Goal: Information Seeking & Learning: Find contact information

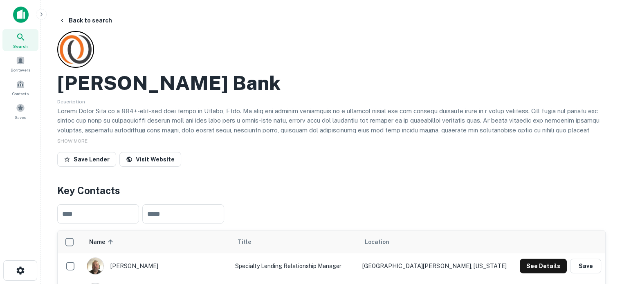
click at [20, 41] on icon at bounding box center [21, 37] width 10 height 10
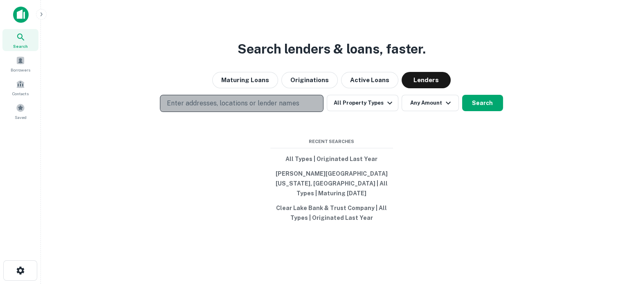
click at [299, 112] on button "Enter addresses, locations or lender names" at bounding box center [242, 103] width 164 height 17
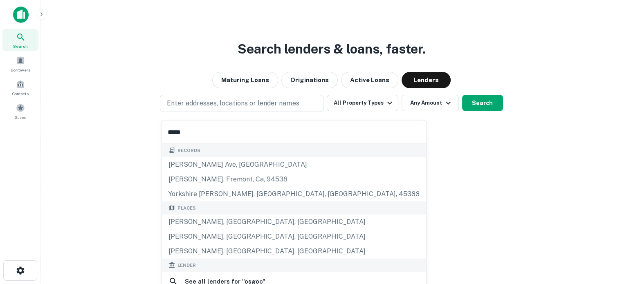
type input "**********"
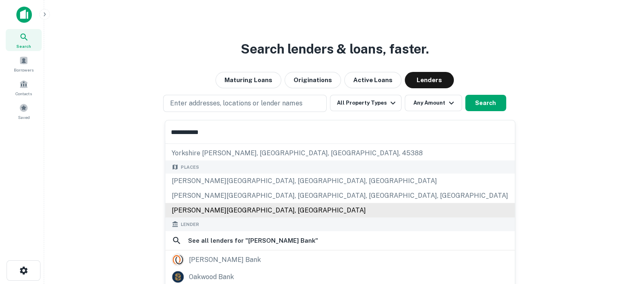
scroll to position [82, 0]
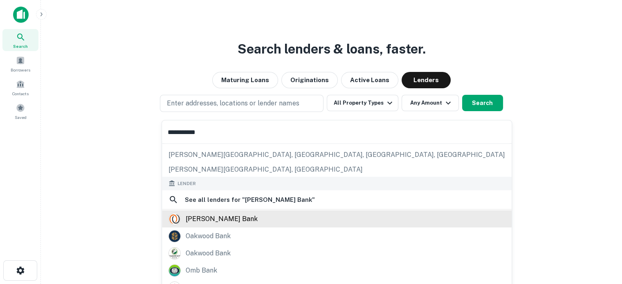
click at [211, 217] on div "osgood bank" at bounding box center [222, 219] width 72 height 12
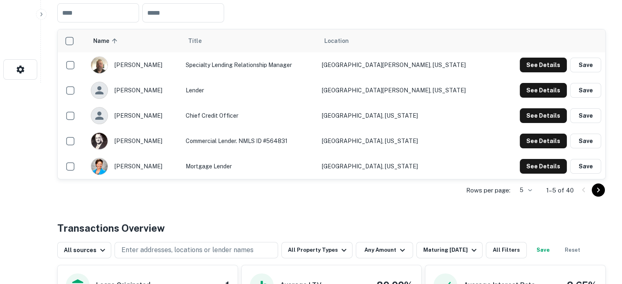
scroll to position [205, 0]
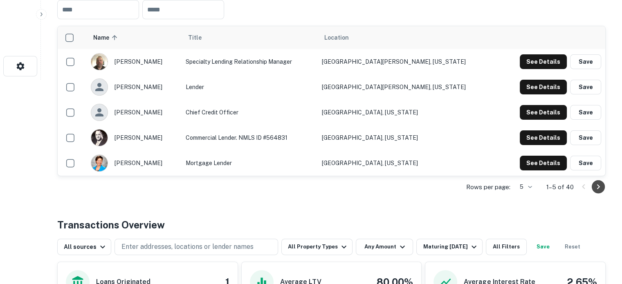
click at [598, 185] on icon "Go to next page" at bounding box center [598, 186] width 3 height 5
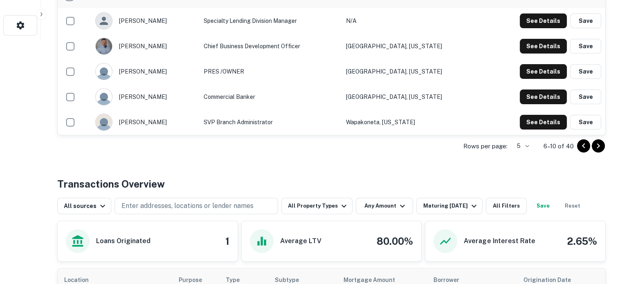
scroll to position [164, 0]
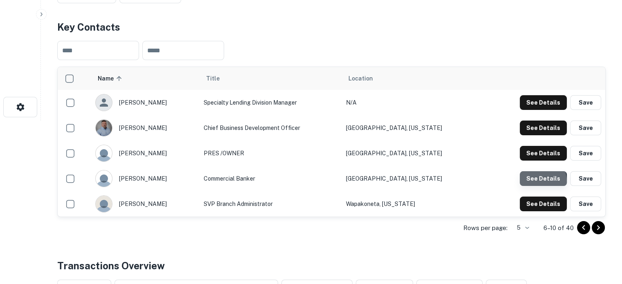
click at [531, 181] on button "See Details" at bounding box center [543, 178] width 47 height 15
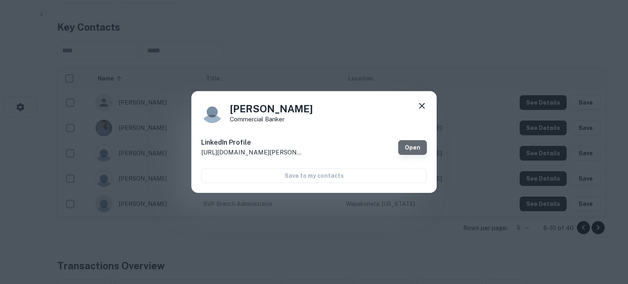
click at [413, 148] on link "Open" at bounding box center [412, 147] width 29 height 15
click at [421, 110] on icon at bounding box center [422, 106] width 10 height 10
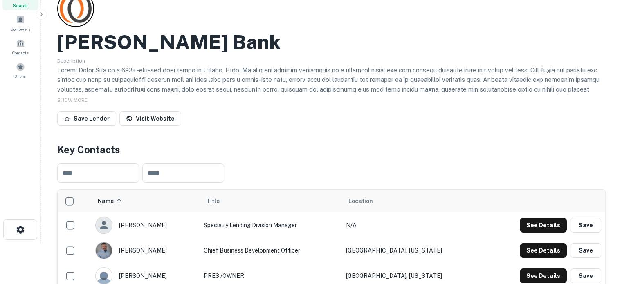
scroll to position [0, 0]
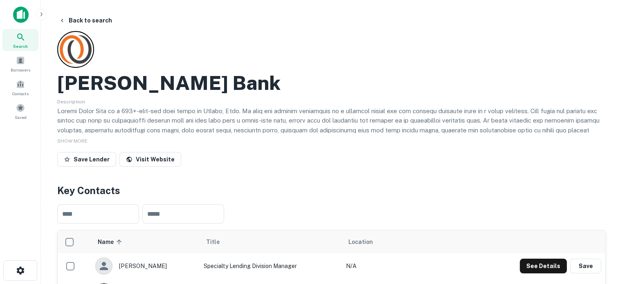
click at [14, 34] on div "Search" at bounding box center [20, 40] width 36 height 22
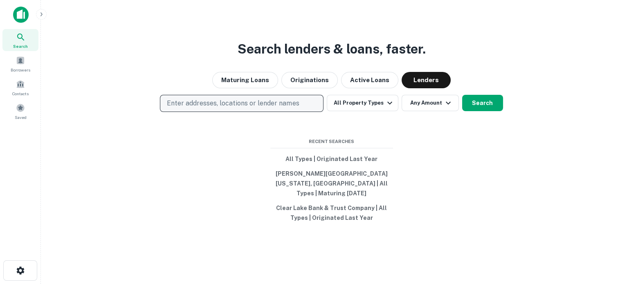
click at [256, 107] on p "Enter addresses, locations or lender names" at bounding box center [233, 104] width 132 height 10
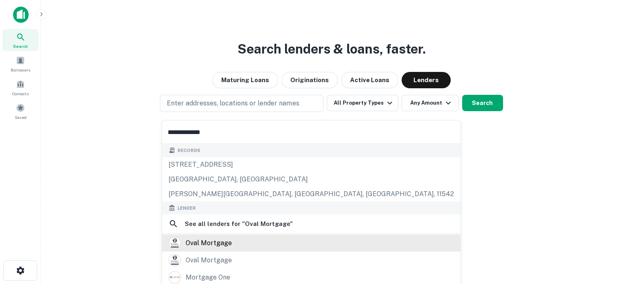
type input "**********"
click at [244, 241] on div "oval mortgage" at bounding box center [312, 243] width 286 height 12
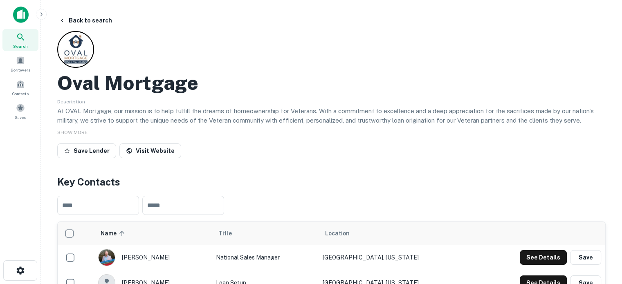
click at [22, 43] on span "Search" at bounding box center [20, 46] width 15 height 7
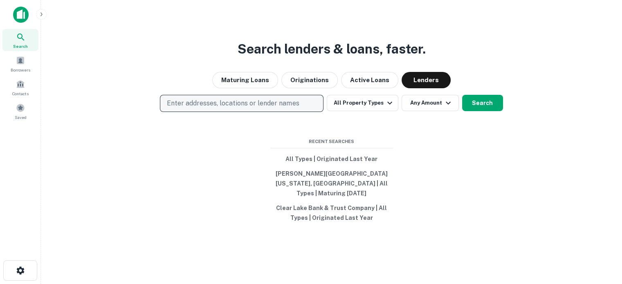
click at [281, 108] on p "Enter addresses, locations or lender names" at bounding box center [233, 104] width 132 height 10
type input "**********"
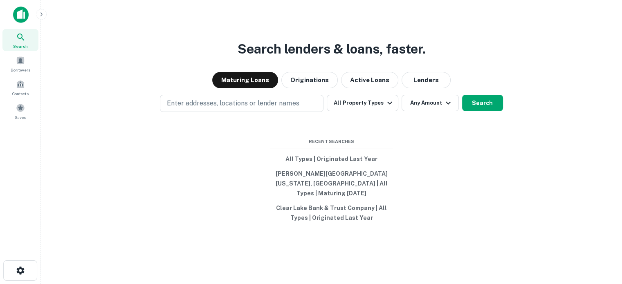
click at [440, 88] on button "Lenders" at bounding box center [426, 80] width 49 height 16
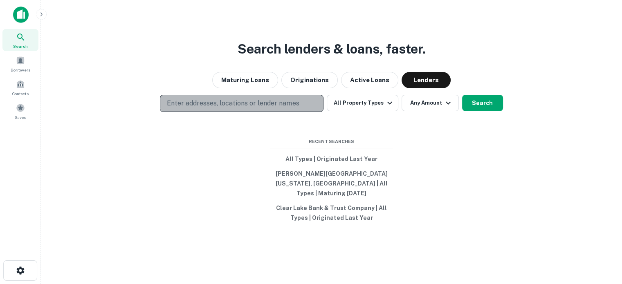
click at [290, 108] on p "Enter addresses, locations or lender names" at bounding box center [233, 104] width 132 height 10
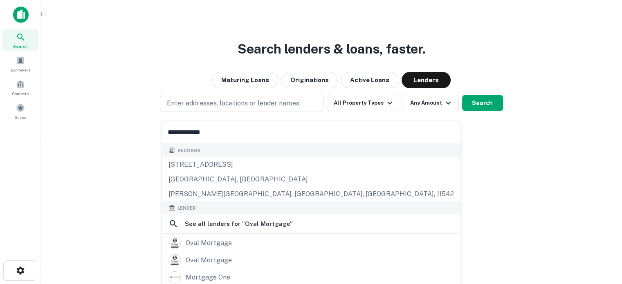
scroll to position [58, 0]
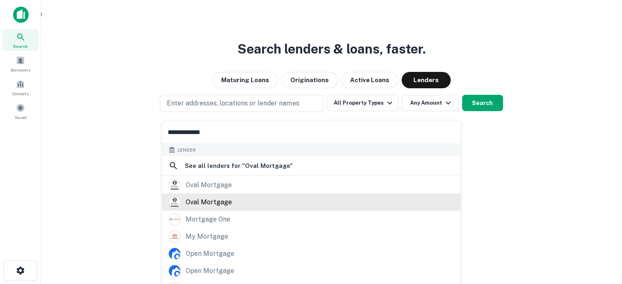
type input "**********"
click at [218, 204] on div "oval mortgage" at bounding box center [209, 202] width 46 height 12
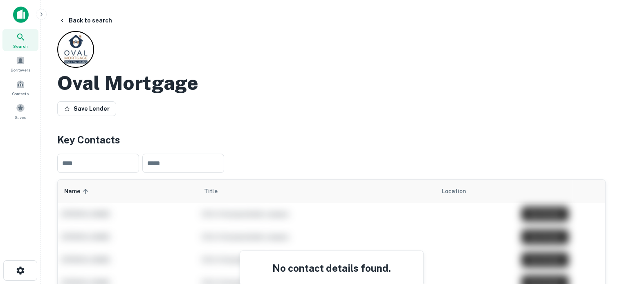
click at [27, 45] on span "Search" at bounding box center [20, 46] width 15 height 7
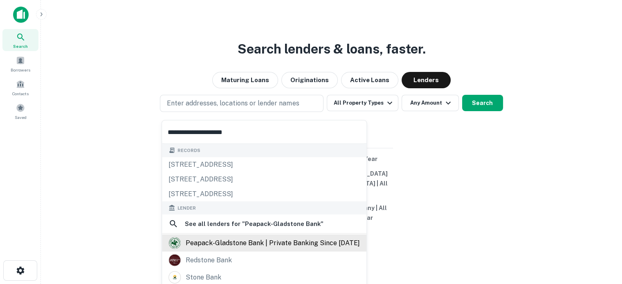
type input "**********"
click at [265, 240] on div "peapack-gladstone bank | private banking since [DATE]" at bounding box center [273, 243] width 174 height 12
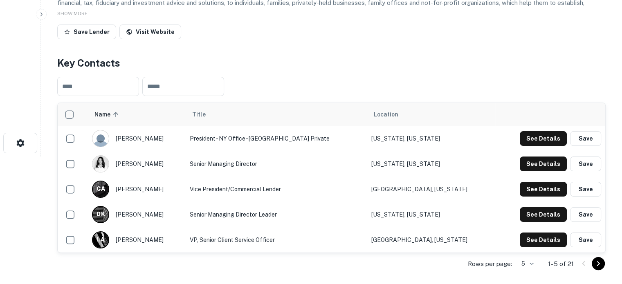
scroll to position [164, 0]
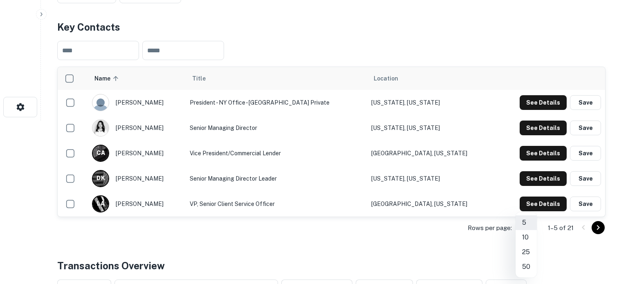
click at [529, 251] on li "25" at bounding box center [526, 252] width 21 height 15
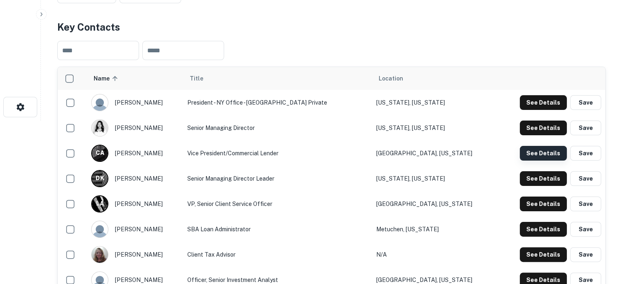
click at [545, 149] on button "See Details" at bounding box center [543, 153] width 47 height 15
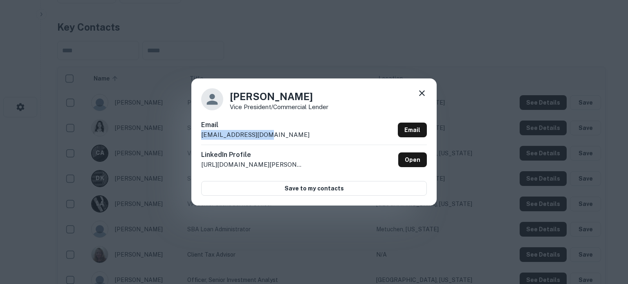
drag, startPoint x: 283, startPoint y: 138, endPoint x: 201, endPoint y: 137, distance: 81.8
click at [201, 137] on div "Email calmeida@pgbank.com Email" at bounding box center [314, 132] width 226 height 25
copy p "calmeida@pgbank.com"
drag, startPoint x: 231, startPoint y: 97, endPoint x: 326, endPoint y: 93, distance: 94.6
click at [326, 93] on h4 "Candida Almeida" at bounding box center [279, 96] width 99 height 15
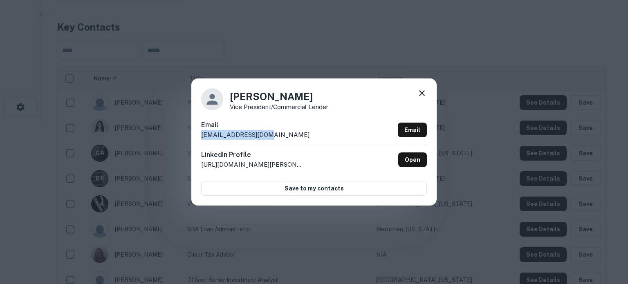
copy h4 "Candida Almeida"
click at [272, 143] on div "Email calmeida@pgbank.com Email" at bounding box center [314, 132] width 226 height 25
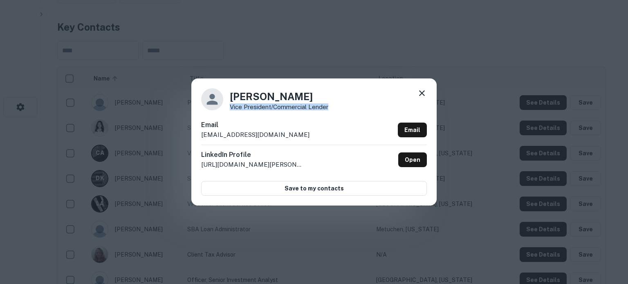
drag, startPoint x: 231, startPoint y: 109, endPoint x: 340, endPoint y: 109, distance: 109.2
click at [340, 109] on div "Candida Almeida Vice President/Commercial Lender" at bounding box center [314, 99] width 226 height 22
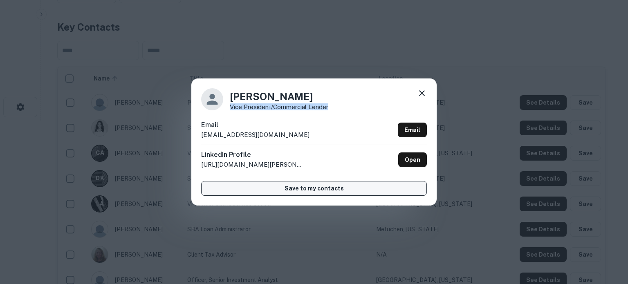
copy p "Vice President/Commercial Lender"
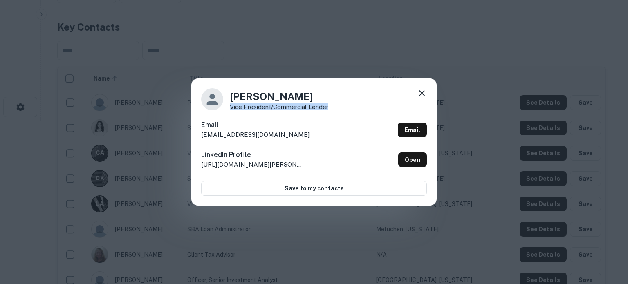
click at [421, 89] on icon at bounding box center [422, 93] width 10 height 10
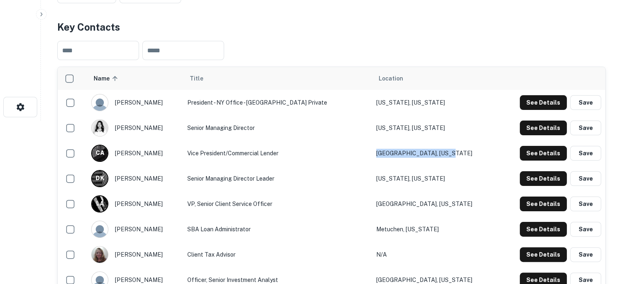
drag, startPoint x: 473, startPoint y: 151, endPoint x: 397, endPoint y: 155, distance: 76.2
click at [397, 155] on td "Mountainside, New Jersey" at bounding box center [435, 153] width 126 height 25
copy td "Mountainside, New Jersey"
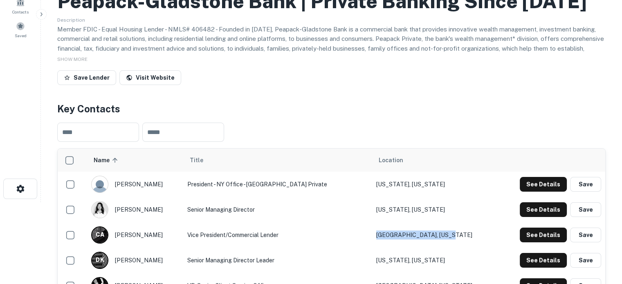
scroll to position [41, 0]
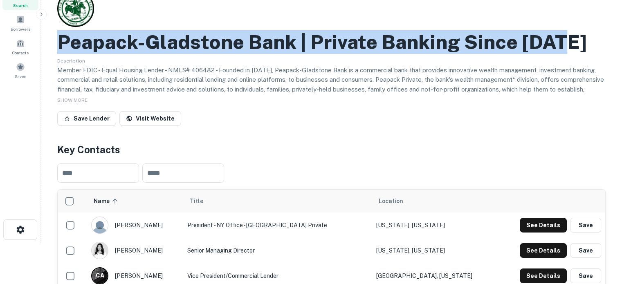
drag, startPoint x: 60, startPoint y: 47, endPoint x: 616, endPoint y: 47, distance: 556.3
click at [616, 47] on main "Back to search Peapack-gladstone Bank | Private Banking Since 1921 Description …" at bounding box center [331, 101] width 581 height 284
copy h2 "Peapack-gladstone Bank | Private Banking Since 1921"
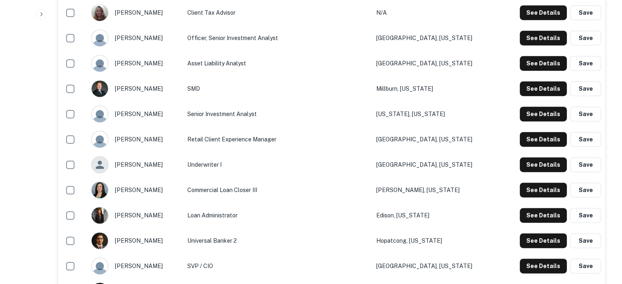
scroll to position [450, 0]
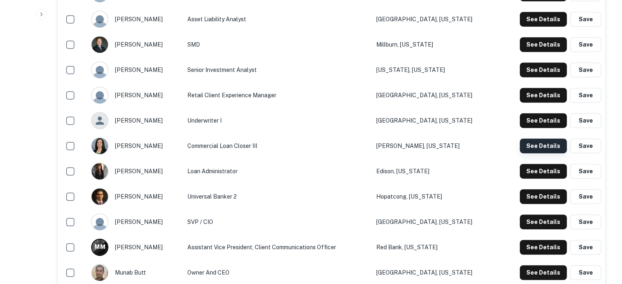
click at [529, 148] on button "See Details" at bounding box center [543, 146] width 47 height 15
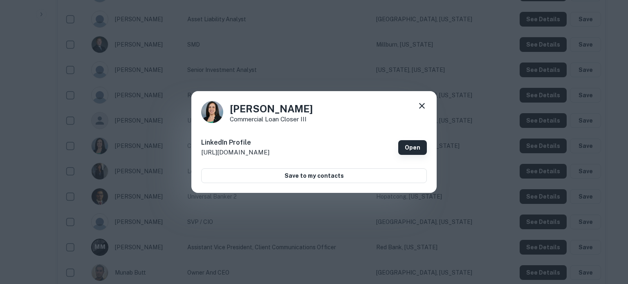
click at [412, 146] on link "Open" at bounding box center [412, 147] width 29 height 15
drag, startPoint x: 231, startPoint y: 110, endPoint x: 297, endPoint y: 110, distance: 66.3
click at [297, 110] on div "Sofia Galitis Commercial Loan Closer III" at bounding box center [314, 112] width 226 height 22
copy h4 "Sofia Galitis"
drag, startPoint x: 229, startPoint y: 120, endPoint x: 308, endPoint y: 120, distance: 79.4
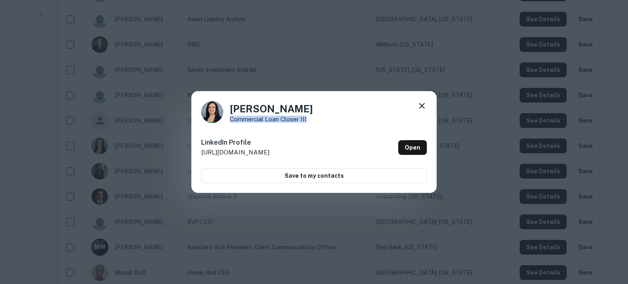
click at [308, 120] on div "Sofia Galitis Commercial Loan Closer III" at bounding box center [314, 112] width 226 height 22
copy p "Commercial Loan Closer III"
click at [422, 104] on icon at bounding box center [422, 106] width 10 height 10
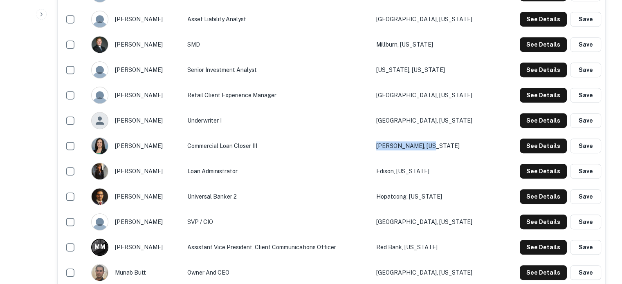
drag, startPoint x: 473, startPoint y: 145, endPoint x: 397, endPoint y: 148, distance: 76.1
click at [397, 148] on td "Warren, New Jersey" at bounding box center [435, 145] width 126 height 25
copy td "Warren, New Jersey"
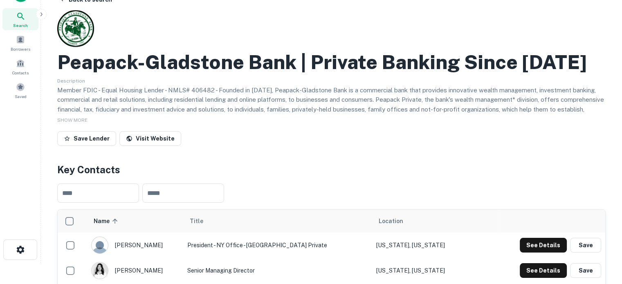
scroll to position [0, 0]
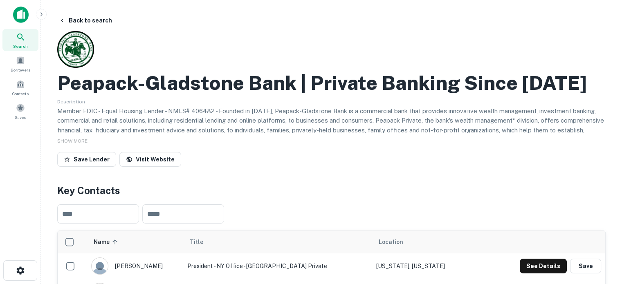
click at [26, 44] on span "Search" at bounding box center [20, 46] width 15 height 7
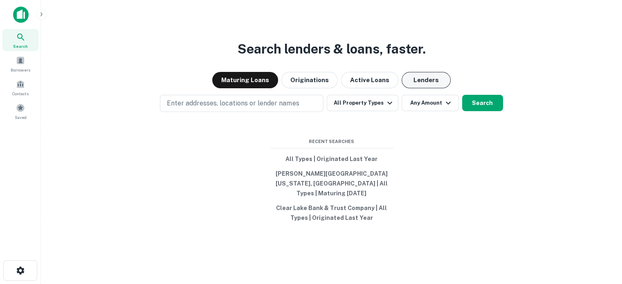
click at [427, 88] on button "Lenders" at bounding box center [426, 80] width 49 height 16
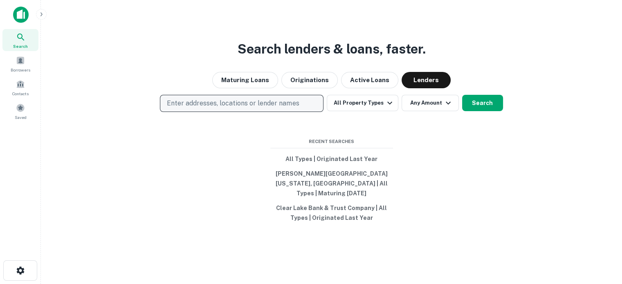
click at [279, 108] on p "Enter addresses, locations or lender names" at bounding box center [233, 104] width 132 height 10
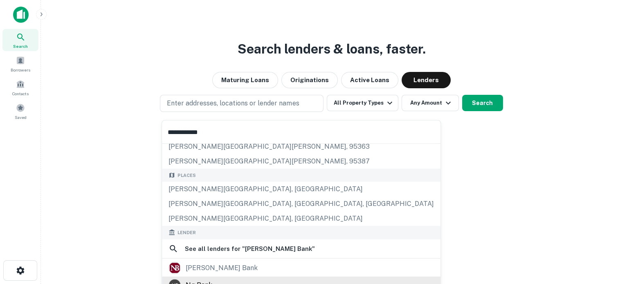
scroll to position [41, 0]
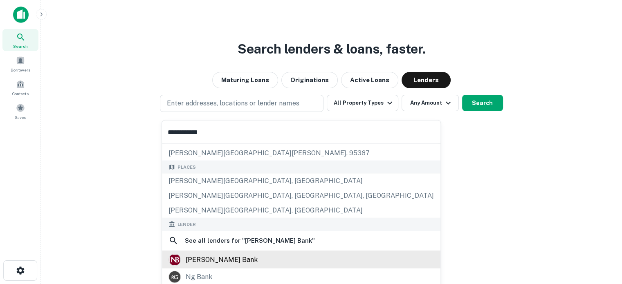
type input "**********"
click at [211, 262] on div "needham bank" at bounding box center [222, 260] width 72 height 12
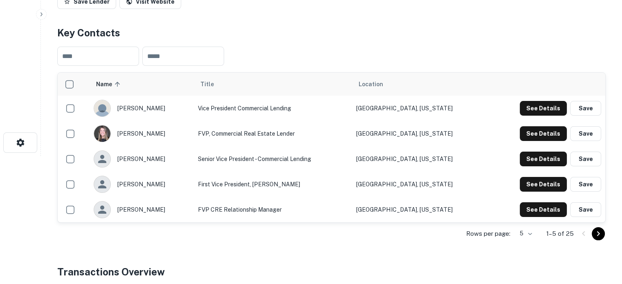
scroll to position [164, 0]
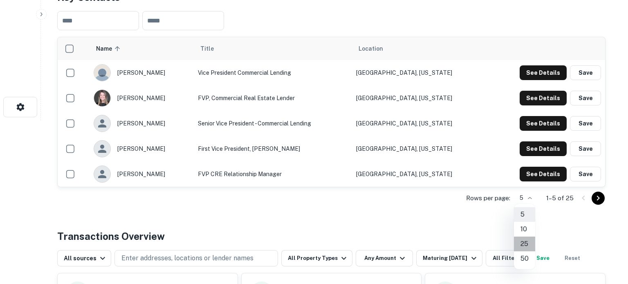
click at [525, 242] on li "25" at bounding box center [524, 244] width 21 height 15
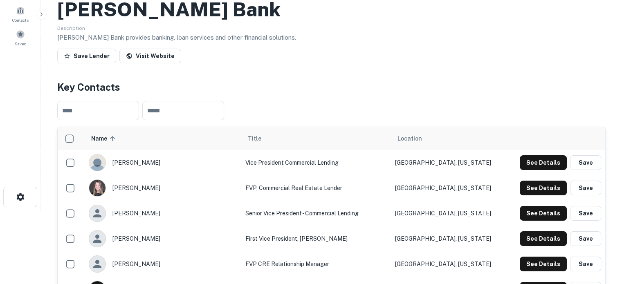
scroll to position [0, 0]
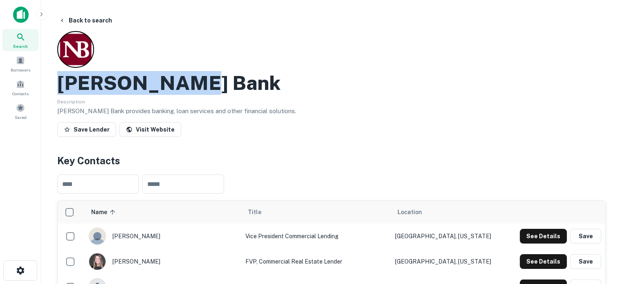
drag, startPoint x: 59, startPoint y: 80, endPoint x: 260, endPoint y: 87, distance: 201.4
click at [260, 87] on div "Needham Bank" at bounding box center [331, 83] width 549 height 24
copy h2 "Needham Bank"
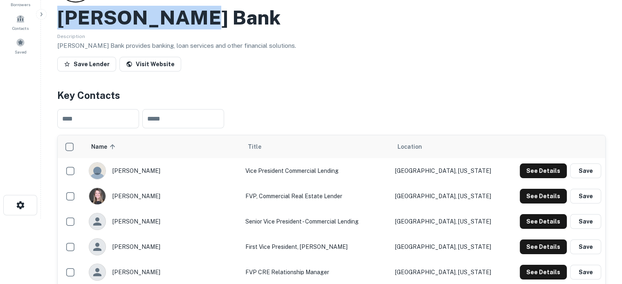
scroll to position [123, 0]
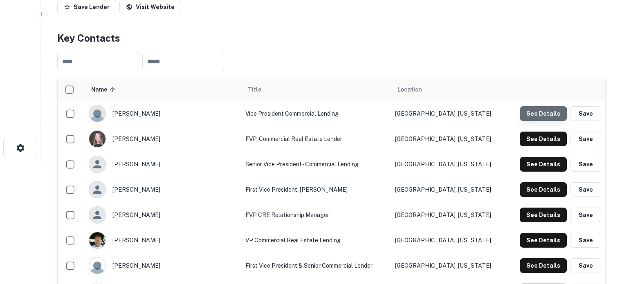
click at [543, 117] on button "See Details" at bounding box center [543, 113] width 47 height 15
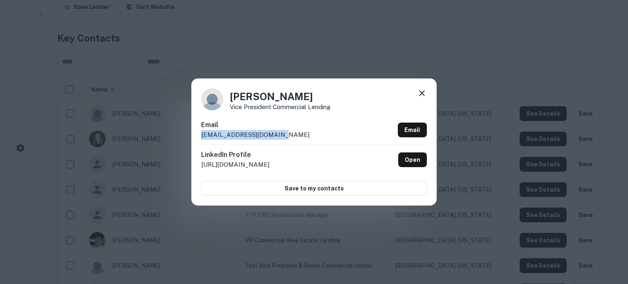
drag, startPoint x: 200, startPoint y: 138, endPoint x: 278, endPoint y: 135, distance: 78.6
click at [278, 135] on div "Andrew Rafter Vice President Commercial Lending Email arafter@needhambank.com E…" at bounding box center [313, 142] width 245 height 127
copy p "arafter@needhambank.com"
click at [422, 92] on icon at bounding box center [422, 93] width 10 height 10
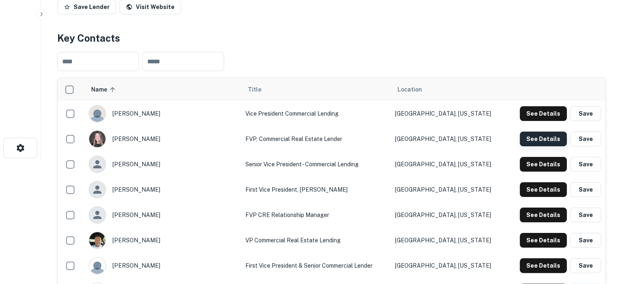
click at [557, 139] on button "See Details" at bounding box center [543, 139] width 47 height 15
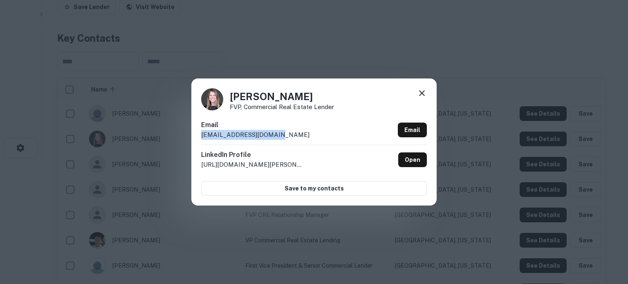
drag, startPoint x: 281, startPoint y: 135, endPoint x: 198, endPoint y: 138, distance: 82.7
click at [198, 138] on div "Despina Hixon FVP, Commercial Real Estate Lender Email dhixon@needhambank.com E…" at bounding box center [313, 142] width 245 height 127
copy p "dhixon@needhambank.com"
click at [425, 90] on icon at bounding box center [422, 93] width 10 height 10
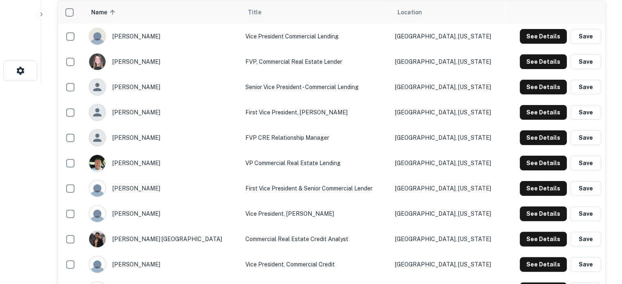
scroll to position [205, 0]
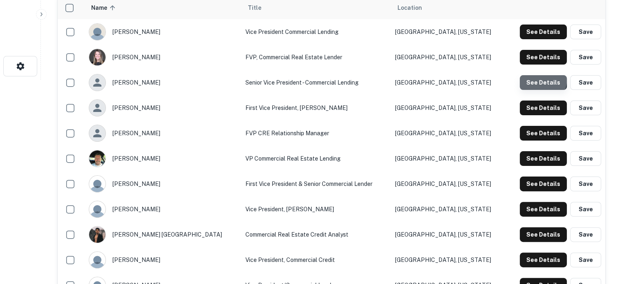
click at [522, 77] on button "See Details" at bounding box center [543, 82] width 47 height 15
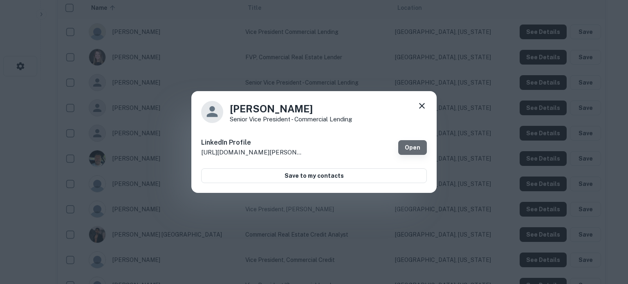
click at [409, 146] on link "Open" at bounding box center [412, 147] width 29 height 15
click at [424, 105] on icon at bounding box center [422, 106] width 10 height 10
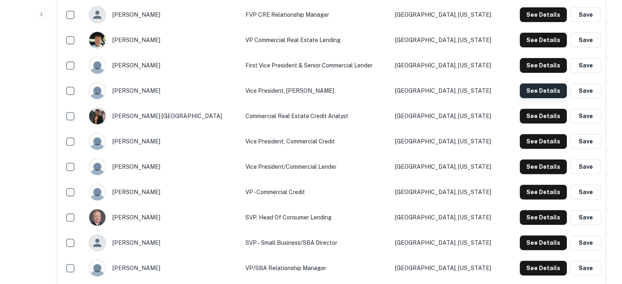
scroll to position [327, 0]
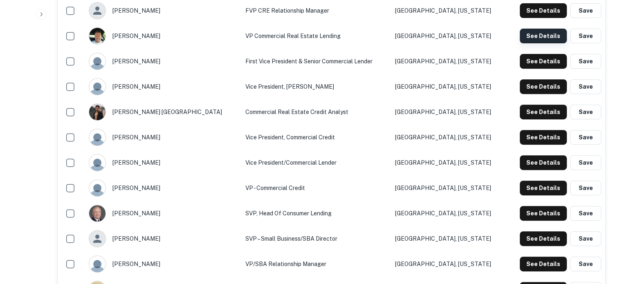
click at [543, 40] on button "See Details" at bounding box center [543, 36] width 47 height 15
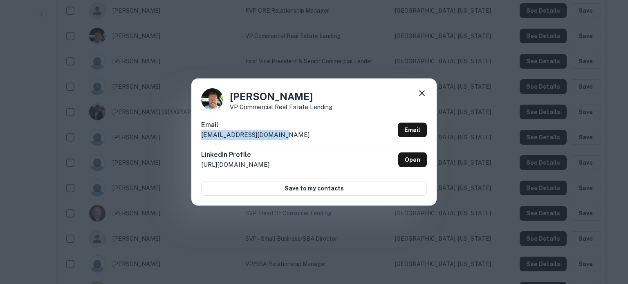
drag, startPoint x: 290, startPoint y: 134, endPoint x: 202, endPoint y: 139, distance: 88.1
click at [202, 139] on div "Email pmurphy@needhambank.com Email" at bounding box center [314, 132] width 226 height 25
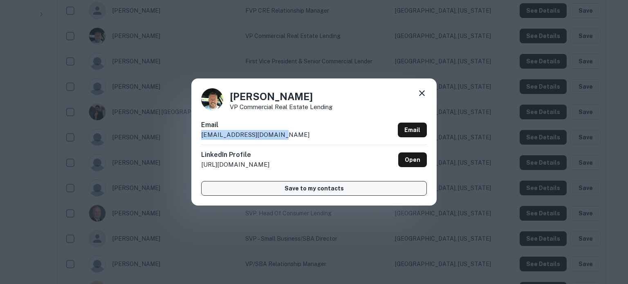
copy p "pmurphy@needhambank.com"
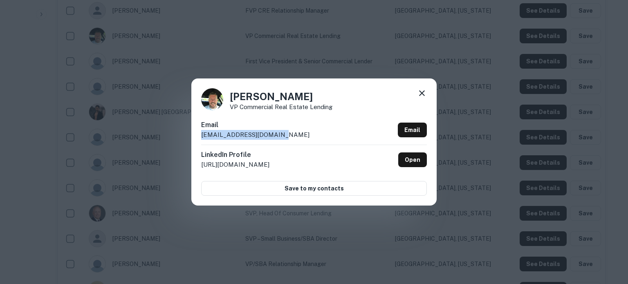
click at [420, 97] on icon at bounding box center [422, 93] width 10 height 10
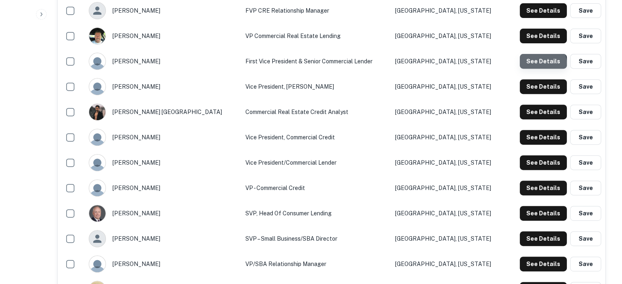
click at [538, 64] on button "See Details" at bounding box center [543, 61] width 47 height 15
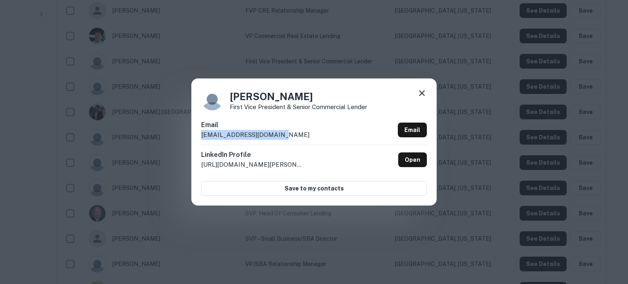
drag, startPoint x: 201, startPoint y: 139, endPoint x: 295, endPoint y: 133, distance: 93.9
click at [295, 133] on div "Email smaiona@needhambank.com Email" at bounding box center [314, 132] width 226 height 25
copy p "smaiona@needhambank.com"
click at [424, 96] on icon at bounding box center [422, 93] width 10 height 10
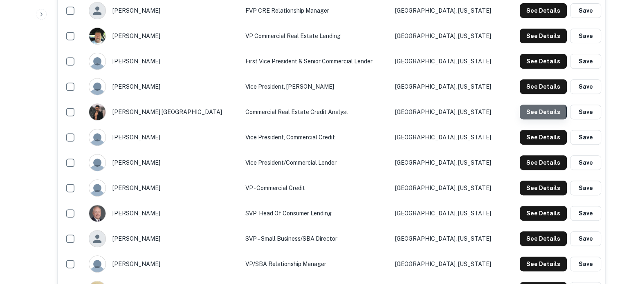
click at [537, 113] on button "See Details" at bounding box center [543, 112] width 47 height 15
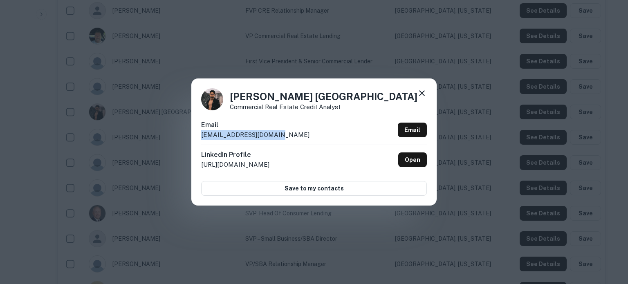
drag, startPoint x: 200, startPoint y: 137, endPoint x: 288, endPoint y: 132, distance: 88.1
click at [288, 132] on div "Jiwan Nepal Commercial Real Estate Credit Analyst Email jnepal@needhambank.com …" at bounding box center [313, 142] width 245 height 127
copy p "jnepal@needhambank.com"
click at [426, 91] on icon at bounding box center [422, 93] width 10 height 10
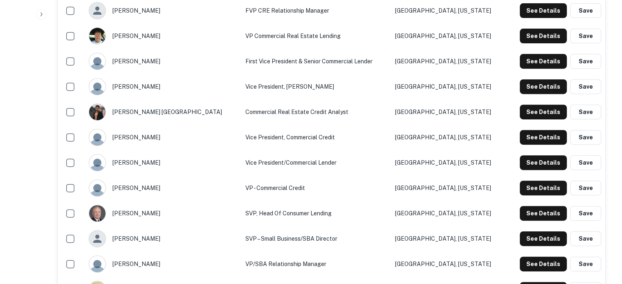
click at [538, 129] on td "See Details Save" at bounding box center [555, 137] width 99 height 25
click at [536, 139] on button "See Details" at bounding box center [543, 137] width 47 height 15
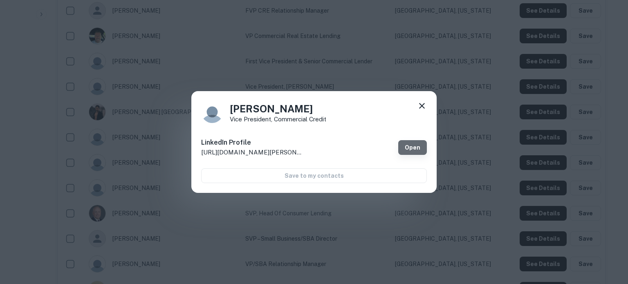
click at [406, 152] on link "Open" at bounding box center [412, 147] width 29 height 15
click at [425, 104] on icon at bounding box center [422, 106] width 10 height 10
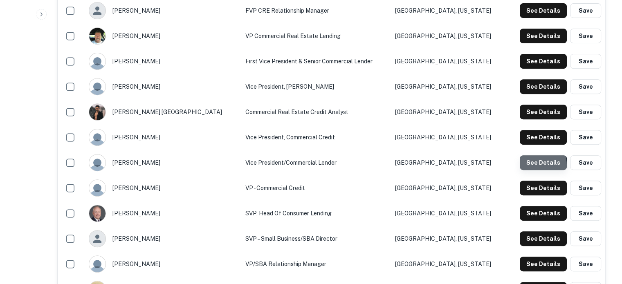
click at [525, 167] on button "See Details" at bounding box center [543, 162] width 47 height 15
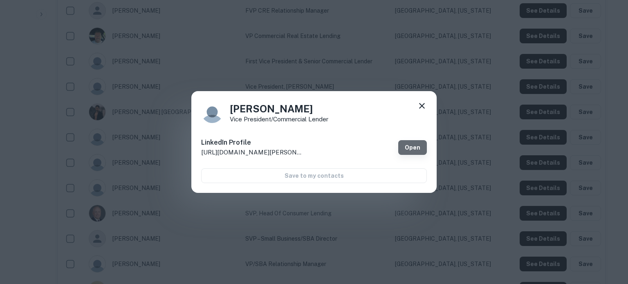
click at [417, 144] on link "Open" at bounding box center [412, 147] width 29 height 15
click at [421, 109] on icon at bounding box center [422, 106] width 10 height 10
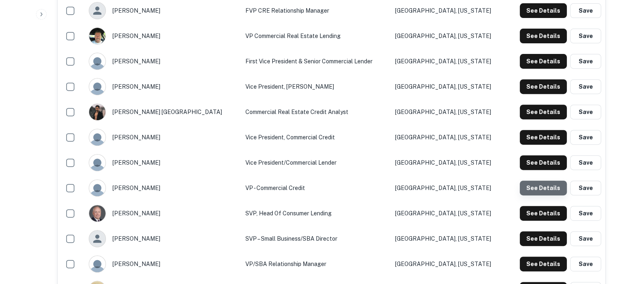
click at [553, 187] on button "See Details" at bounding box center [543, 188] width 47 height 15
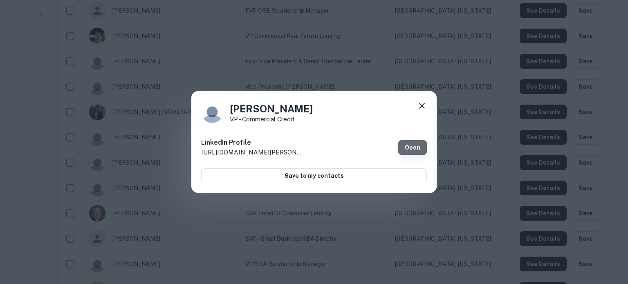
click at [405, 149] on link "Open" at bounding box center [412, 147] width 29 height 15
click at [421, 107] on icon at bounding box center [422, 106] width 6 height 6
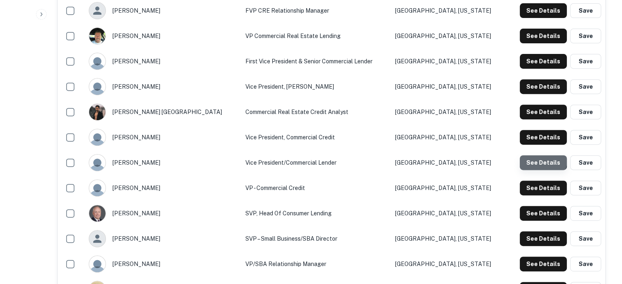
click at [532, 158] on button "See Details" at bounding box center [543, 162] width 47 height 15
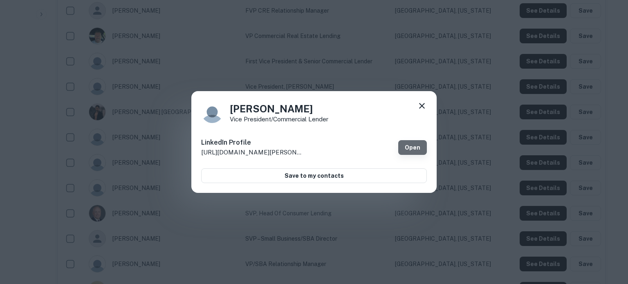
click at [409, 149] on link "Open" at bounding box center [412, 147] width 29 height 15
click at [428, 106] on div "Paul Sodano Vice President/Commercial Lender LinkedIn Profile http://www.linked…" at bounding box center [313, 142] width 245 height 102
click at [424, 106] on icon at bounding box center [422, 106] width 10 height 10
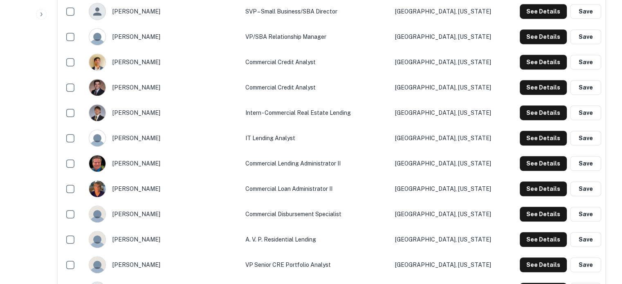
scroll to position [573, 0]
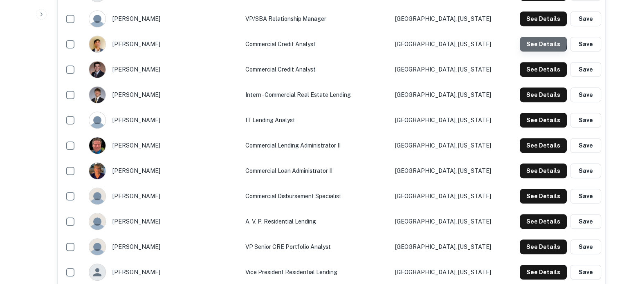
click at [532, 42] on button "See Details" at bounding box center [543, 44] width 47 height 15
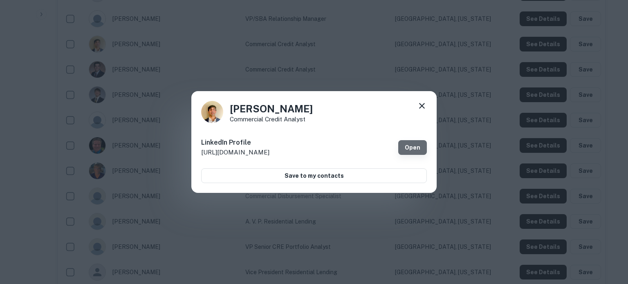
click at [405, 146] on link "Open" at bounding box center [412, 147] width 29 height 15
click at [417, 143] on link "Open" at bounding box center [412, 147] width 29 height 15
click at [422, 108] on icon at bounding box center [422, 106] width 10 height 10
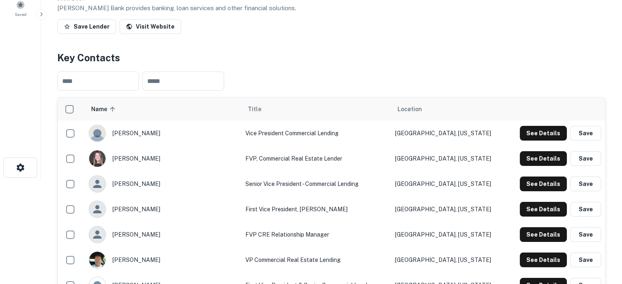
scroll to position [82, 0]
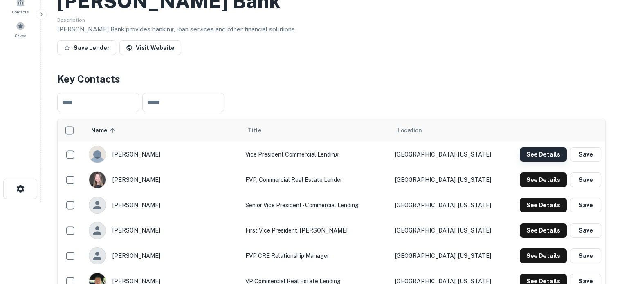
click at [531, 158] on button "See Details" at bounding box center [543, 154] width 47 height 15
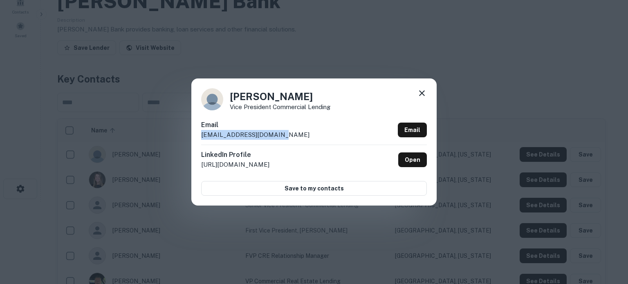
drag, startPoint x: 283, startPoint y: 137, endPoint x: 200, endPoint y: 139, distance: 83.5
click at [200, 139] on div "Andrew Rafter Vice President Commercial Lending Email arafter@needhambank.com E…" at bounding box center [313, 142] width 245 height 127
copy p "arafter@needhambank.com"
click at [329, 120] on div "Andrew Rafter Vice President Commercial Lending Email arafter@needhambank.com E…" at bounding box center [313, 142] width 245 height 127
click at [421, 96] on icon at bounding box center [422, 93] width 10 height 10
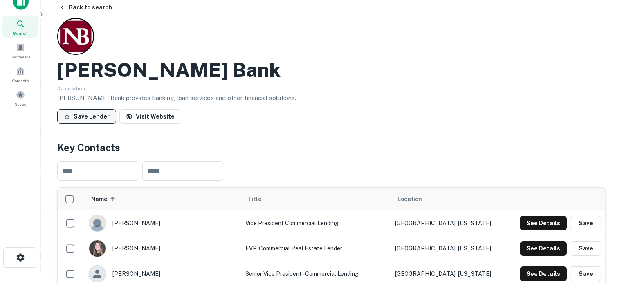
scroll to position [0, 0]
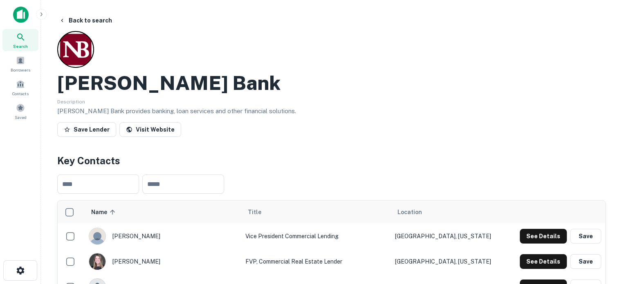
click at [17, 46] on span "Search" at bounding box center [20, 46] width 15 height 7
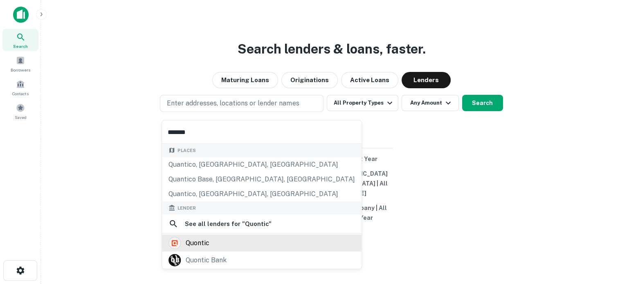
type input "*******"
click at [215, 245] on div "quontic" at bounding box center [262, 243] width 187 height 12
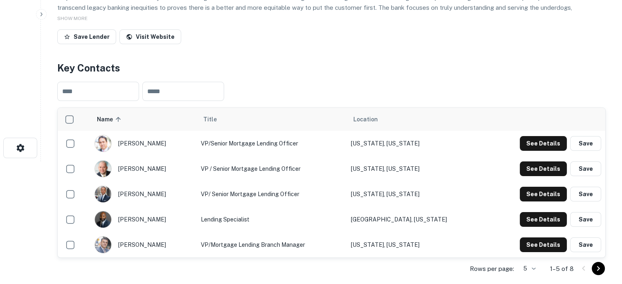
scroll to position [164, 0]
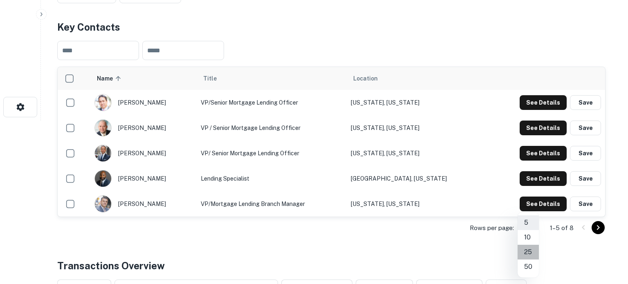
click at [531, 253] on li "25" at bounding box center [528, 252] width 21 height 15
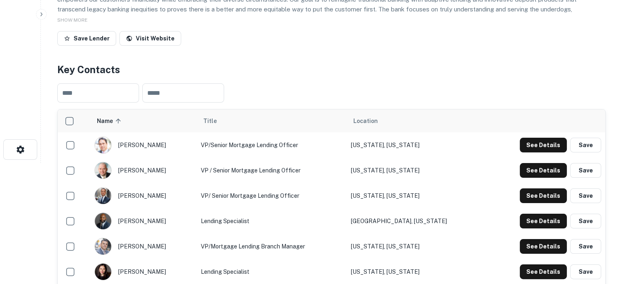
scroll to position [0, 0]
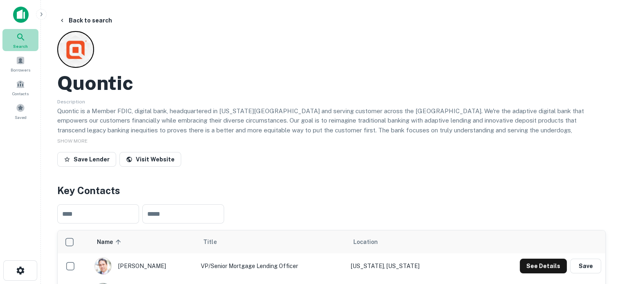
click at [17, 43] on span "Search" at bounding box center [20, 46] width 15 height 7
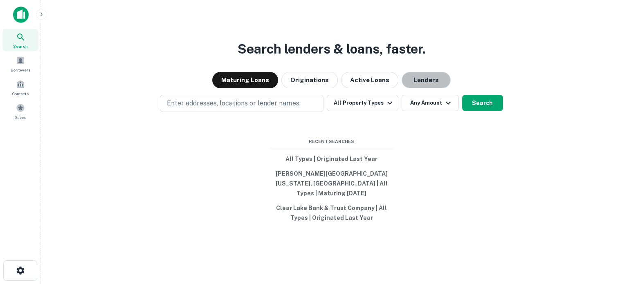
drag, startPoint x: 421, startPoint y: 87, endPoint x: 326, endPoint y: 109, distance: 97.3
click at [420, 87] on button "Lenders" at bounding box center [426, 80] width 49 height 16
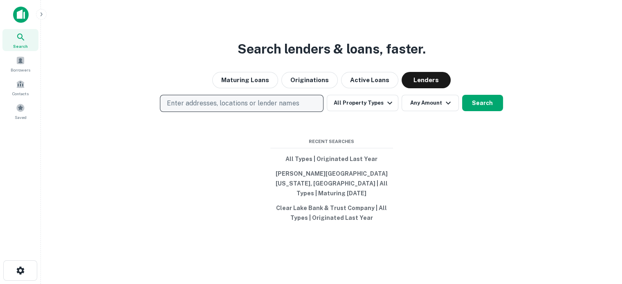
click at [245, 108] on p "Enter addresses, locations or lender names" at bounding box center [233, 104] width 132 height 10
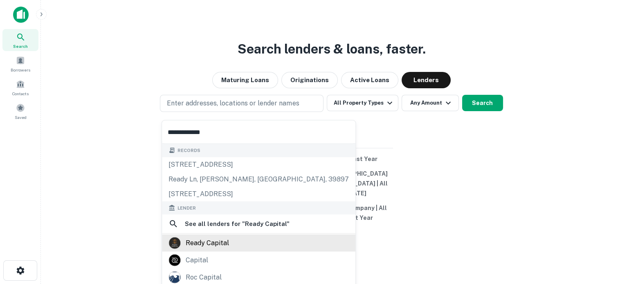
type input "**********"
click at [219, 240] on div "ready capital" at bounding box center [207, 243] width 43 height 12
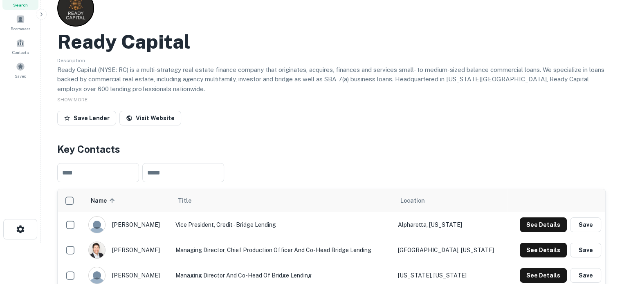
scroll to position [164, 0]
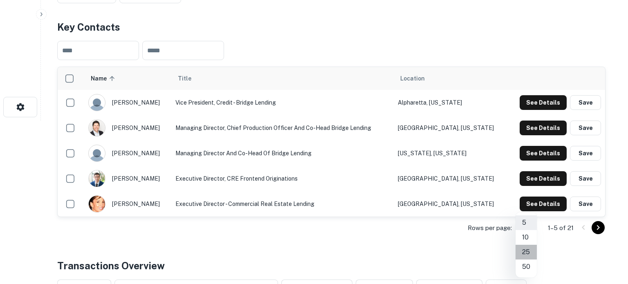
click at [526, 253] on li "25" at bounding box center [526, 252] width 21 height 15
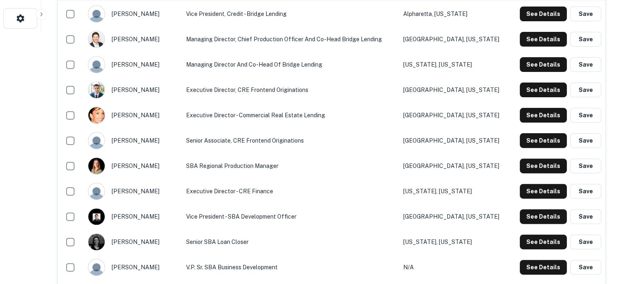
scroll to position [205, 0]
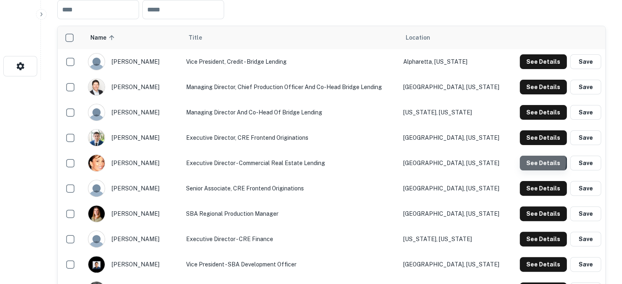
click at [525, 162] on button "See Details" at bounding box center [543, 163] width 47 height 15
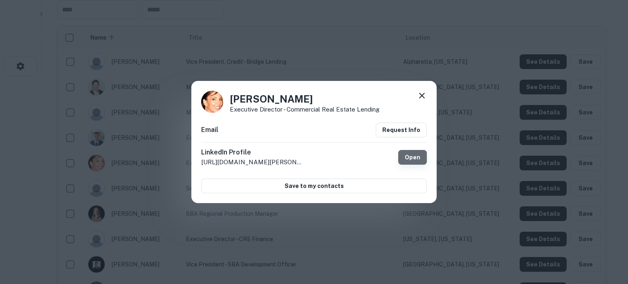
click at [411, 157] on link "Open" at bounding box center [412, 157] width 29 height 15
drag, startPoint x: 230, startPoint y: 97, endPoint x: 325, endPoint y: 94, distance: 95.3
click at [325, 94] on h4 "Lisa Cappelletti" at bounding box center [305, 99] width 150 height 15
copy h4 "Lisa Cappelletti"
drag, startPoint x: 231, startPoint y: 111, endPoint x: 378, endPoint y: 106, distance: 147.8
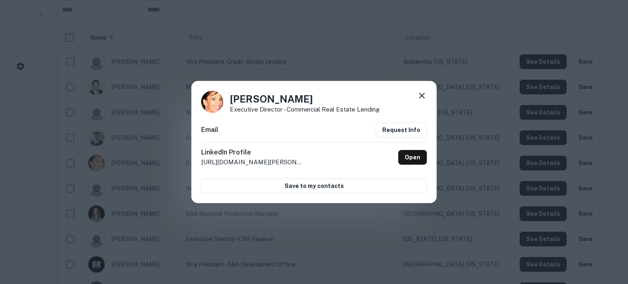
click at [378, 106] on div "Lisa Cappelletti Executive Director - Commercial Real Estate Lending" at bounding box center [314, 102] width 226 height 22
drag, startPoint x: 382, startPoint y: 109, endPoint x: 231, endPoint y: 111, distance: 150.5
click at [231, 111] on div "Lisa Cappelletti Executive Director - Commercial Real Estate Lending" at bounding box center [314, 102] width 226 height 22
copy p "Executive Director - Commercial Real Estate Lending"
click at [424, 98] on icon at bounding box center [422, 96] width 6 height 6
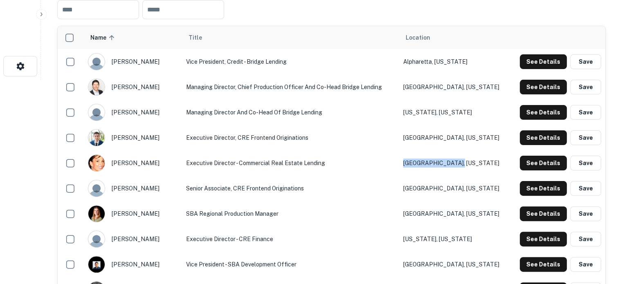
drag, startPoint x: 486, startPoint y: 160, endPoint x: 418, endPoint y: 160, distance: 68.7
click at [418, 160] on td "Irvine, California" at bounding box center [454, 163] width 111 height 25
copy td "Irvine, California"
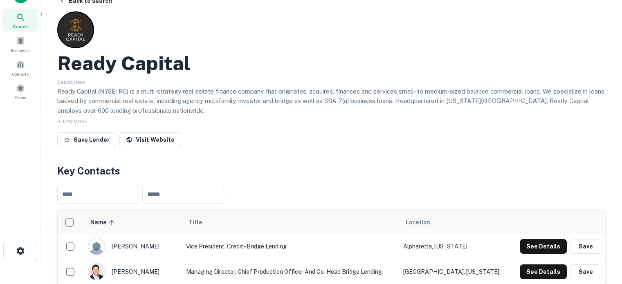
scroll to position [0, 0]
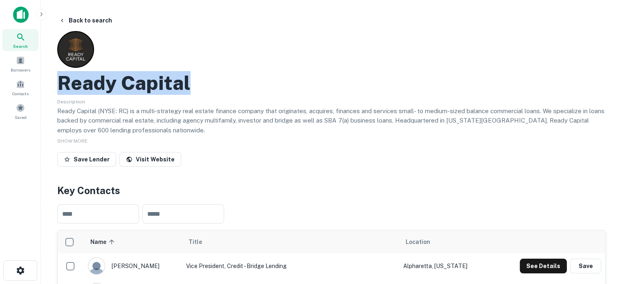
drag, startPoint x: 70, startPoint y: 85, endPoint x: 202, endPoint y: 81, distance: 132.6
click at [202, 81] on div "Ready Capital" at bounding box center [331, 83] width 549 height 24
copy h2 "Ready Capital"
click at [25, 39] on icon at bounding box center [21, 37] width 10 height 10
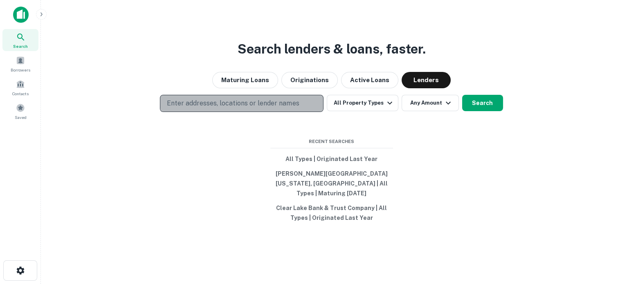
click at [320, 106] on button "Enter addresses, locations or lender names" at bounding box center [242, 103] width 164 height 17
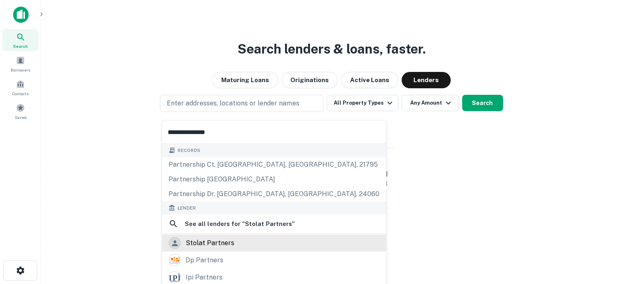
type input "**********"
click at [227, 243] on div "stolat partners" at bounding box center [210, 243] width 49 height 12
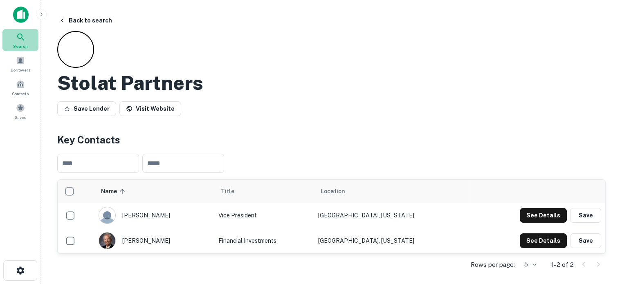
click at [18, 43] on span "Search" at bounding box center [20, 46] width 15 height 7
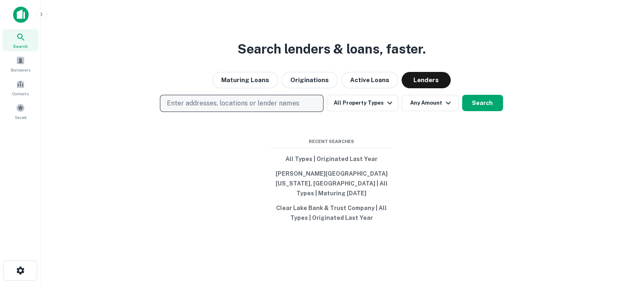
click at [292, 108] on p "Enter addresses, locations or lender names" at bounding box center [233, 104] width 132 height 10
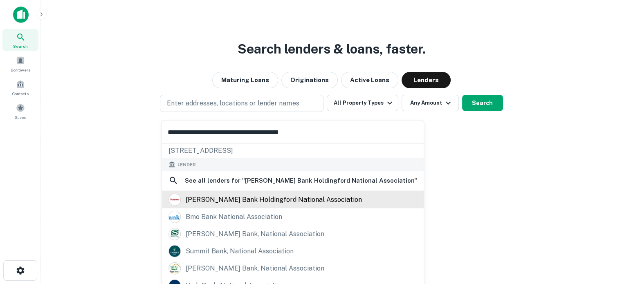
scroll to position [41, 0]
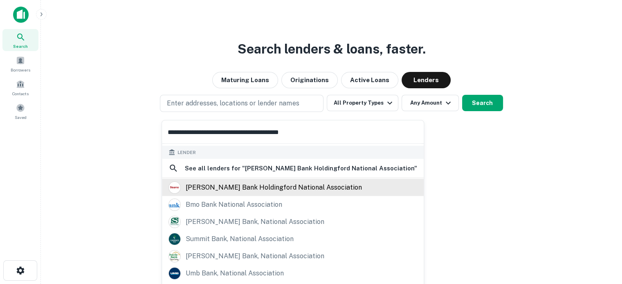
type input "**********"
click at [252, 189] on div "stearns bank holdingford national association" at bounding box center [274, 188] width 176 height 12
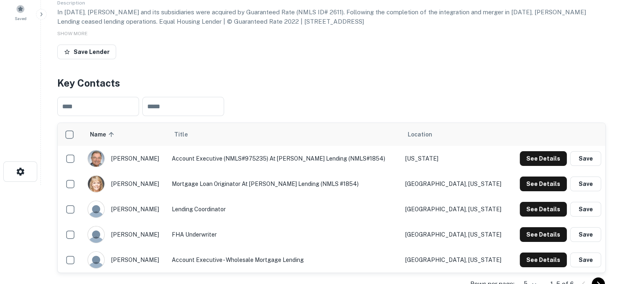
scroll to position [164, 0]
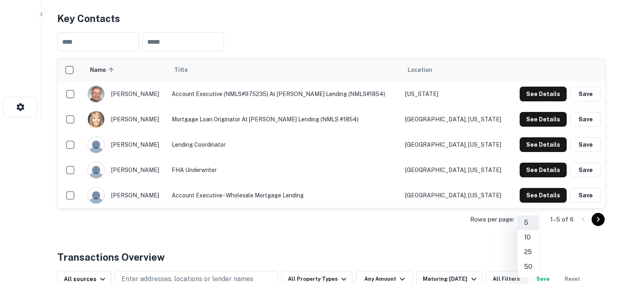
click at [412, 6] on div at bounding box center [314, 142] width 628 height 284
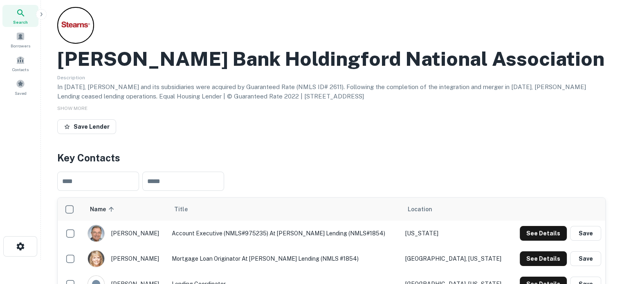
scroll to position [0, 0]
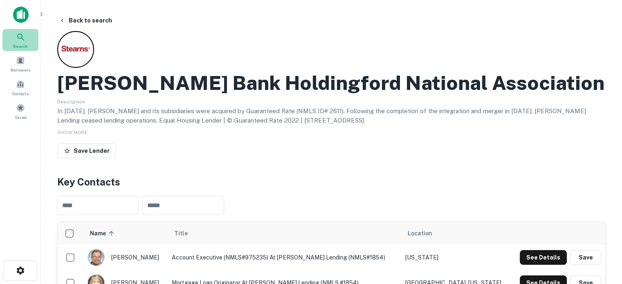
click at [23, 38] on icon at bounding box center [21, 37] width 10 height 10
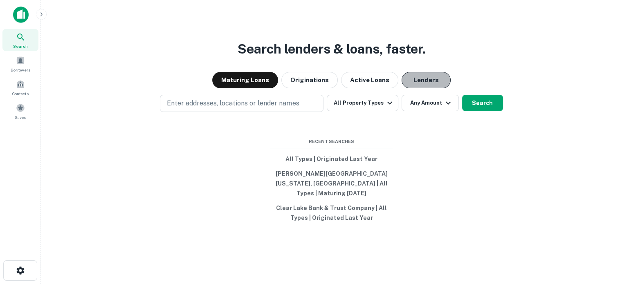
click at [403, 85] on button "Lenders" at bounding box center [426, 80] width 49 height 16
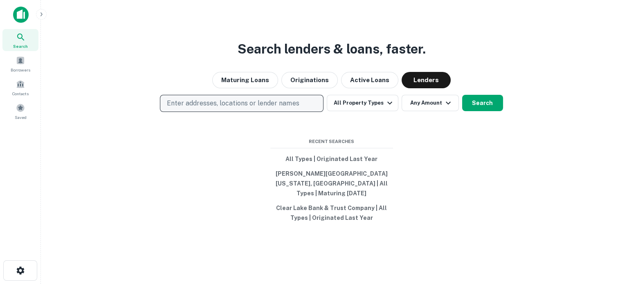
click at [294, 108] on p "Enter addresses, locations or lender names" at bounding box center [233, 104] width 132 height 10
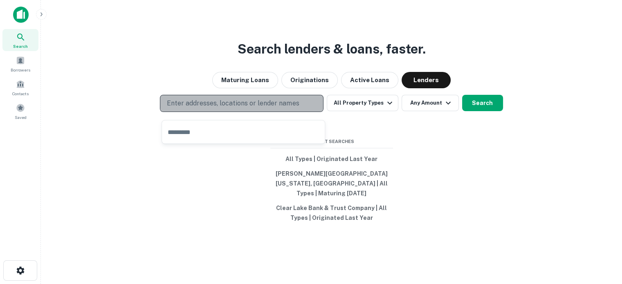
click at [294, 108] on p "Enter addresses, locations or lender names" at bounding box center [233, 104] width 132 height 10
click at [250, 108] on p "Enter addresses, locations or lender names" at bounding box center [233, 104] width 132 height 10
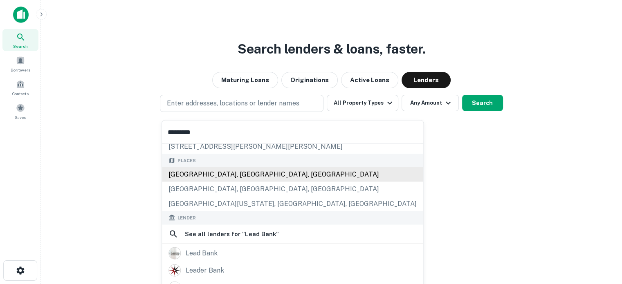
scroll to position [82, 0]
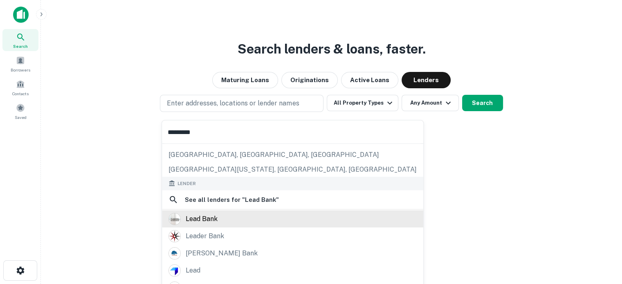
type input "*********"
click at [255, 219] on div "lead bank" at bounding box center [293, 219] width 248 height 12
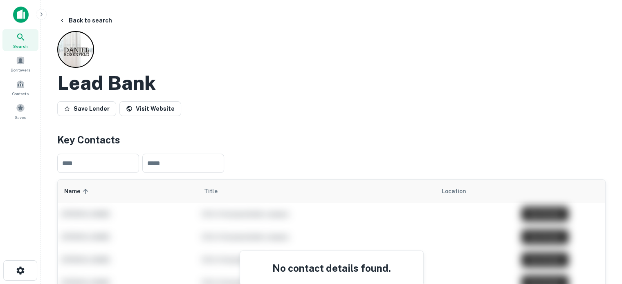
click at [26, 43] on span "Search" at bounding box center [20, 46] width 15 height 7
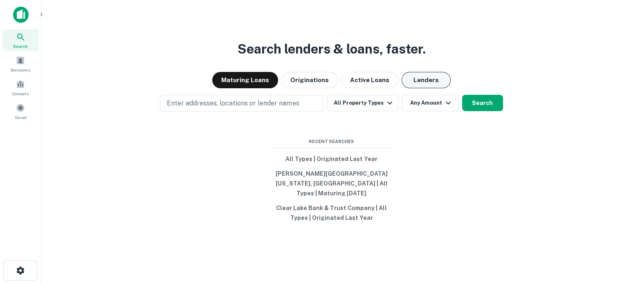
click at [426, 85] on button "Lenders" at bounding box center [426, 80] width 49 height 16
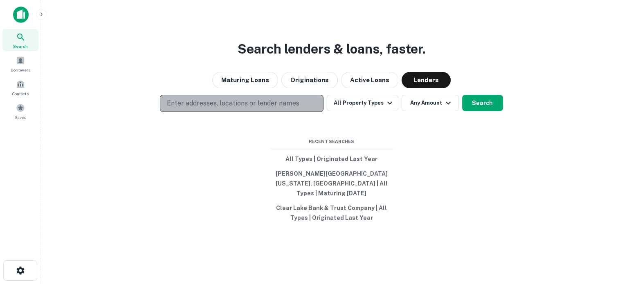
click at [249, 108] on p "Enter addresses, locations or lender names" at bounding box center [233, 104] width 132 height 10
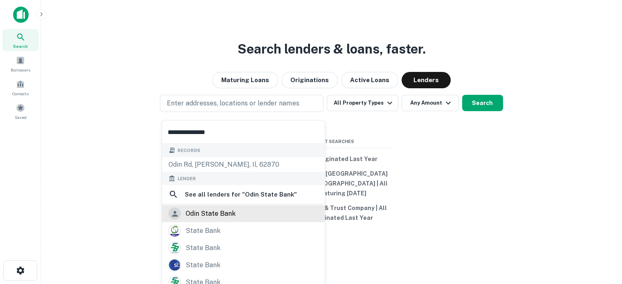
type input "**********"
click at [200, 216] on div "odin state bank" at bounding box center [211, 214] width 50 height 12
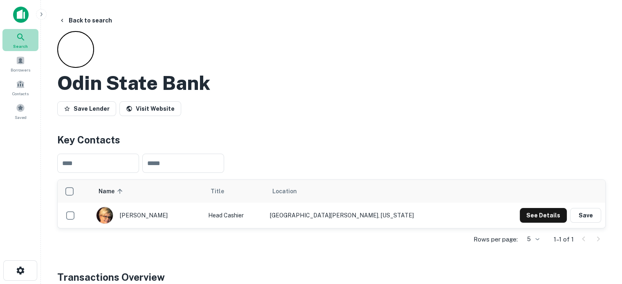
click at [18, 36] on icon at bounding box center [20, 37] width 7 height 7
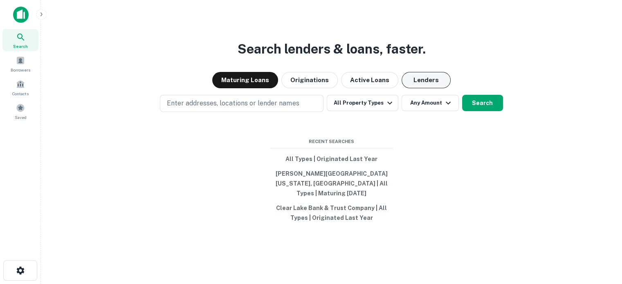
click at [423, 83] on button "Lenders" at bounding box center [426, 80] width 49 height 16
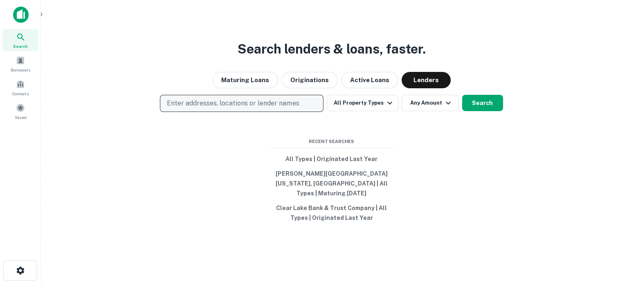
click at [281, 108] on p "Enter addresses, locations or lender names" at bounding box center [233, 104] width 132 height 10
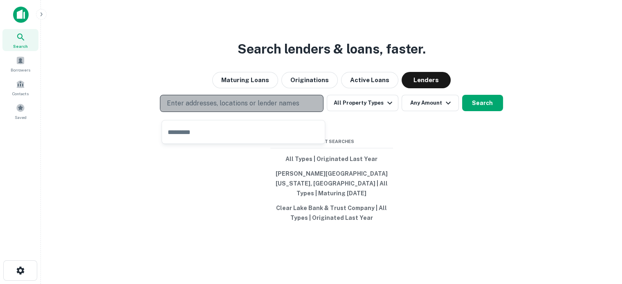
click at [281, 108] on p "Enter addresses, locations or lender names" at bounding box center [233, 104] width 132 height 10
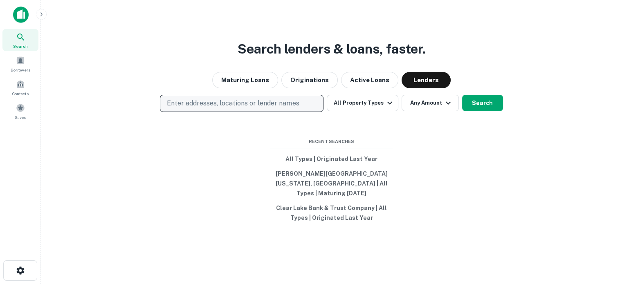
click at [255, 106] on p "Enter addresses, locations or lender names" at bounding box center [233, 104] width 132 height 10
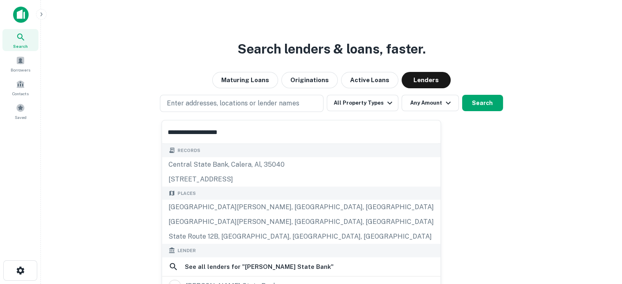
type input "**********"
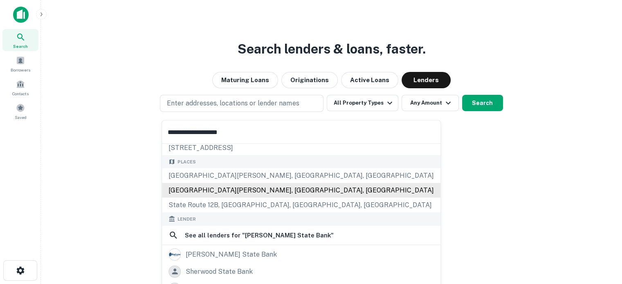
scroll to position [82, 0]
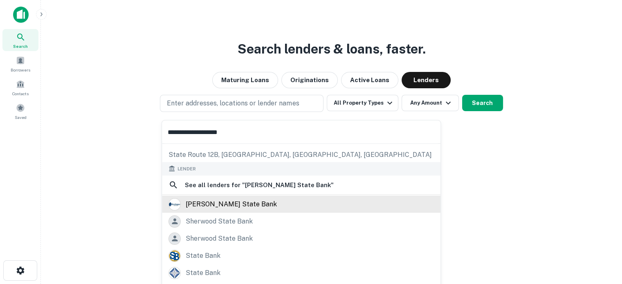
click at [238, 208] on div "sherburne state bank" at bounding box center [231, 204] width 91 height 12
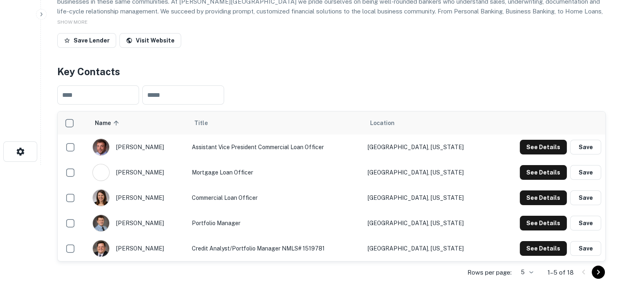
scroll to position [164, 0]
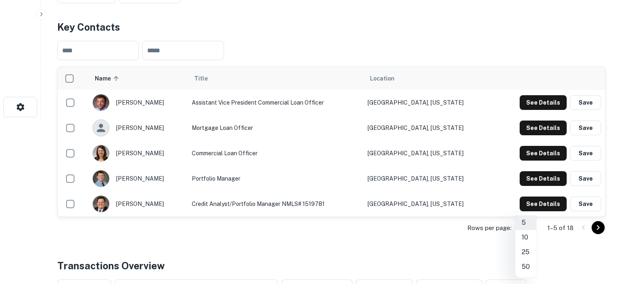
click at [526, 252] on li "25" at bounding box center [525, 252] width 21 height 15
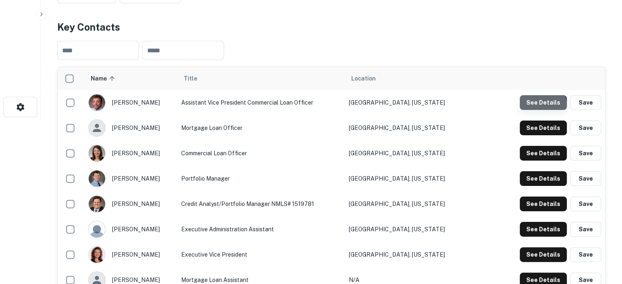
click at [525, 108] on button "See Details" at bounding box center [543, 102] width 47 height 15
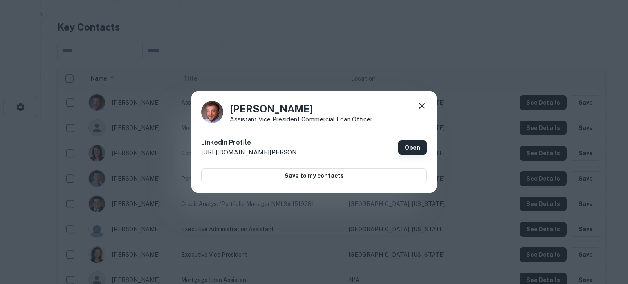
click at [405, 150] on link "Open" at bounding box center [412, 147] width 29 height 15
click at [422, 105] on icon at bounding box center [422, 106] width 10 height 10
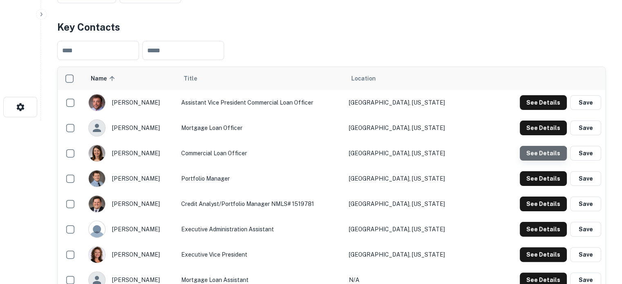
click at [543, 157] on button "See Details" at bounding box center [543, 153] width 47 height 15
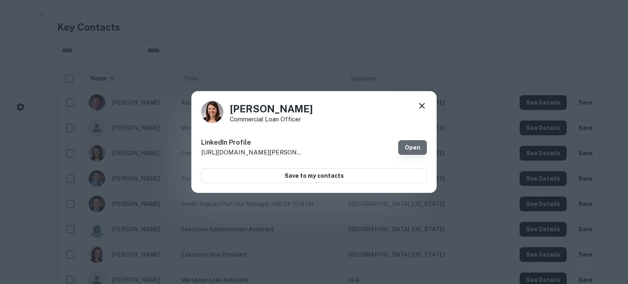
click at [409, 143] on link "Open" at bounding box center [412, 147] width 29 height 15
click at [418, 105] on icon at bounding box center [422, 106] width 10 height 10
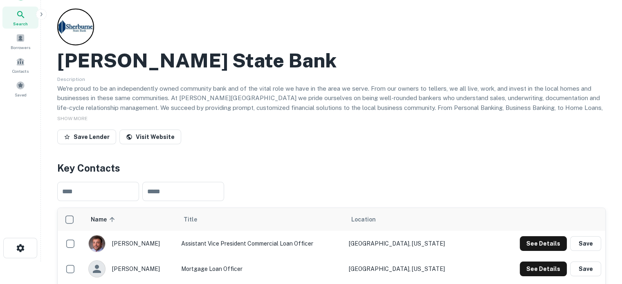
scroll to position [0, 0]
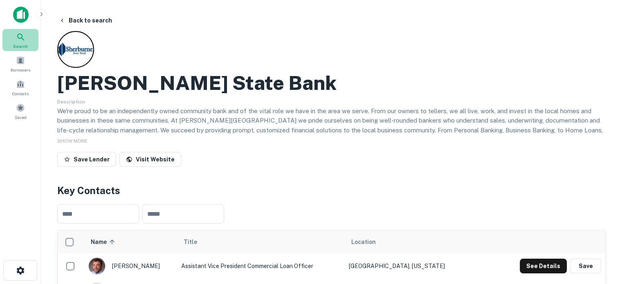
click at [20, 44] on span "Search" at bounding box center [20, 46] width 15 height 7
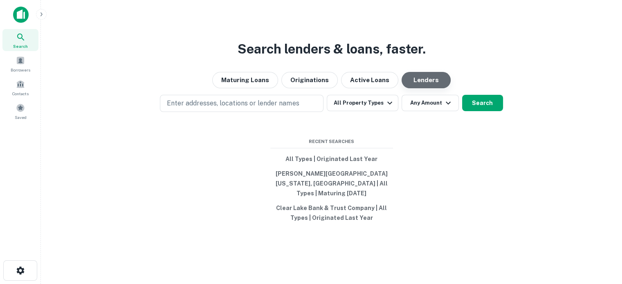
click at [424, 86] on button "Lenders" at bounding box center [426, 80] width 49 height 16
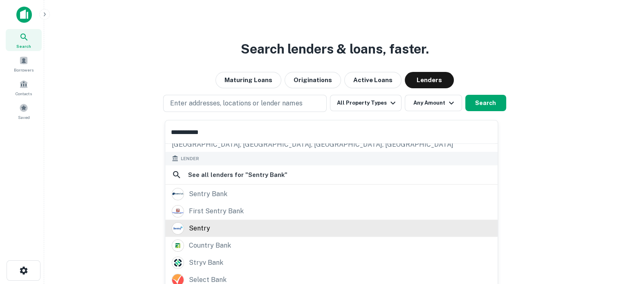
scroll to position [82, 0]
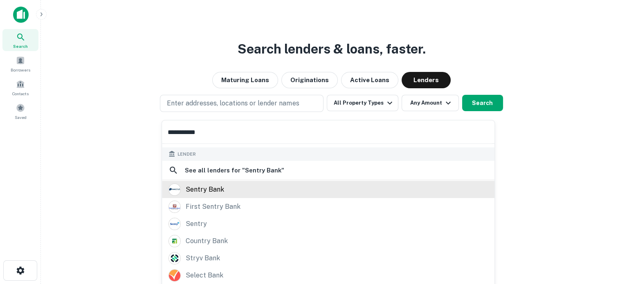
type input "**********"
click at [216, 191] on div "sentry bank" at bounding box center [205, 189] width 38 height 12
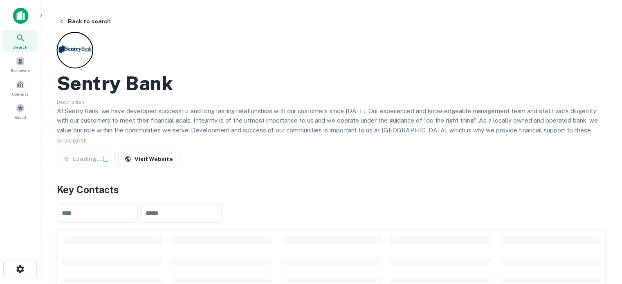
scroll to position [164, 0]
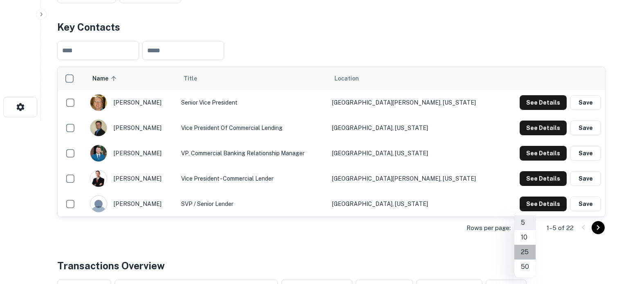
click at [526, 253] on li "25" at bounding box center [525, 252] width 21 height 15
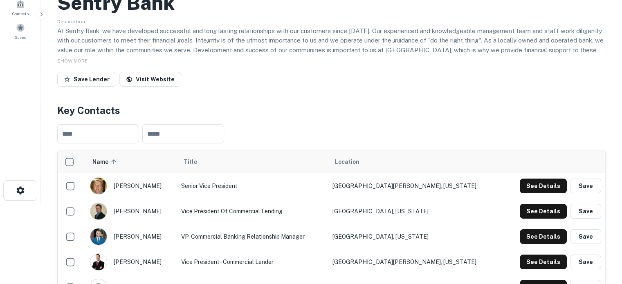
scroll to position [0, 0]
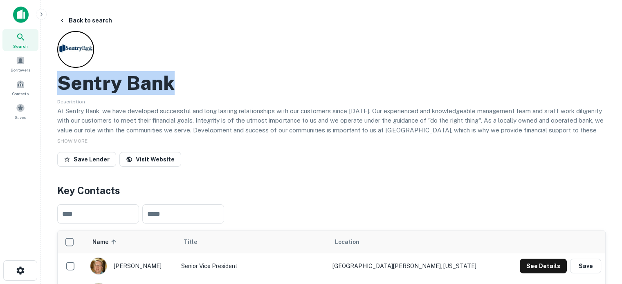
drag, startPoint x: 60, startPoint y: 85, endPoint x: 199, endPoint y: 80, distance: 139.2
click at [199, 80] on div "Sentry Bank" at bounding box center [331, 83] width 549 height 24
copy h2 "Sentry Bank"
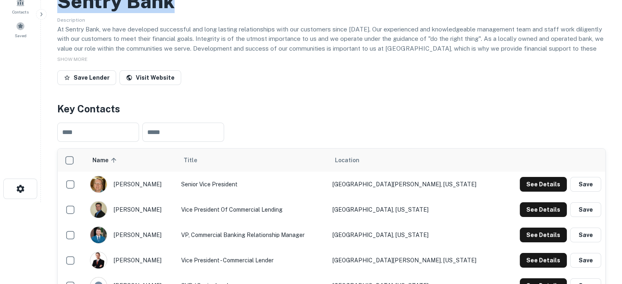
scroll to position [164, 0]
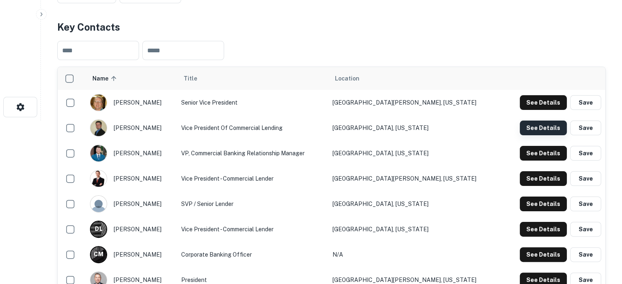
click at [538, 129] on button "See Details" at bounding box center [543, 128] width 47 height 15
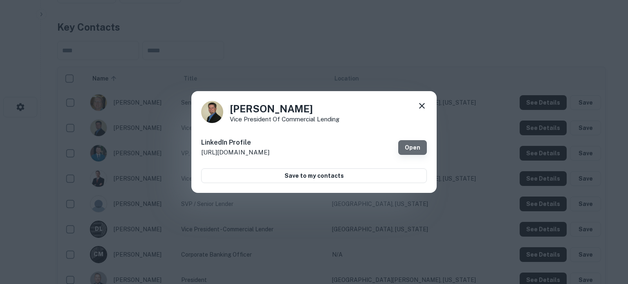
click at [414, 151] on link "Open" at bounding box center [412, 147] width 29 height 15
click at [418, 105] on icon at bounding box center [422, 106] width 10 height 10
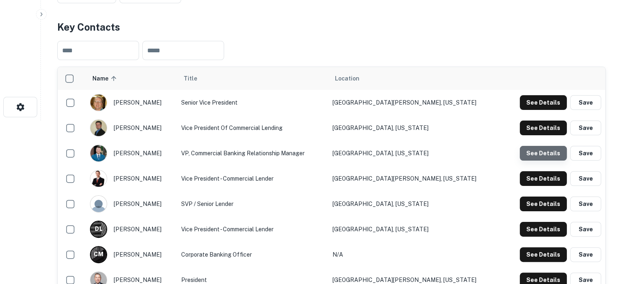
click at [548, 156] on button "See Details" at bounding box center [543, 153] width 47 height 15
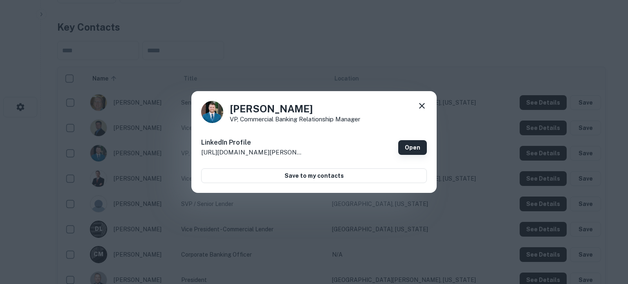
click at [409, 149] on link "Open" at bounding box center [412, 147] width 29 height 15
click at [423, 107] on icon at bounding box center [422, 106] width 6 height 6
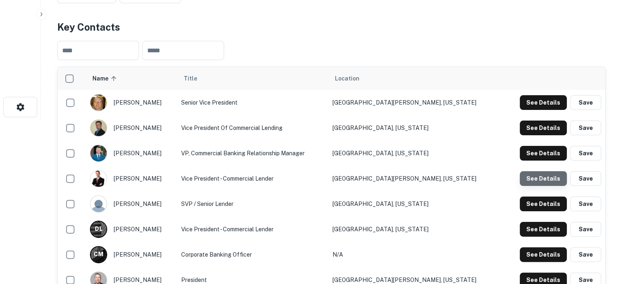
click at [543, 183] on button "See Details" at bounding box center [543, 178] width 47 height 15
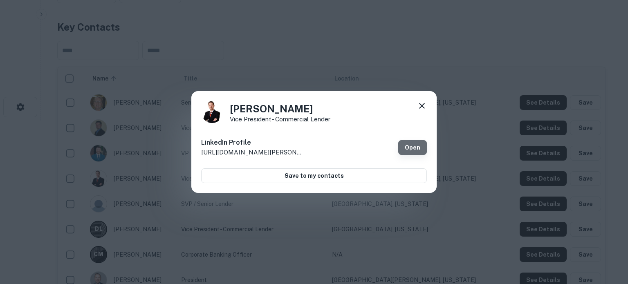
click at [411, 148] on link "Open" at bounding box center [412, 147] width 29 height 15
click at [417, 106] on icon at bounding box center [422, 106] width 10 height 10
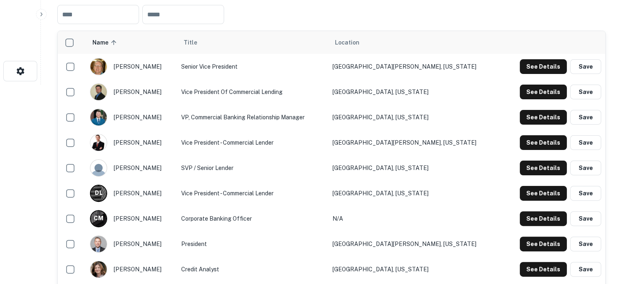
scroll to position [245, 0]
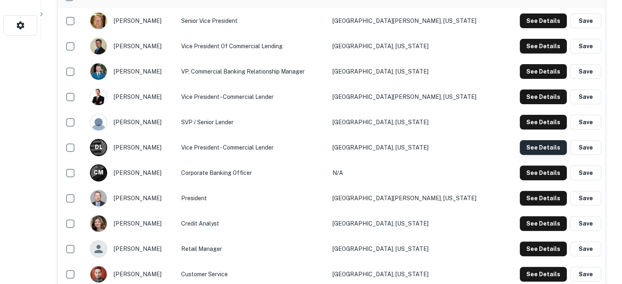
click at [536, 148] on button "See Details" at bounding box center [543, 147] width 47 height 15
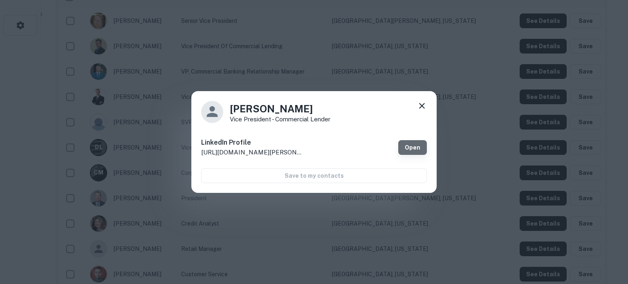
click at [411, 146] on link "Open" at bounding box center [412, 147] width 29 height 15
click at [421, 106] on icon at bounding box center [422, 106] width 10 height 10
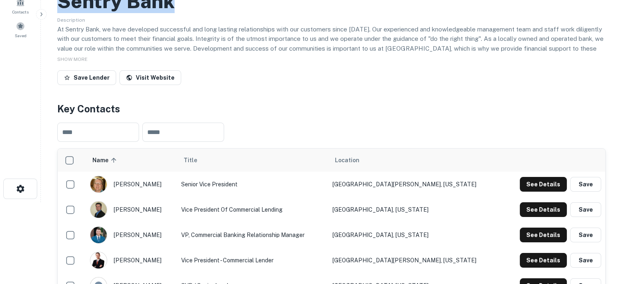
scroll to position [0, 0]
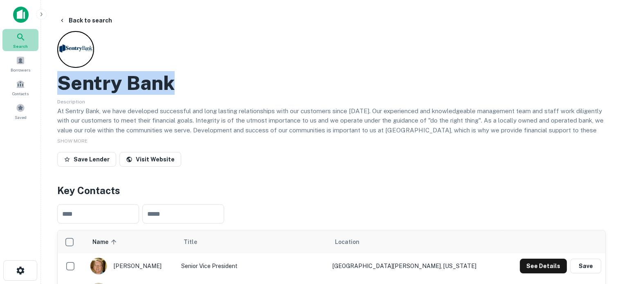
click at [33, 36] on div "Search" at bounding box center [20, 40] width 36 height 22
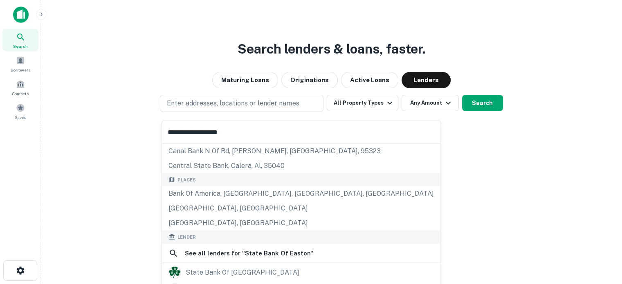
scroll to position [82, 0]
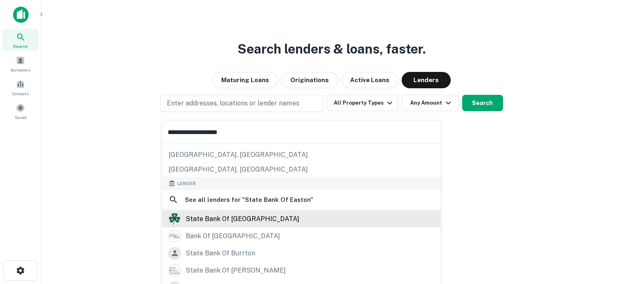
type input "**********"
click at [220, 213] on div "state bank of [GEOGRAPHIC_DATA]" at bounding box center [243, 219] width 114 height 12
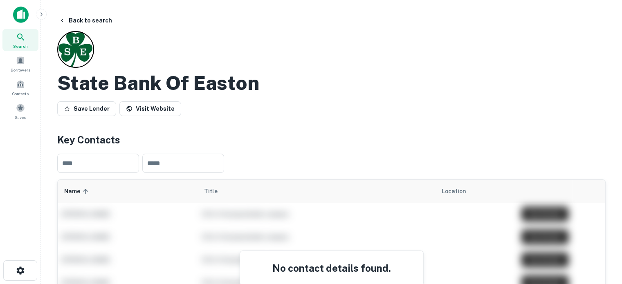
click at [27, 44] on span "Search" at bounding box center [20, 46] width 15 height 7
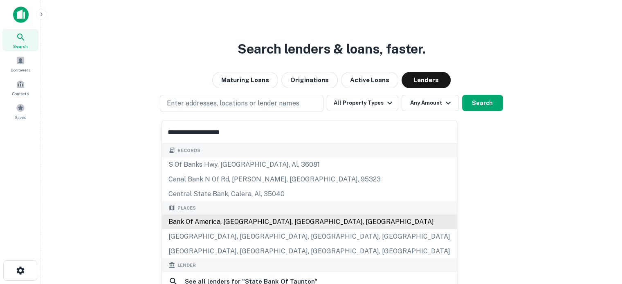
scroll to position [82, 0]
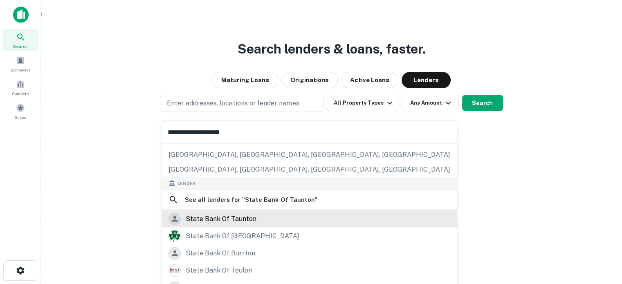
type input "**********"
click at [250, 223] on div "state bank of taunton" at bounding box center [221, 219] width 71 height 12
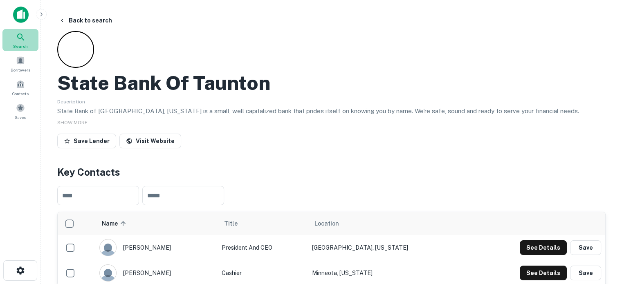
click at [15, 37] on div "Search" at bounding box center [20, 40] width 36 height 22
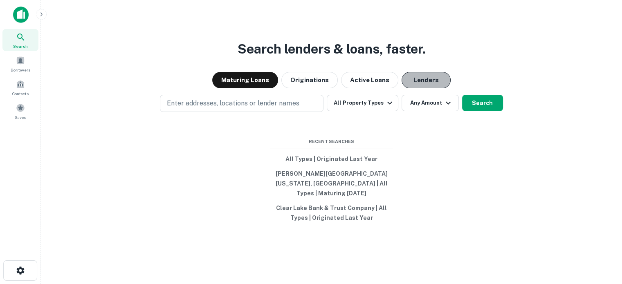
click at [429, 85] on button "Lenders" at bounding box center [426, 80] width 49 height 16
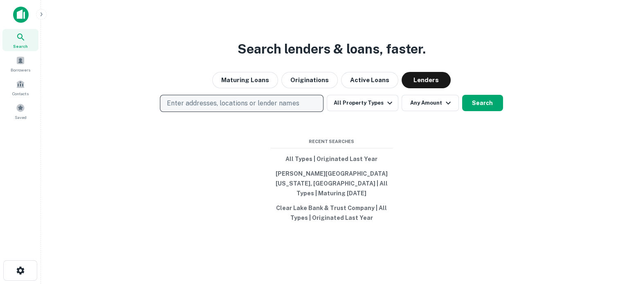
drag, startPoint x: 304, startPoint y: 96, endPoint x: 297, endPoint y: 102, distance: 8.7
click at [303, 97] on div "Search lenders & loans, faster. Maturing Loans Originations Active Loans Lender…" at bounding box center [331, 162] width 568 height 284
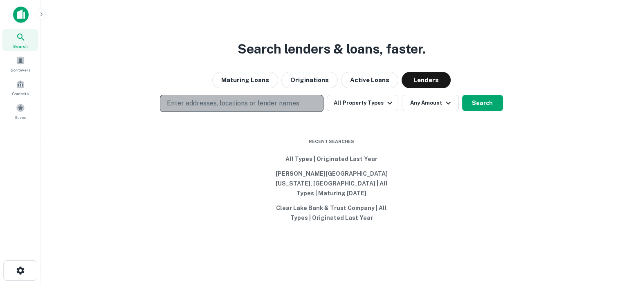
click at [297, 102] on button "Enter addresses, locations or lender names" at bounding box center [242, 103] width 164 height 17
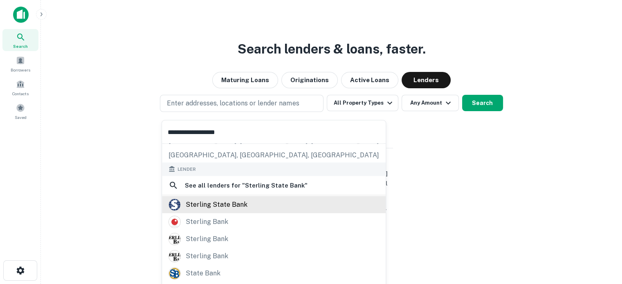
scroll to position [82, 0]
type input "**********"
click at [228, 206] on div "sterling state bank" at bounding box center [217, 204] width 62 height 12
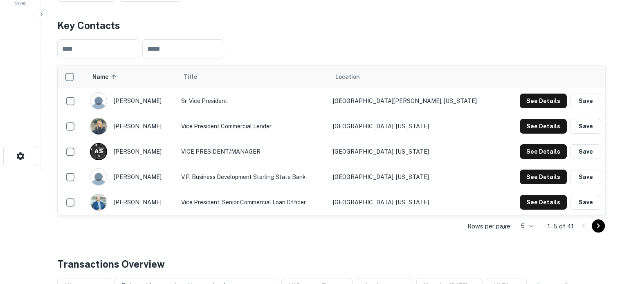
scroll to position [123, 0]
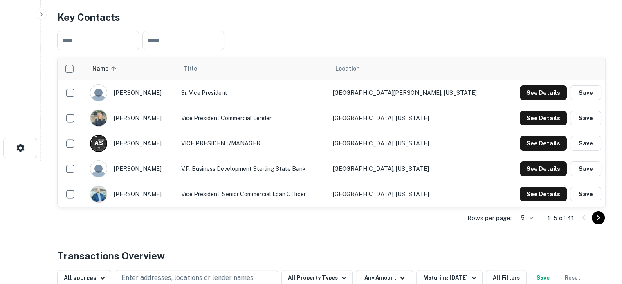
click at [526, 162] on body "Search Borrowers Contacts Saved Back to search Sterling State Bank Save Lender …" at bounding box center [311, 19] width 622 height 284
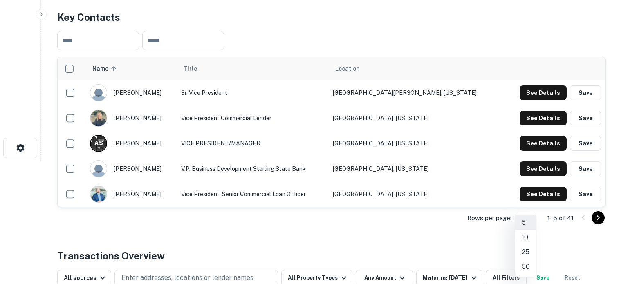
click at [524, 268] on li "50" at bounding box center [525, 267] width 21 height 15
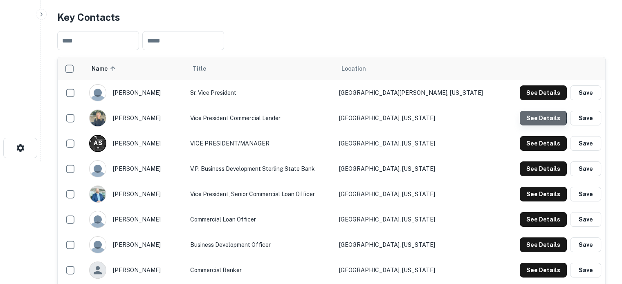
click at [544, 119] on button "See Details" at bounding box center [543, 118] width 47 height 15
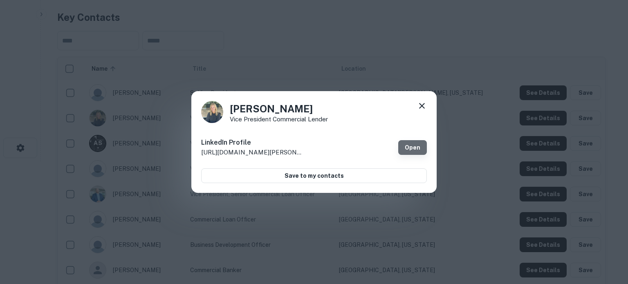
click at [408, 143] on link "Open" at bounding box center [412, 147] width 29 height 15
click at [425, 105] on icon at bounding box center [422, 106] width 10 height 10
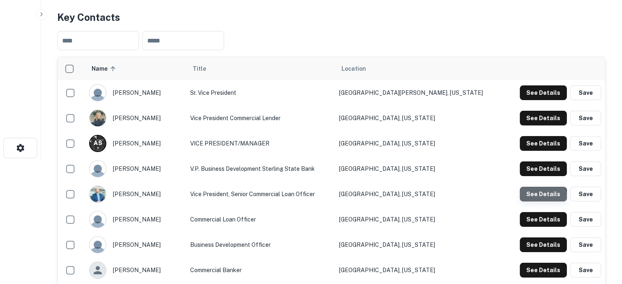
click at [540, 196] on button "See Details" at bounding box center [543, 194] width 47 height 15
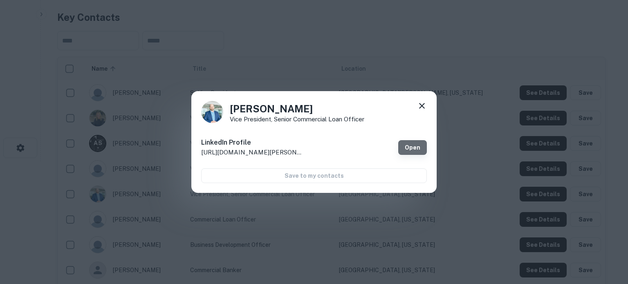
click at [413, 148] on link "Open" at bounding box center [412, 147] width 29 height 15
click at [421, 105] on icon at bounding box center [422, 106] width 6 height 6
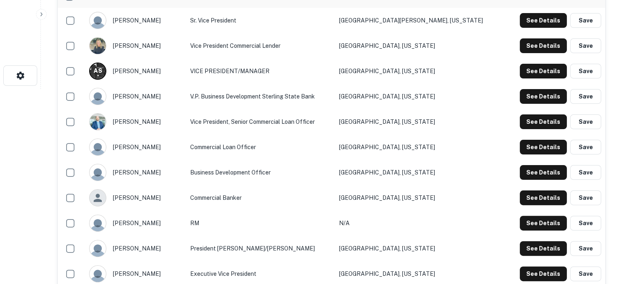
scroll to position [205, 0]
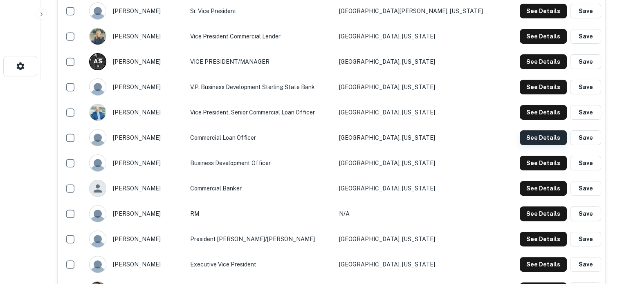
click at [538, 141] on button "See Details" at bounding box center [543, 137] width 47 height 15
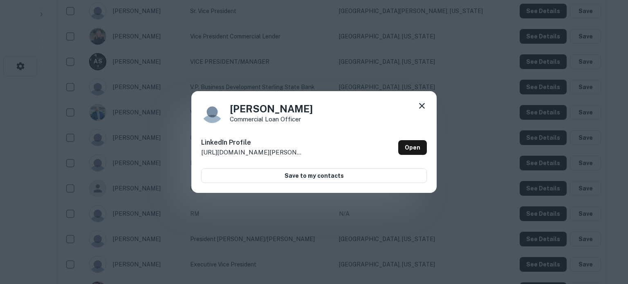
click at [427, 147] on div "Ronald Sailer Commercial Loan Officer LinkedIn Profile http://www.linkedin.com/…" at bounding box center [313, 142] width 245 height 102
click at [411, 153] on link "Open" at bounding box center [412, 147] width 29 height 15
click at [421, 104] on icon at bounding box center [422, 106] width 10 height 10
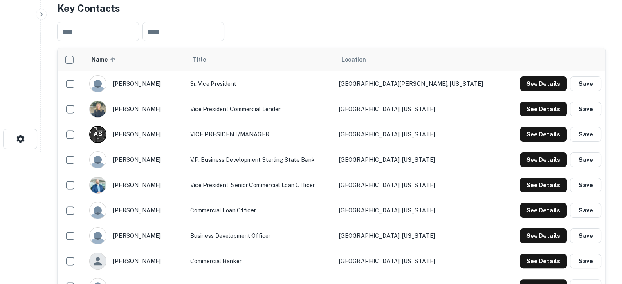
scroll to position [123, 0]
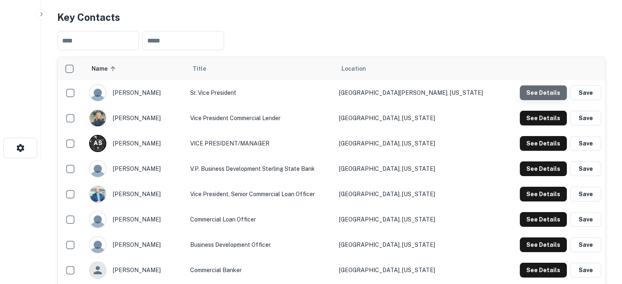
click at [551, 88] on button "See Details" at bounding box center [543, 92] width 47 height 15
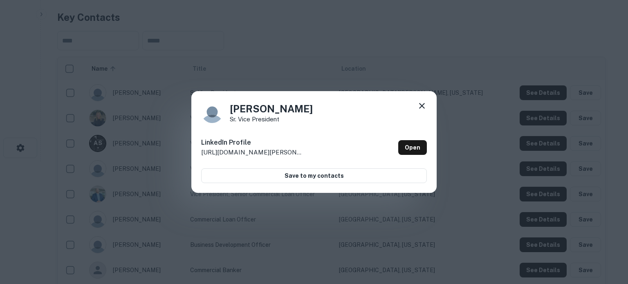
click at [422, 108] on icon at bounding box center [422, 106] width 10 height 10
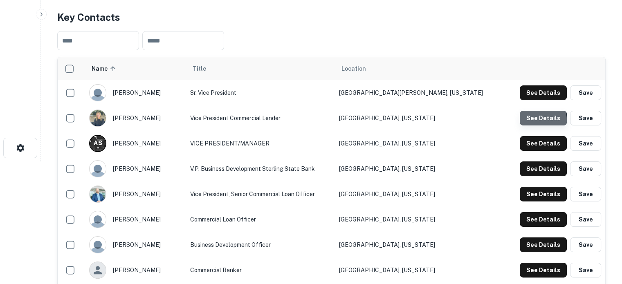
click at [538, 121] on button "See Details" at bounding box center [543, 118] width 47 height 15
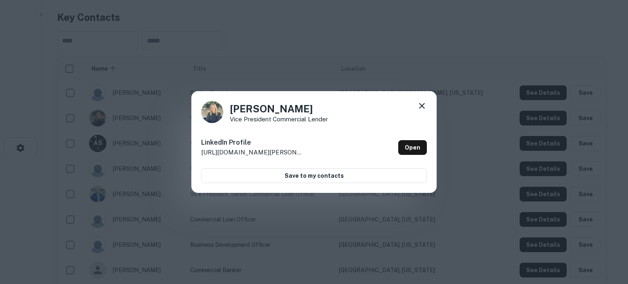
click at [422, 100] on div "Heather Donovan Vice President Commercial Lender LinkedIn Profile http://www.li…" at bounding box center [313, 142] width 245 height 102
click at [423, 105] on icon at bounding box center [422, 106] width 6 height 6
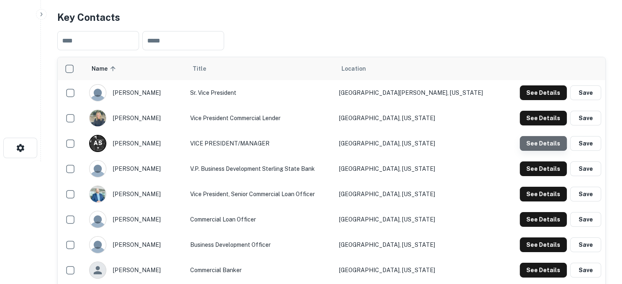
click at [539, 139] on button "See Details" at bounding box center [543, 143] width 47 height 15
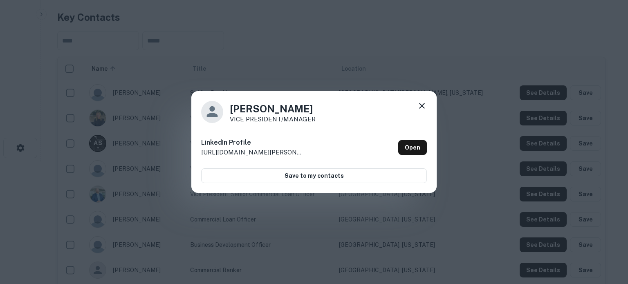
click at [421, 104] on icon at bounding box center [422, 106] width 10 height 10
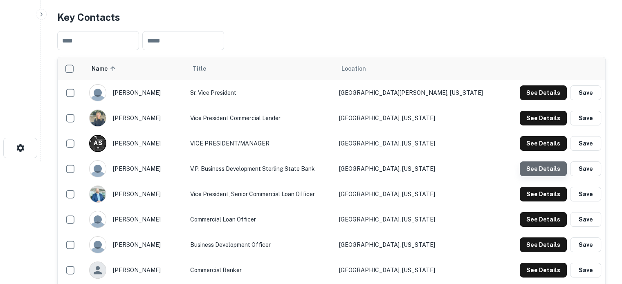
click at [549, 165] on button "See Details" at bounding box center [543, 169] width 47 height 15
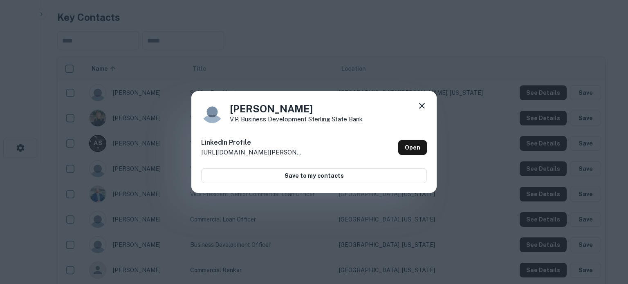
click at [420, 103] on icon at bounding box center [422, 106] width 10 height 10
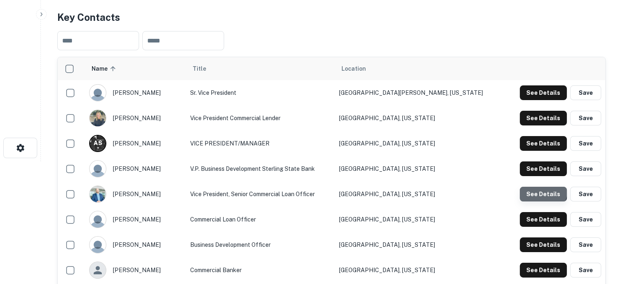
click at [539, 192] on button "See Details" at bounding box center [543, 194] width 47 height 15
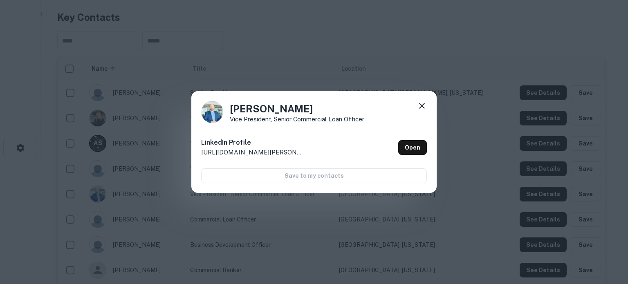
click at [424, 104] on icon at bounding box center [422, 106] width 10 height 10
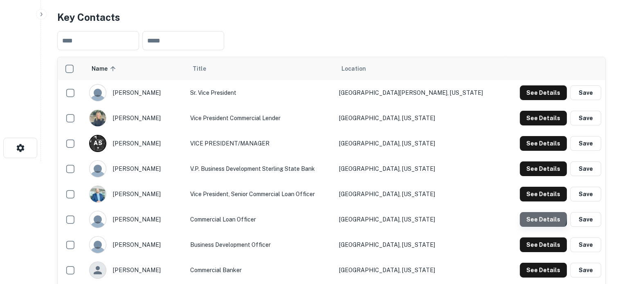
click at [526, 216] on button "See Details" at bounding box center [543, 219] width 47 height 15
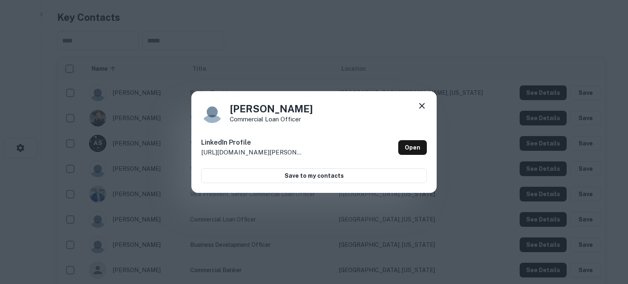
click at [427, 108] on div "Ronald Sailer Commercial Loan Officer LinkedIn Profile http://www.linkedin.com/…" at bounding box center [313, 142] width 245 height 102
click at [425, 108] on icon at bounding box center [422, 106] width 10 height 10
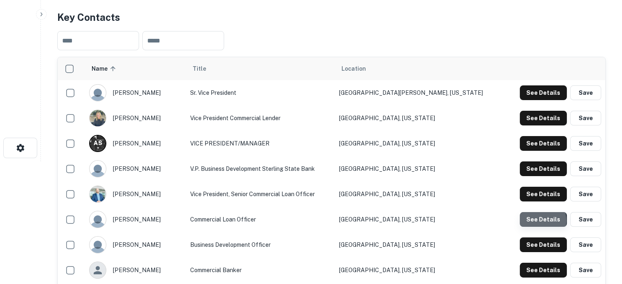
click at [535, 221] on button "See Details" at bounding box center [543, 219] width 47 height 15
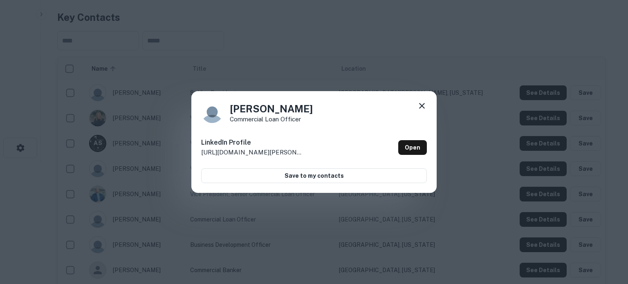
click at [419, 109] on icon at bounding box center [422, 106] width 10 height 10
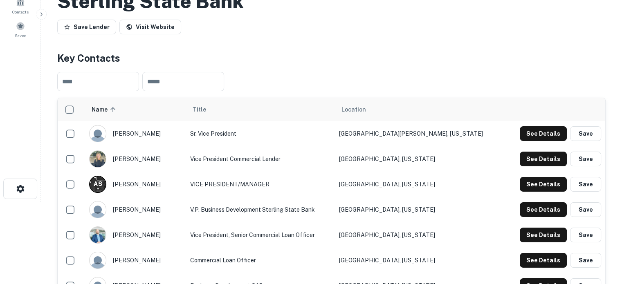
scroll to position [0, 0]
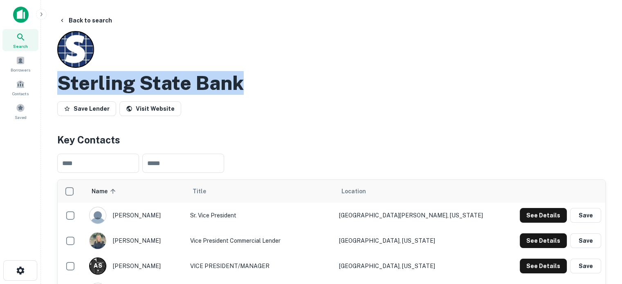
drag, startPoint x: 61, startPoint y: 84, endPoint x: 261, endPoint y: 83, distance: 199.6
click at [261, 83] on div "Sterling State Bank" at bounding box center [331, 83] width 549 height 24
copy h2 "Sterling State Bank"
click at [35, 43] on div "Search" at bounding box center [20, 40] width 36 height 22
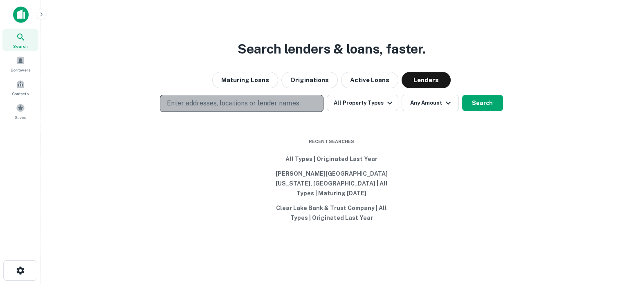
click at [221, 108] on p "Enter addresses, locations or lender names" at bounding box center [233, 104] width 132 height 10
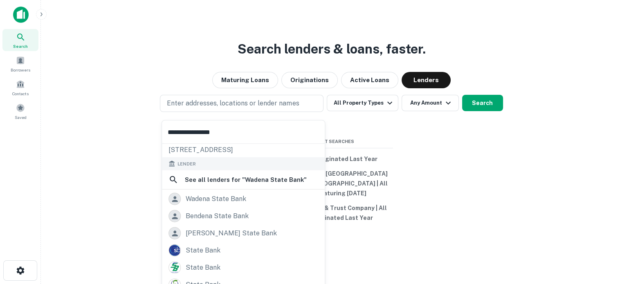
scroll to position [41, 0]
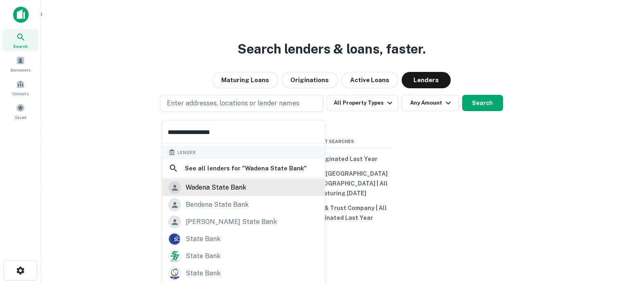
type input "**********"
click at [226, 188] on div "wadena state bank" at bounding box center [216, 188] width 61 height 12
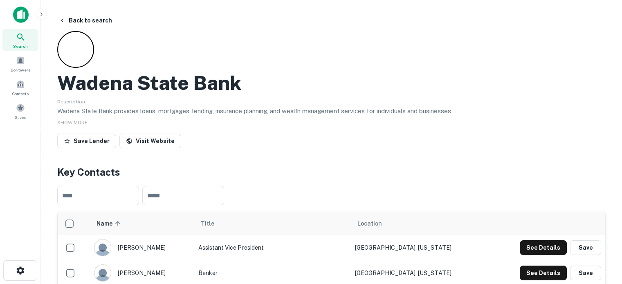
click at [26, 35] on div "Search" at bounding box center [20, 40] width 36 height 22
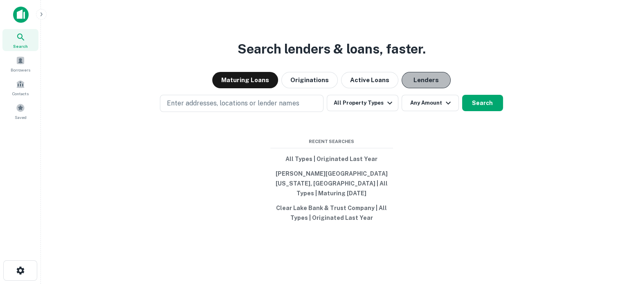
click at [418, 83] on button "Lenders" at bounding box center [426, 80] width 49 height 16
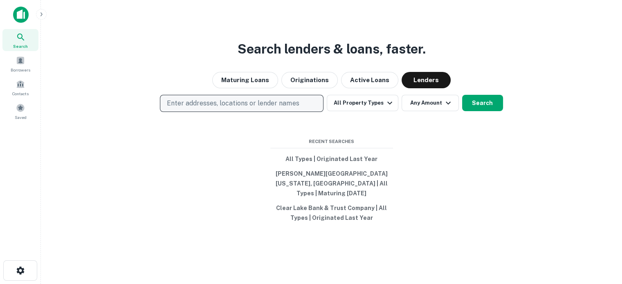
click at [275, 112] on button "Enter addresses, locations or lender names" at bounding box center [242, 103] width 164 height 17
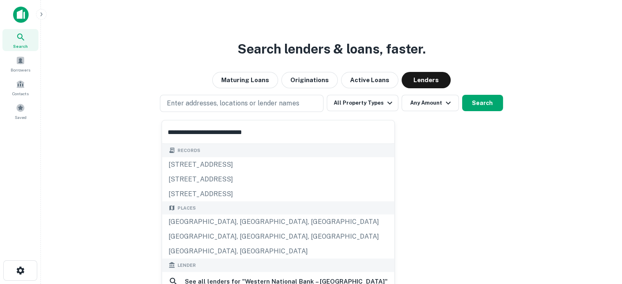
scroll to position [82, 0]
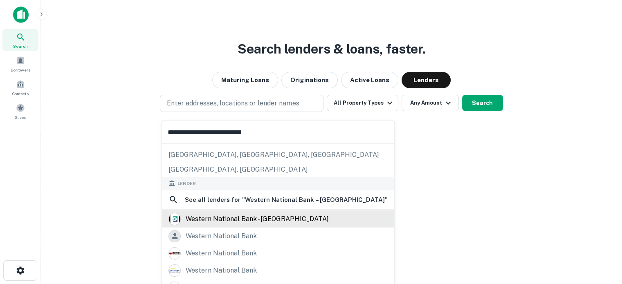
type input "**********"
click at [243, 219] on div "western national bank - duluth" at bounding box center [257, 219] width 143 height 12
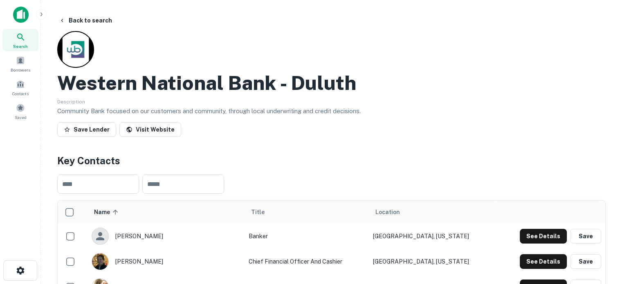
click at [25, 43] on span "Search" at bounding box center [20, 46] width 15 height 7
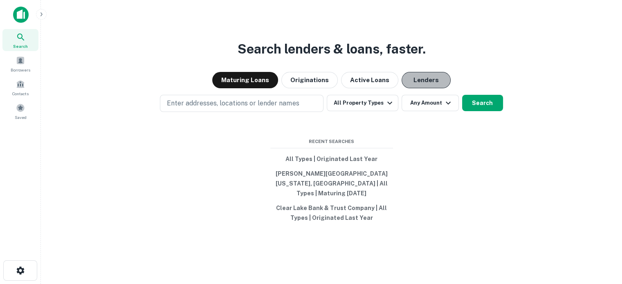
click at [439, 88] on button "Lenders" at bounding box center [426, 80] width 49 height 16
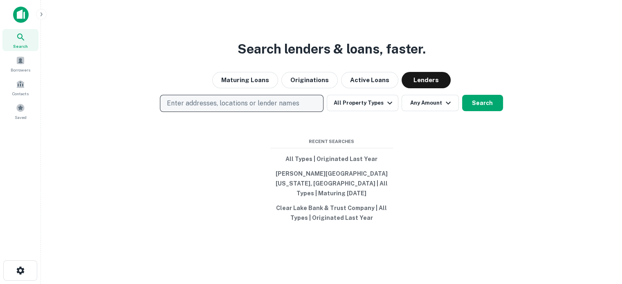
click at [281, 105] on p "Enter addresses, locations or lender names" at bounding box center [233, 104] width 132 height 10
type input "*"
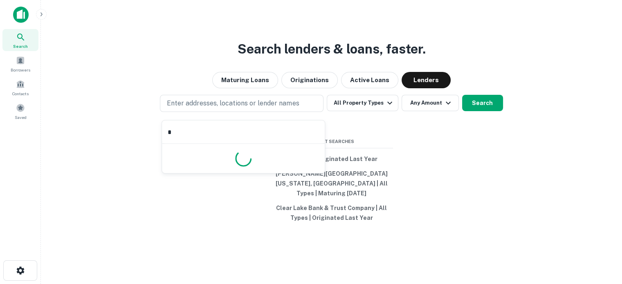
drag, startPoint x: 188, startPoint y: 136, endPoint x: 148, endPoint y: 130, distance: 40.5
click at [144, 129] on body "Search Borrowers Contacts Saved Search lenders & loans, faster. Maturing Loans …" at bounding box center [311, 142] width 622 height 284
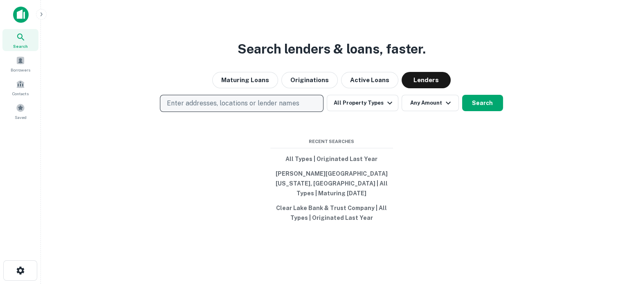
click at [288, 108] on p "Enter addresses, locations or lender names" at bounding box center [233, 104] width 132 height 10
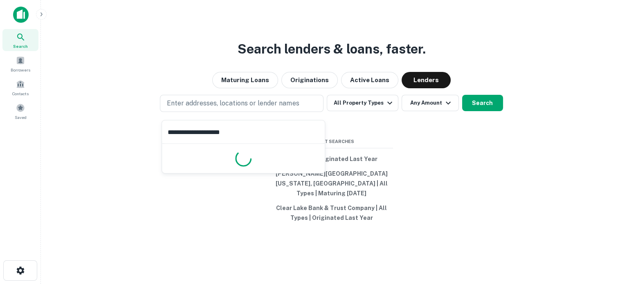
click at [243, 132] on input "**********" at bounding box center [243, 132] width 163 height 23
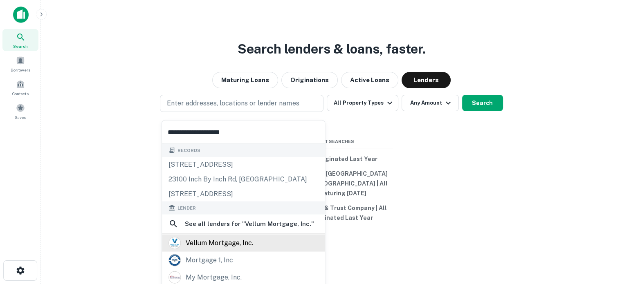
type input "**********"
click at [248, 241] on div "vellum mortgage, inc." at bounding box center [219, 243] width 67 height 12
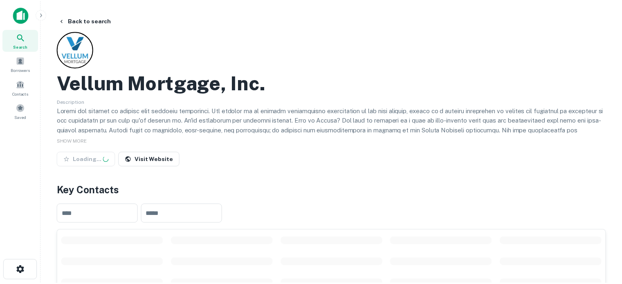
scroll to position [123, 0]
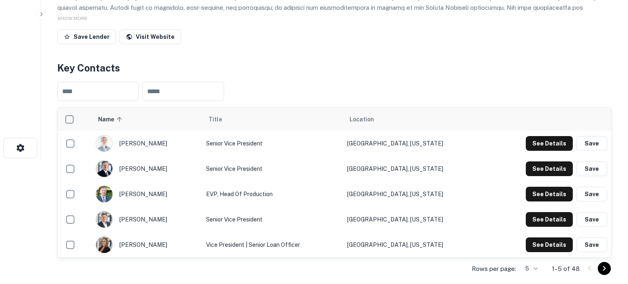
click at [526, 162] on body "Search Borrowers Contacts Saved Back to search Vellum Mortgage, Inc. Descriptio…" at bounding box center [314, 19] width 628 height 284
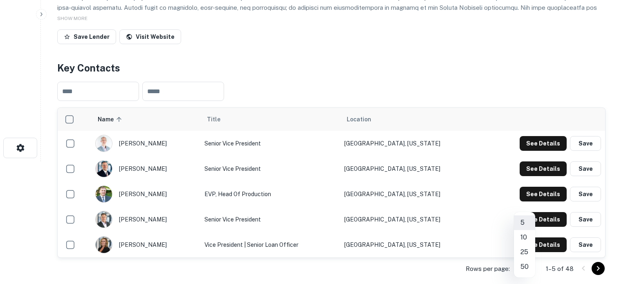
click at [525, 265] on li "50" at bounding box center [524, 267] width 21 height 15
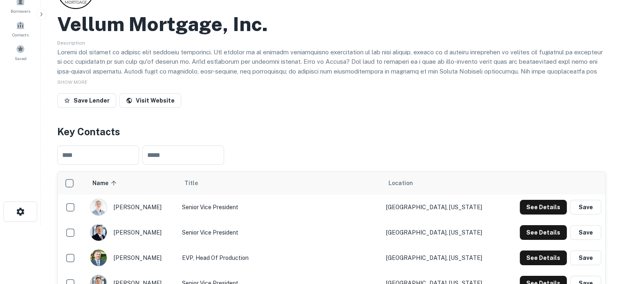
scroll to position [0, 0]
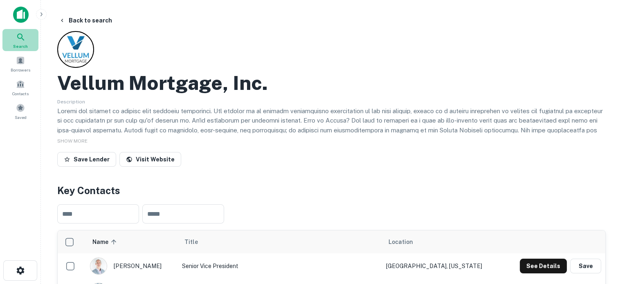
click at [23, 40] on icon at bounding box center [21, 37] width 10 height 10
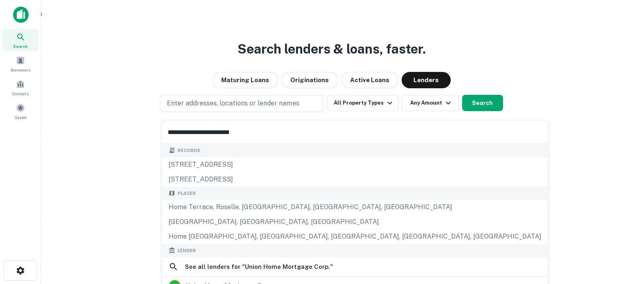
scroll to position [41, 0]
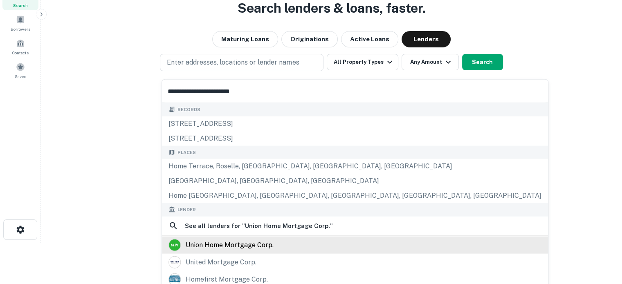
type input "**********"
click at [227, 246] on div "union home mortgage corp." at bounding box center [230, 245] width 88 height 12
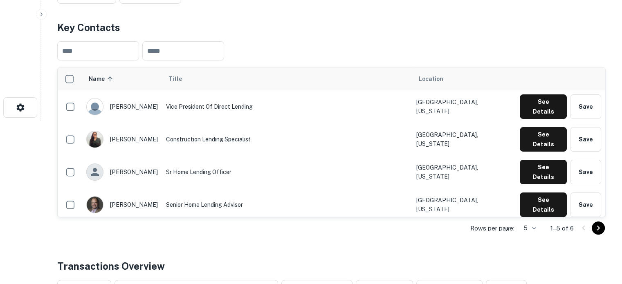
scroll to position [245, 0]
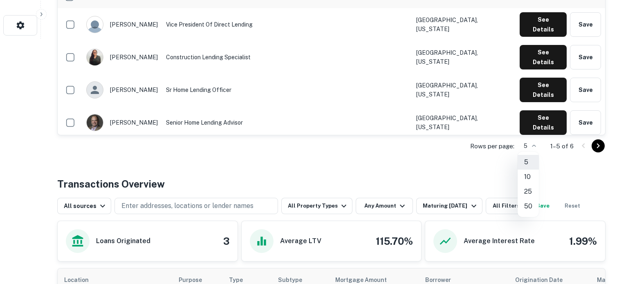
click at [0, 117] on div at bounding box center [314, 142] width 628 height 284
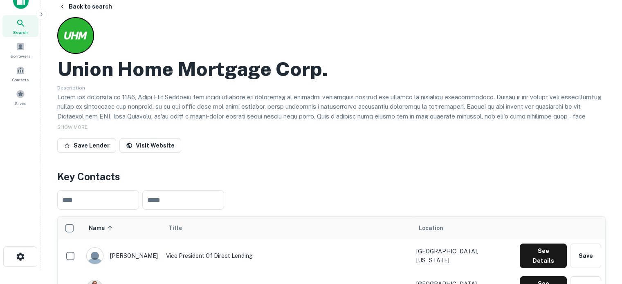
scroll to position [0, 0]
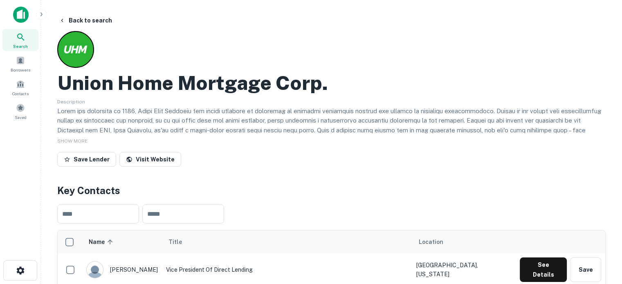
click at [31, 40] on div "Search" at bounding box center [20, 40] width 36 height 22
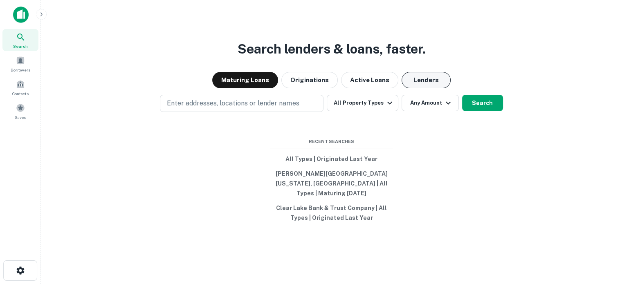
click at [439, 86] on button "Lenders" at bounding box center [426, 80] width 49 height 16
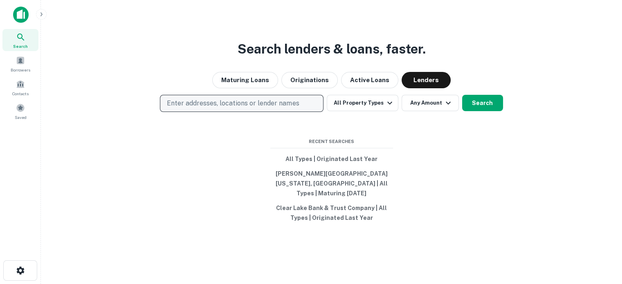
click at [275, 108] on p "Enter addresses, locations or lender names" at bounding box center [233, 104] width 132 height 10
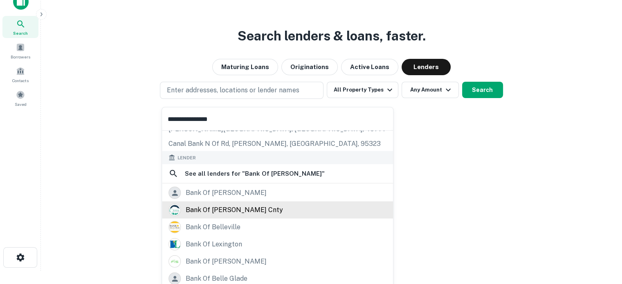
scroll to position [41, 0]
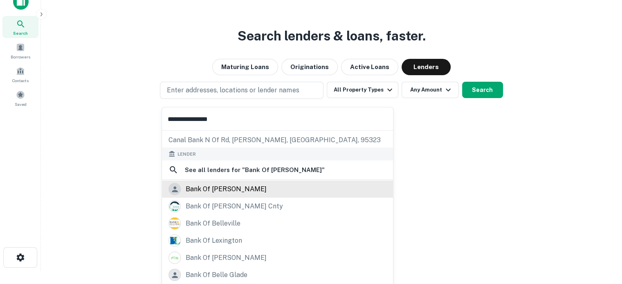
type input "**********"
click at [218, 187] on div "bank of [PERSON_NAME]" at bounding box center [226, 189] width 81 height 12
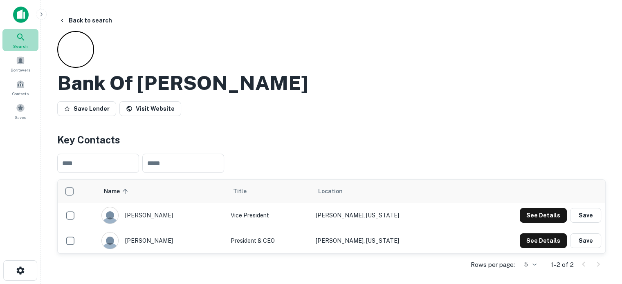
click at [25, 39] on icon at bounding box center [21, 37] width 10 height 10
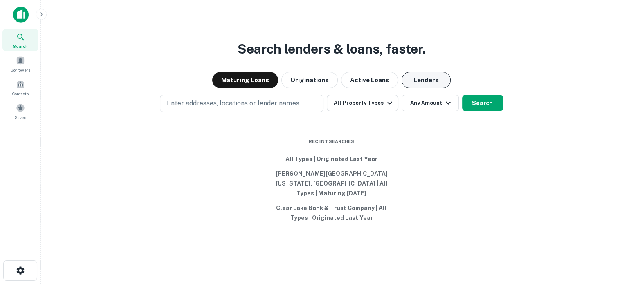
click at [428, 88] on button "Lenders" at bounding box center [426, 80] width 49 height 16
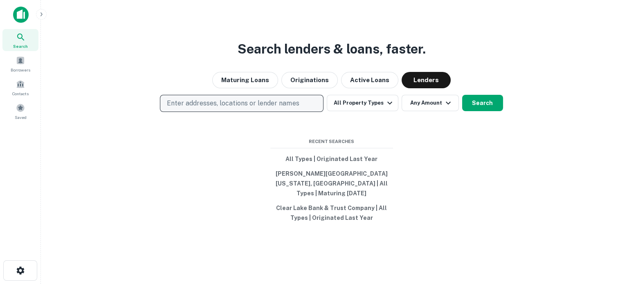
click at [236, 108] on p "Enter addresses, locations or lender names" at bounding box center [233, 104] width 132 height 10
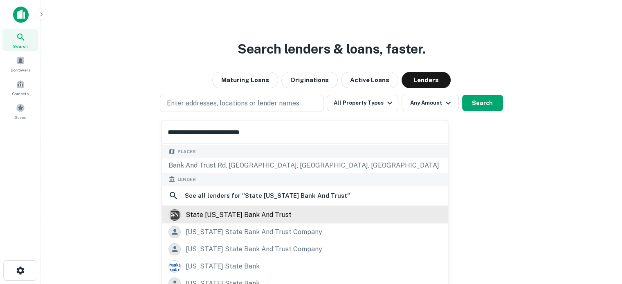
scroll to position [41, 0]
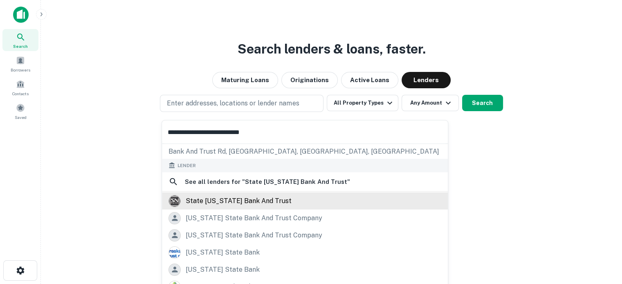
type input "**********"
click at [243, 200] on div "state nebraska bank and trust" at bounding box center [239, 201] width 106 height 12
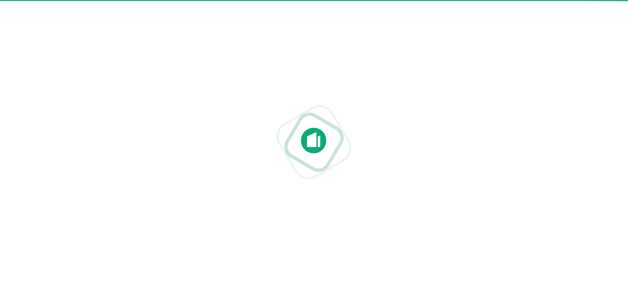
click at [457, 229] on div at bounding box center [314, 142] width 628 height 284
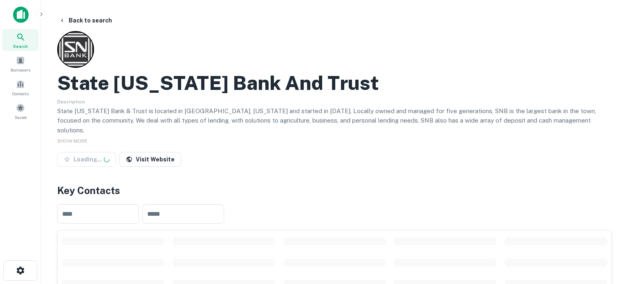
click at [356, 198] on div "​ ​" at bounding box center [334, 214] width 555 height 32
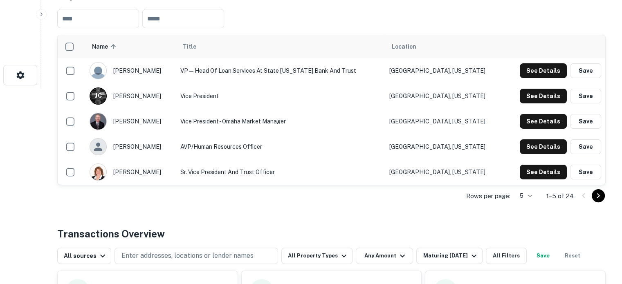
scroll to position [245, 0]
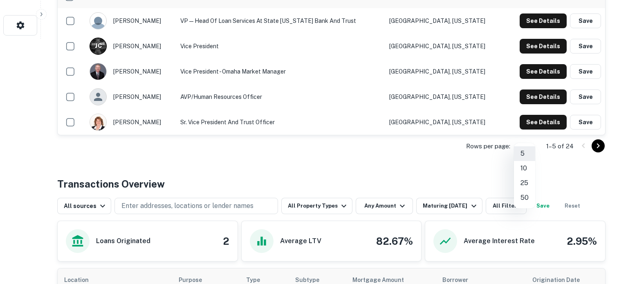
click at [522, 181] on li "25" at bounding box center [524, 183] width 21 height 15
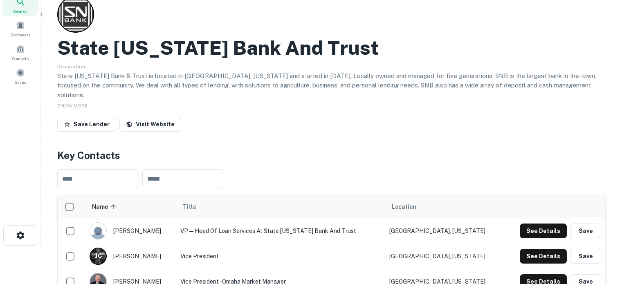
scroll to position [0, 0]
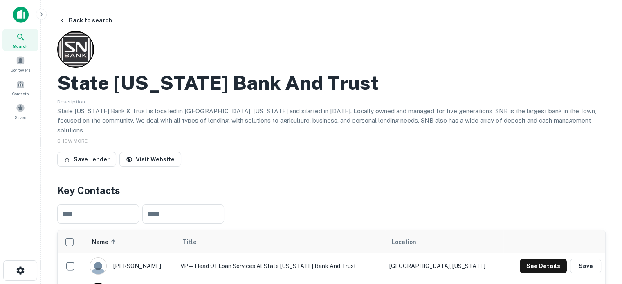
click at [31, 41] on div "Search" at bounding box center [20, 40] width 36 height 22
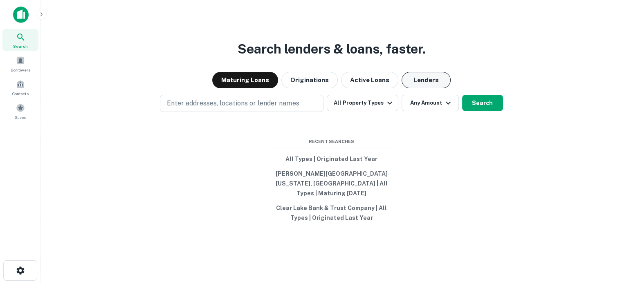
click at [434, 88] on button "Lenders" at bounding box center [426, 80] width 49 height 16
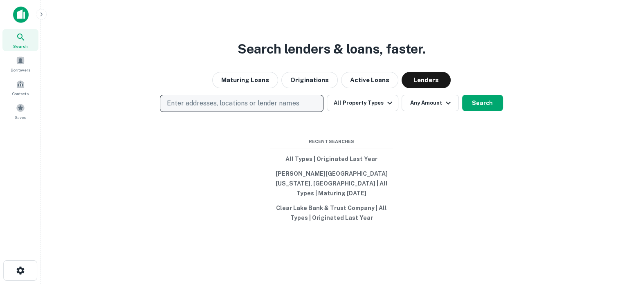
click at [285, 112] on button "Enter addresses, locations or lender names" at bounding box center [242, 103] width 164 height 17
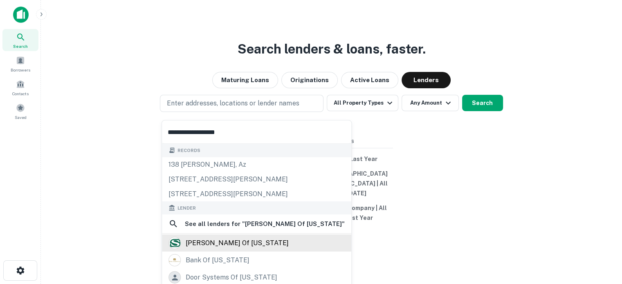
type input "**********"
click at [229, 244] on div "stockman of montana" at bounding box center [237, 243] width 103 height 12
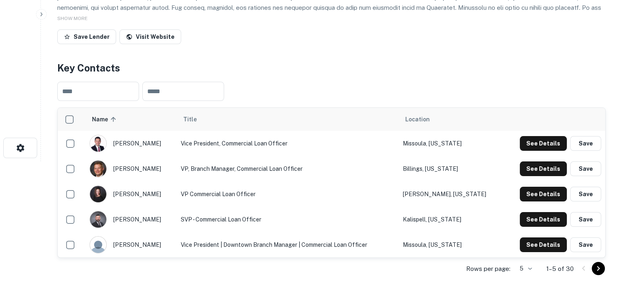
scroll to position [205, 0]
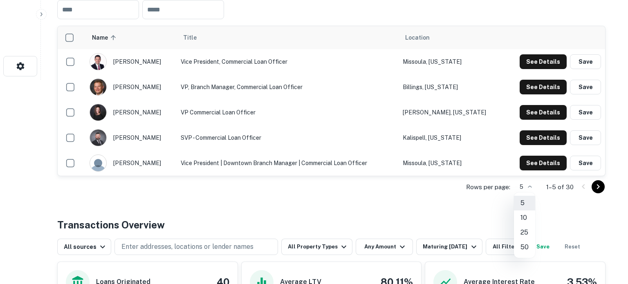
click at [522, 242] on li "50" at bounding box center [524, 247] width 21 height 15
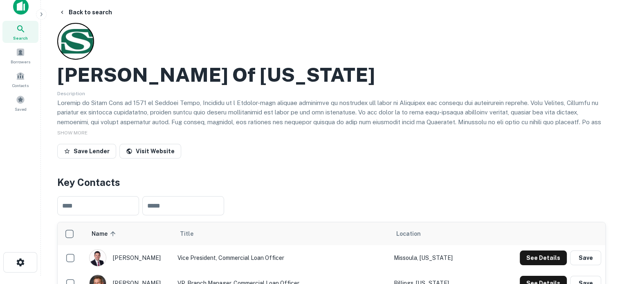
scroll to position [0, 0]
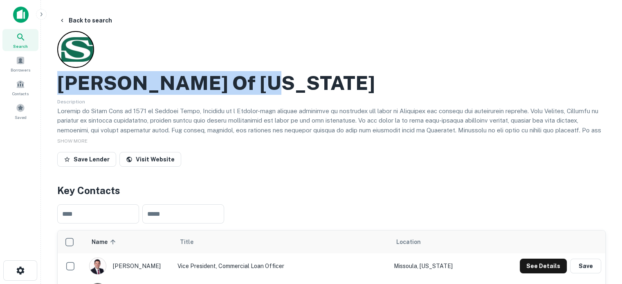
drag, startPoint x: 61, startPoint y: 86, endPoint x: 307, endPoint y: 91, distance: 245.9
click at [307, 91] on div "Stockman Of Montana" at bounding box center [331, 83] width 549 height 24
copy h2 "Stockman Of Montana"
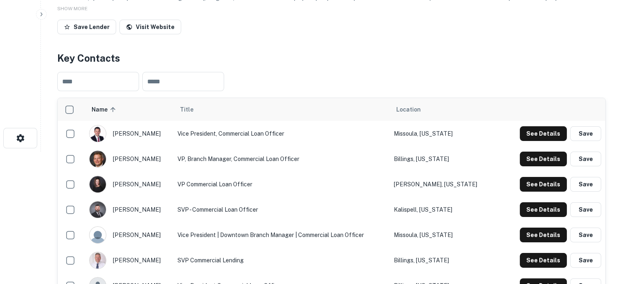
scroll to position [164, 0]
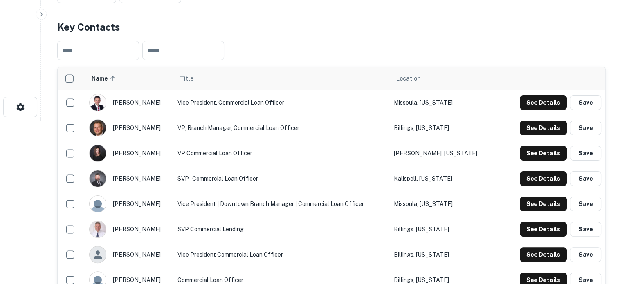
click at [543, 116] on td "See Details Save" at bounding box center [555, 127] width 99 height 25
click at [544, 108] on button "See Details" at bounding box center [543, 102] width 47 height 15
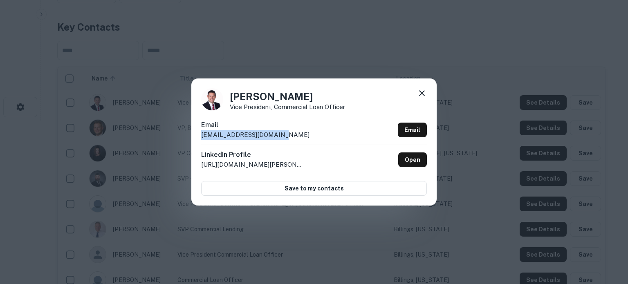
drag, startPoint x: 201, startPoint y: 137, endPoint x: 280, endPoint y: 134, distance: 79.0
click at [280, 134] on div "Benjamin Lodge Vice President, Commercial Loan Officer Email blodge@stockmanban…" at bounding box center [313, 142] width 245 height 127
copy p "blodge@stockmanbank.com"
click at [418, 95] on icon at bounding box center [422, 93] width 10 height 10
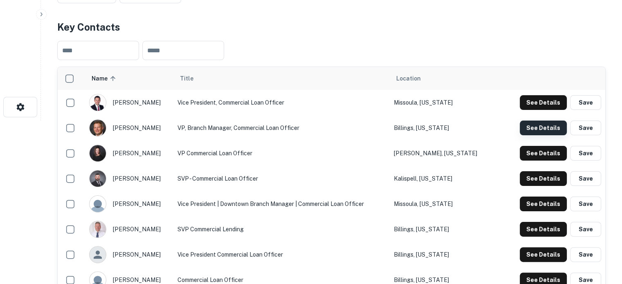
click at [535, 129] on button "See Details" at bounding box center [543, 128] width 47 height 15
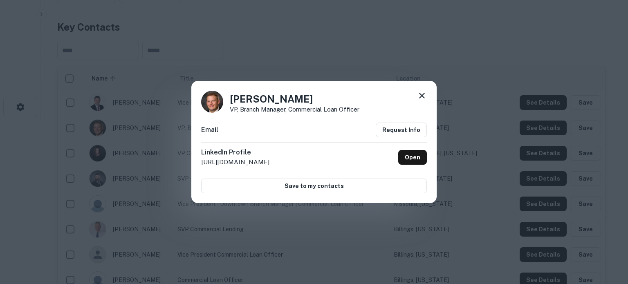
click at [427, 96] on div "Darrin Maas VP, Branch Manager, Commercial Loan Officer Email Request Info Link…" at bounding box center [313, 142] width 245 height 122
click at [421, 97] on icon at bounding box center [422, 96] width 6 height 6
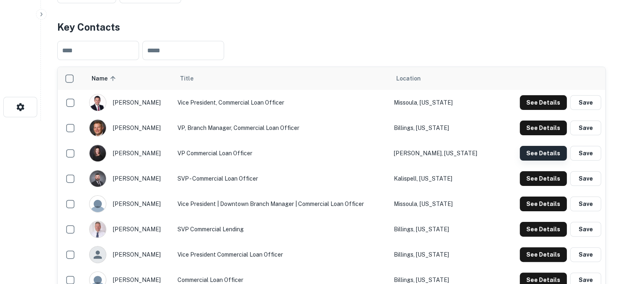
click at [538, 157] on button "See Details" at bounding box center [543, 153] width 47 height 15
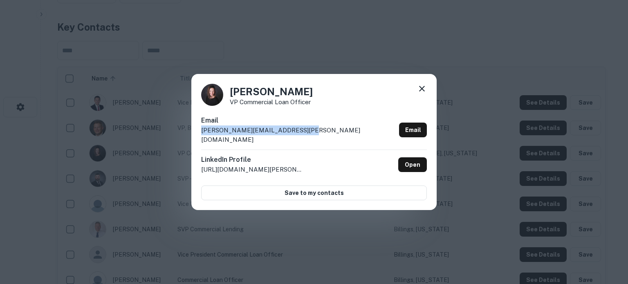
drag, startPoint x: 196, startPoint y: 136, endPoint x: 307, endPoint y: 137, distance: 111.3
click at [307, 137] on div "Jennifer Stark VP Commercial Loan Officer Email jennifer.stark@stockmanbank.com…" at bounding box center [313, 142] width 245 height 137
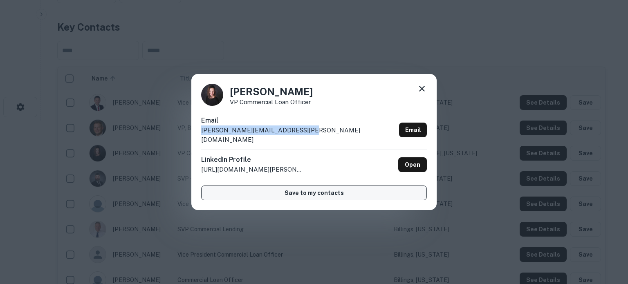
copy p "jennifer.stark@stockmanbank.com"
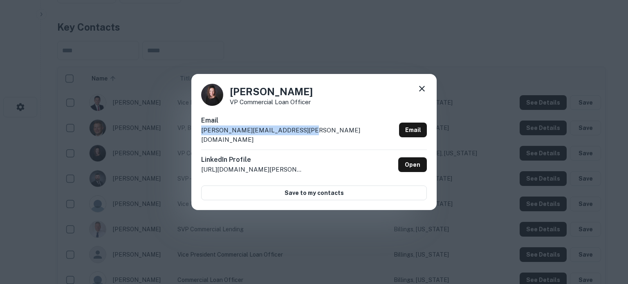
click at [421, 92] on icon at bounding box center [422, 89] width 6 height 6
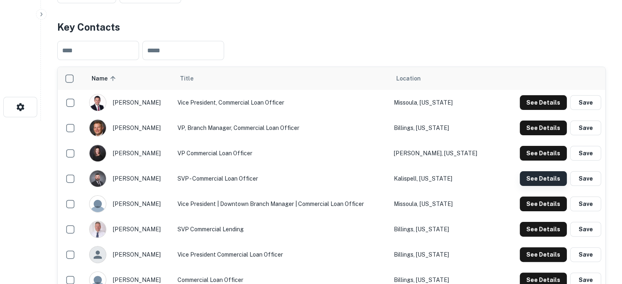
click at [529, 186] on button "See Details" at bounding box center [543, 178] width 47 height 15
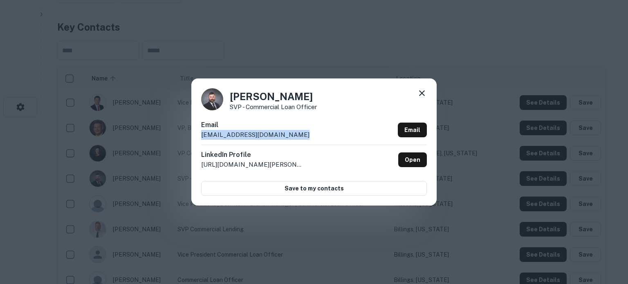
drag, startPoint x: 198, startPoint y: 135, endPoint x: 308, endPoint y: 137, distance: 110.1
click at [308, 137] on div "Kelsey West SVP - Commercial Loan Officer Email kelsey.west@stockmanbank.com Em…" at bounding box center [313, 142] width 245 height 127
copy p "kelsey.west@stockmanbank.com"
click at [422, 94] on icon at bounding box center [422, 93] width 10 height 10
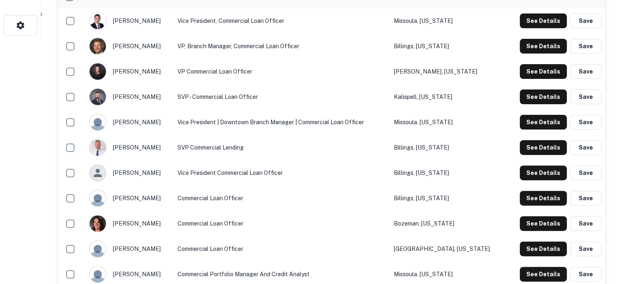
scroll to position [286, 0]
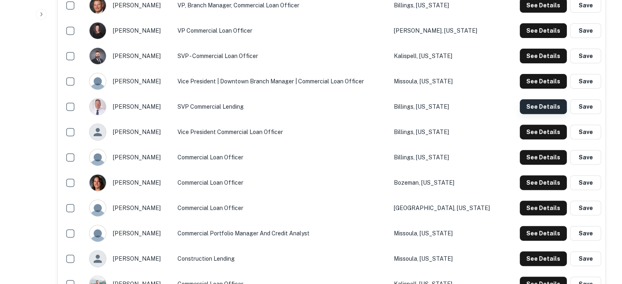
click at [551, 110] on button "See Details" at bounding box center [543, 106] width 47 height 15
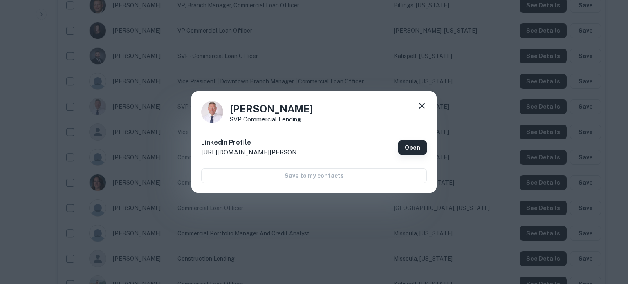
click at [406, 150] on link "Open" at bounding box center [412, 147] width 29 height 15
click at [422, 105] on icon at bounding box center [422, 106] width 10 height 10
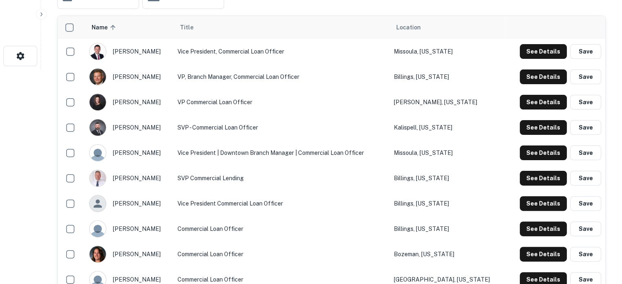
scroll to position [205, 0]
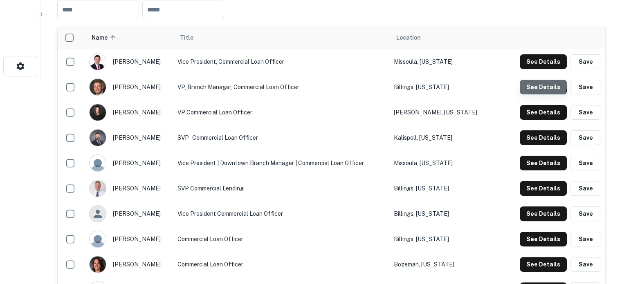
click at [537, 85] on button "See Details" at bounding box center [543, 87] width 47 height 15
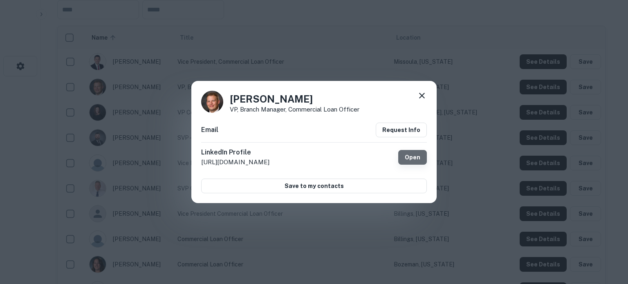
click at [402, 157] on link "Open" at bounding box center [412, 157] width 29 height 15
click at [416, 93] on div "Darrin Maas VP, Branch Manager, Commercial Loan Officer" at bounding box center [314, 102] width 226 height 22
click at [421, 99] on icon at bounding box center [422, 96] width 10 height 10
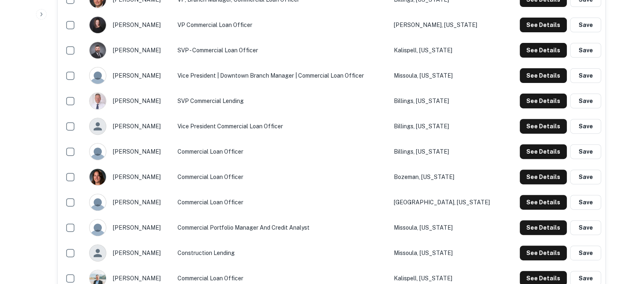
scroll to position [327, 0]
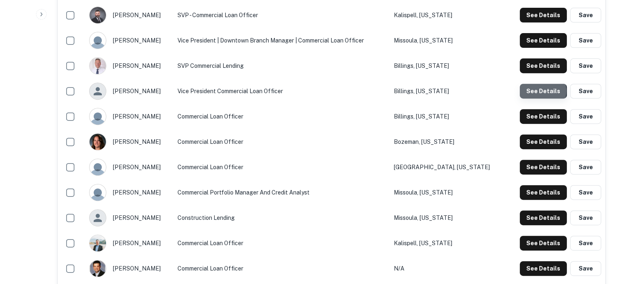
click at [539, 92] on button "See Details" at bounding box center [543, 91] width 47 height 15
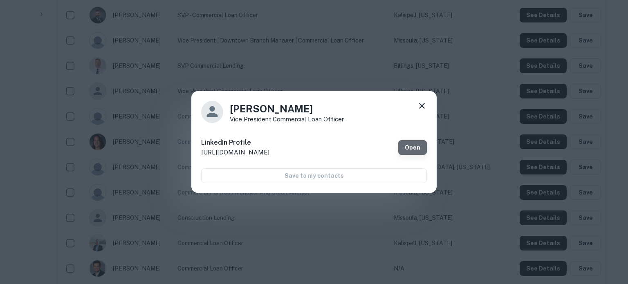
click at [412, 148] on link "Open" at bounding box center [412, 147] width 29 height 15
click at [425, 104] on icon at bounding box center [422, 106] width 10 height 10
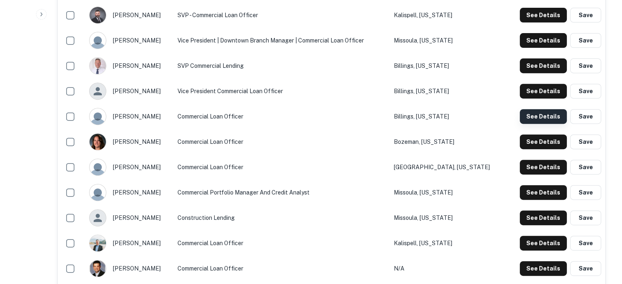
click at [537, 122] on button "See Details" at bounding box center [543, 116] width 47 height 15
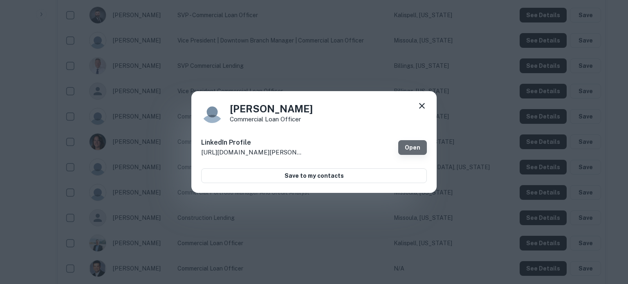
click at [425, 149] on link "Open" at bounding box center [412, 147] width 29 height 15
click at [421, 108] on icon at bounding box center [422, 106] width 10 height 10
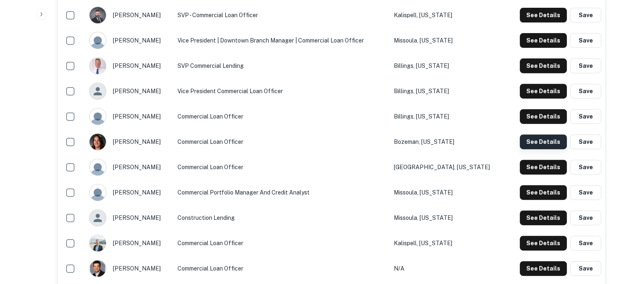
click at [542, 147] on button "See Details" at bounding box center [543, 142] width 47 height 15
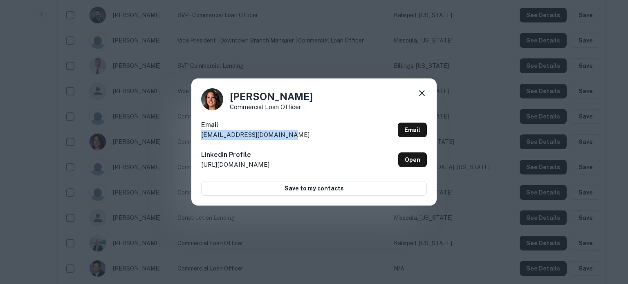
drag, startPoint x: 286, startPoint y: 133, endPoint x: 198, endPoint y: 138, distance: 88.5
click at [198, 138] on div "Angie Johnson Commercial Loan Officer Email ajohnson@stockmanbank.com Email Lin…" at bounding box center [313, 142] width 245 height 127
copy p "ajohnson@stockmanbank.com"
click at [419, 93] on icon at bounding box center [422, 93] width 10 height 10
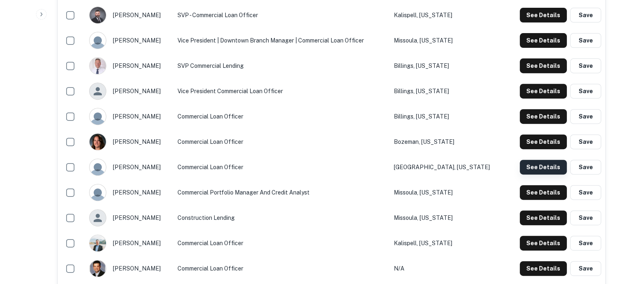
click at [526, 165] on button "See Details" at bounding box center [543, 167] width 47 height 15
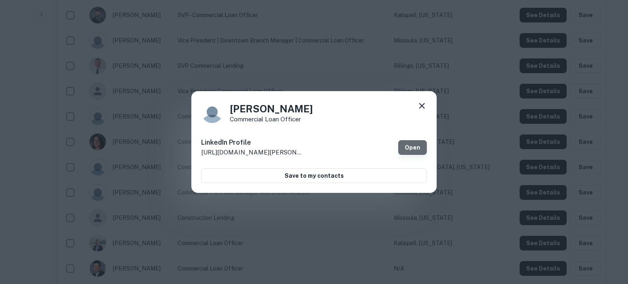
click at [419, 148] on link "Open" at bounding box center [412, 147] width 29 height 15
click at [421, 106] on icon at bounding box center [422, 106] width 6 height 6
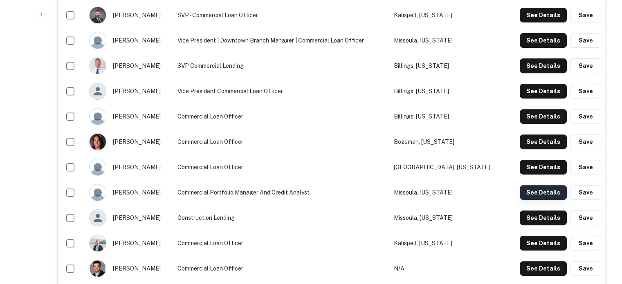
click at [537, 193] on button "See Details" at bounding box center [543, 192] width 47 height 15
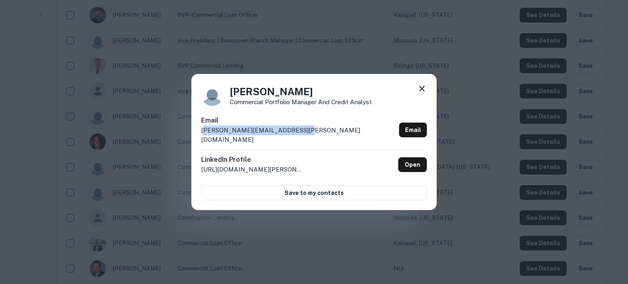
drag, startPoint x: 311, startPoint y: 140, endPoint x: 203, endPoint y: 135, distance: 108.1
click at [203, 135] on div "Email ashley.dobson@stockmanbank.com Email" at bounding box center [314, 133] width 226 height 34
drag, startPoint x: 201, startPoint y: 136, endPoint x: 314, endPoint y: 136, distance: 112.9
click at [314, 136] on div "Ashley Dobson Commercial Portfolio Manager and Credit Analyst Email ashley.dobs…" at bounding box center [313, 142] width 245 height 137
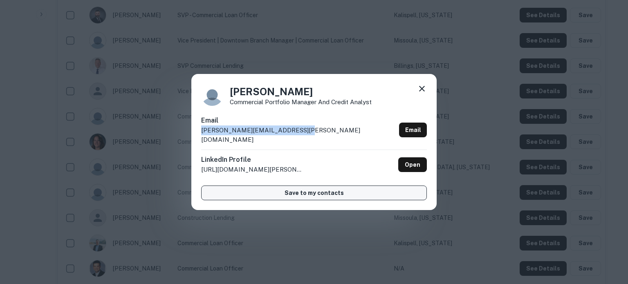
copy p "ashley.dobson@stockmanbank.com"
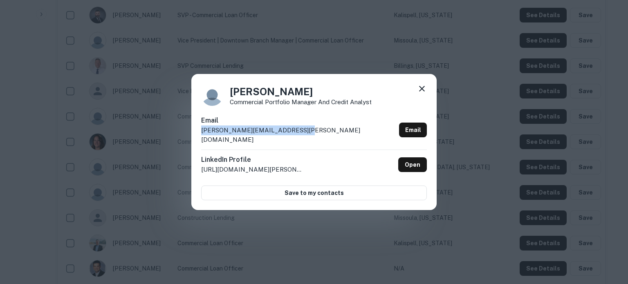
click at [421, 92] on icon at bounding box center [422, 89] width 10 height 10
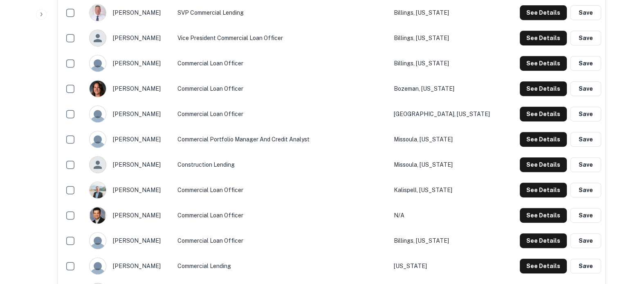
scroll to position [409, 0]
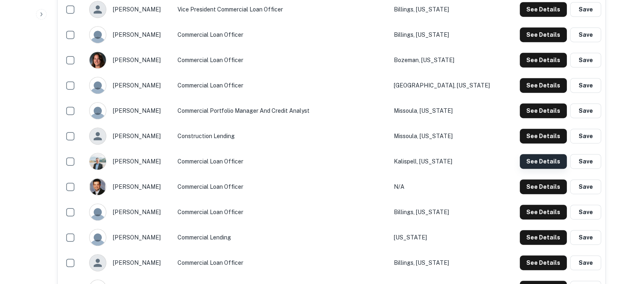
click at [533, 163] on button "See Details" at bounding box center [543, 161] width 47 height 15
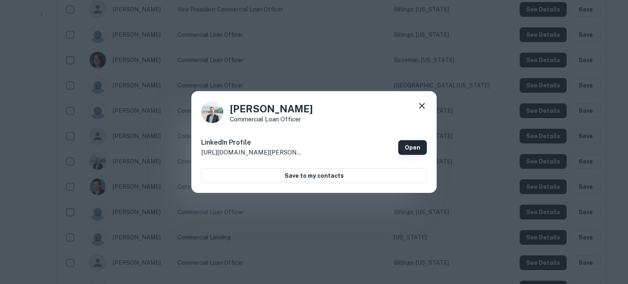
click at [402, 148] on link "Open" at bounding box center [412, 147] width 29 height 15
click at [421, 106] on icon at bounding box center [422, 106] width 10 height 10
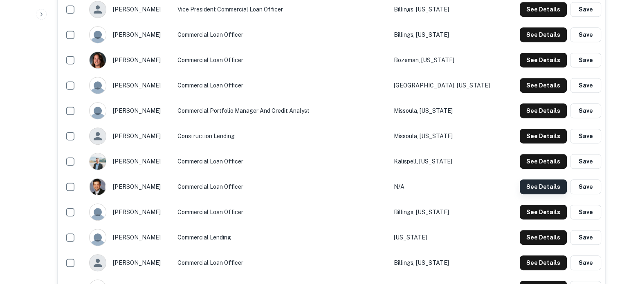
click at [530, 189] on button "See Details" at bounding box center [543, 187] width 47 height 15
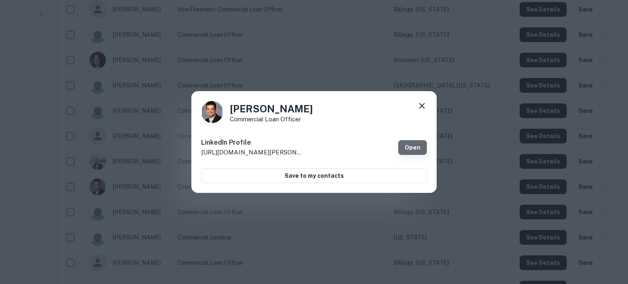
click at [425, 150] on link "Open" at bounding box center [412, 147] width 29 height 15
click at [423, 105] on icon at bounding box center [422, 106] width 6 height 6
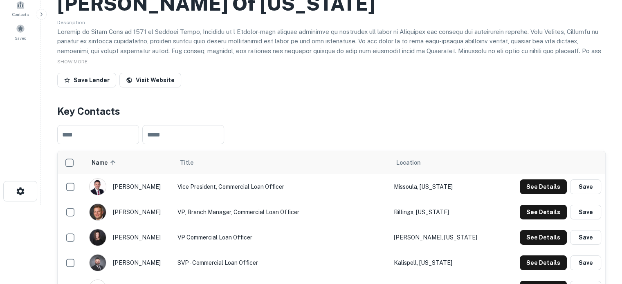
scroll to position [0, 0]
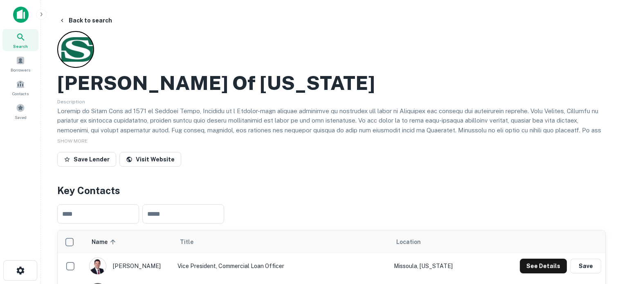
click at [26, 32] on div "Search" at bounding box center [20, 40] width 36 height 22
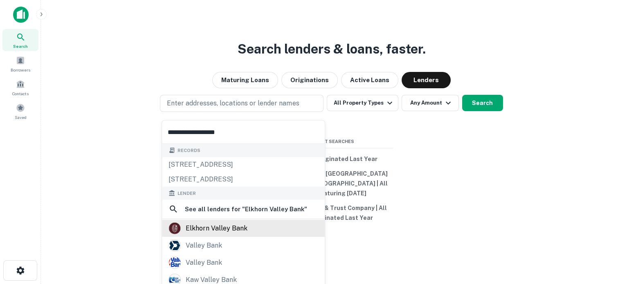
type input "**********"
click at [227, 231] on div "elkhorn valley bank" at bounding box center [217, 229] width 62 height 12
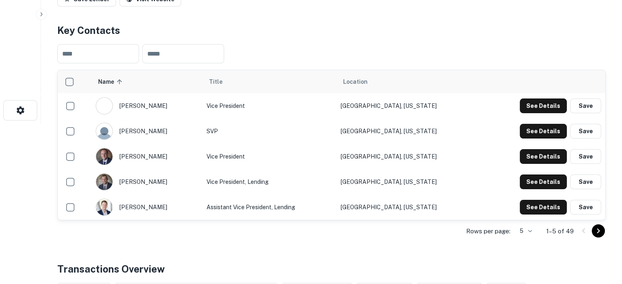
scroll to position [164, 0]
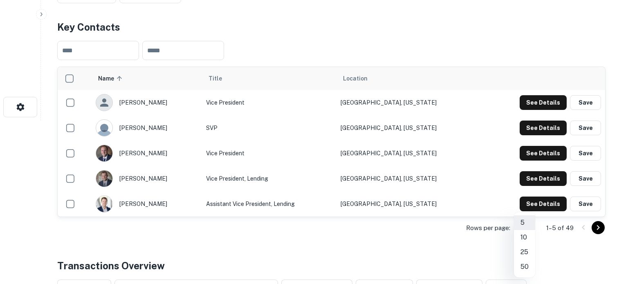
click at [524, 265] on li "50" at bounding box center [524, 267] width 21 height 15
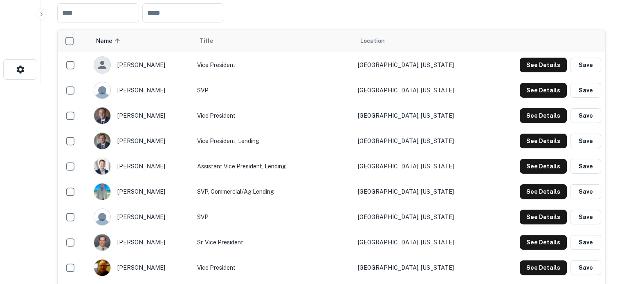
scroll to position [245, 0]
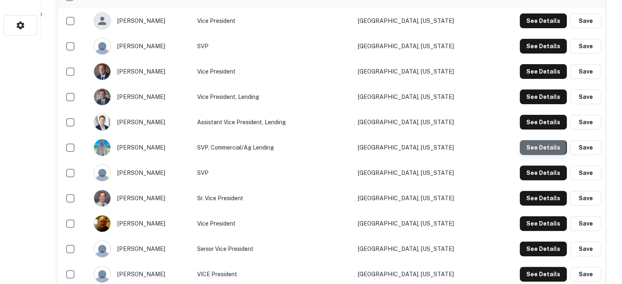
click at [531, 148] on button "See Details" at bounding box center [543, 147] width 47 height 15
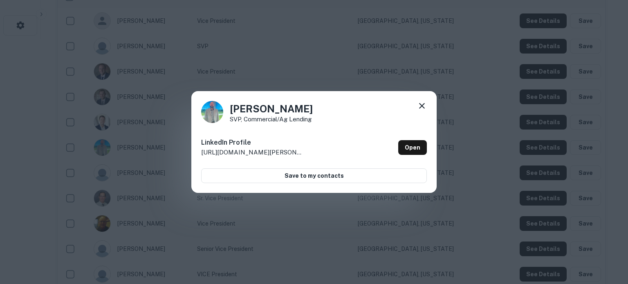
click at [425, 106] on icon at bounding box center [422, 106] width 10 height 10
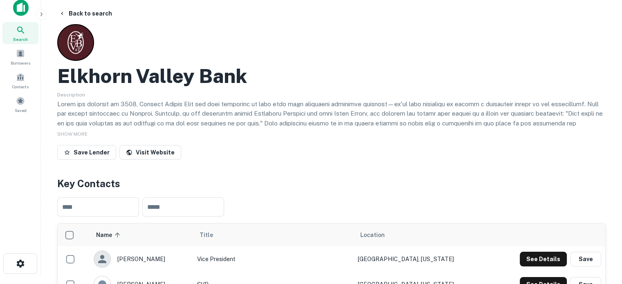
scroll to position [0, 0]
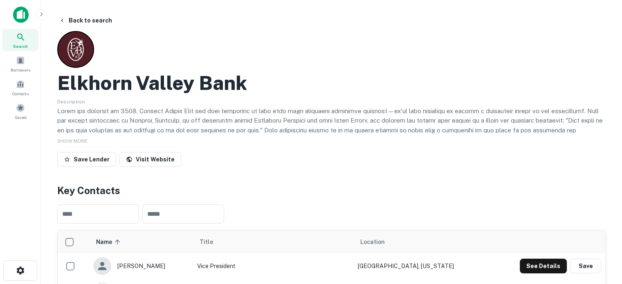
click at [17, 40] on icon at bounding box center [21, 37] width 10 height 10
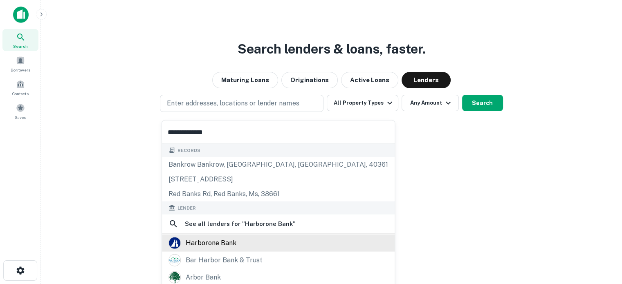
type input "**********"
click at [209, 242] on div "harborone bank" at bounding box center [211, 243] width 51 height 12
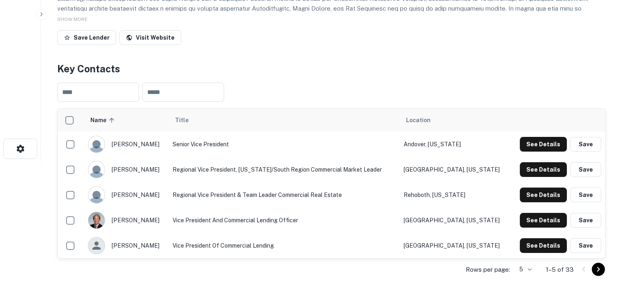
scroll to position [164, 0]
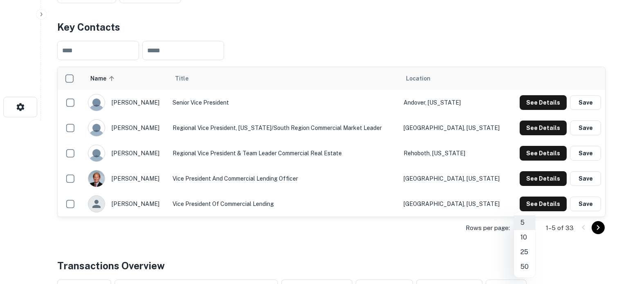
click at [525, 265] on li "50" at bounding box center [524, 267] width 21 height 15
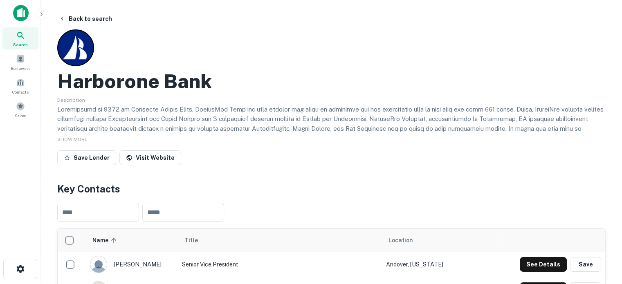
scroll to position [0, 0]
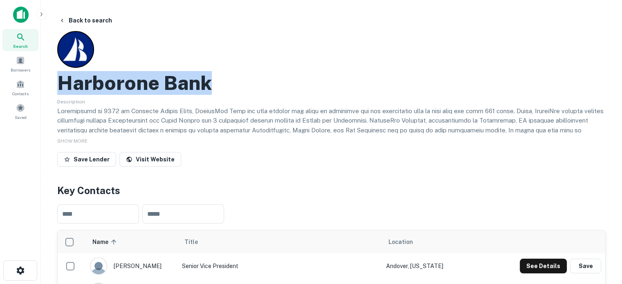
drag, startPoint x: 51, startPoint y: 83, endPoint x: 236, endPoint y: 79, distance: 185.8
copy h2 "Harborone Bank"
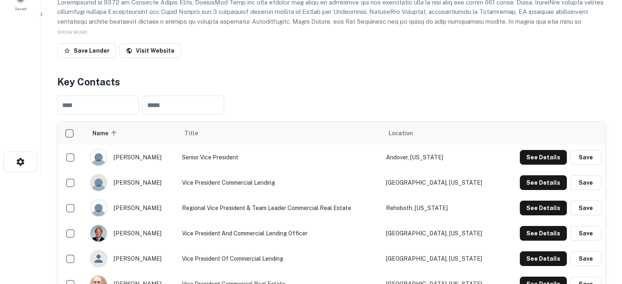
scroll to position [164, 0]
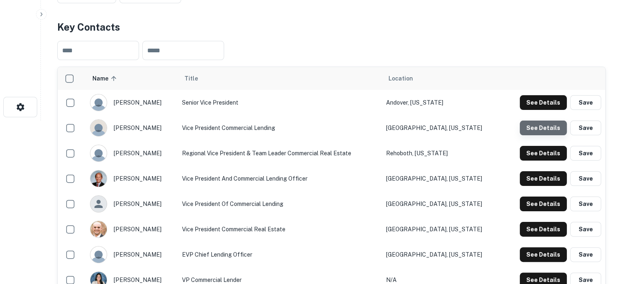
click at [550, 126] on button "See Details" at bounding box center [543, 128] width 47 height 15
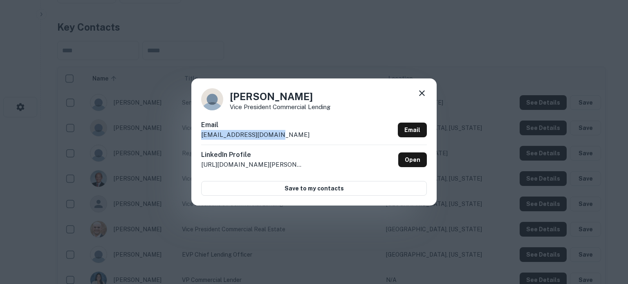
drag, startPoint x: 302, startPoint y: 138, endPoint x: 201, endPoint y: 139, distance: 101.1
click at [201, 139] on div "Dan Hagerty Vice President Commercial Lending Email dhagerty@harborone.com Emai…" at bounding box center [313, 142] width 245 height 127
copy p "dhagerty@harborone.com"
click at [422, 93] on icon at bounding box center [422, 93] width 6 height 6
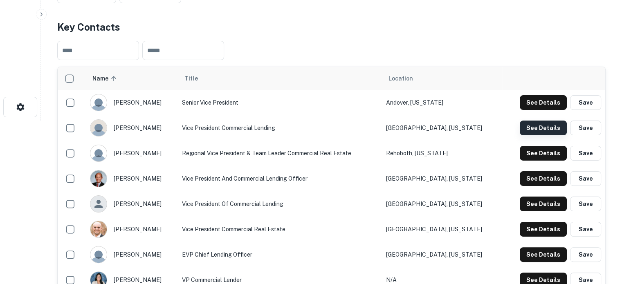
click at [537, 126] on button "See Details" at bounding box center [543, 128] width 47 height 15
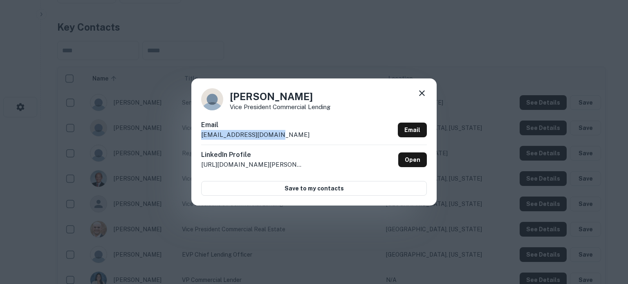
drag, startPoint x: 304, startPoint y: 136, endPoint x: 197, endPoint y: 140, distance: 107.7
click at [197, 140] on div "Dan Hagerty Vice President Commercial Lending Email dhagerty@harborone.com Emai…" at bounding box center [313, 142] width 245 height 127
copy p "dhagerty@harborone.com"
click at [422, 96] on icon at bounding box center [422, 93] width 10 height 10
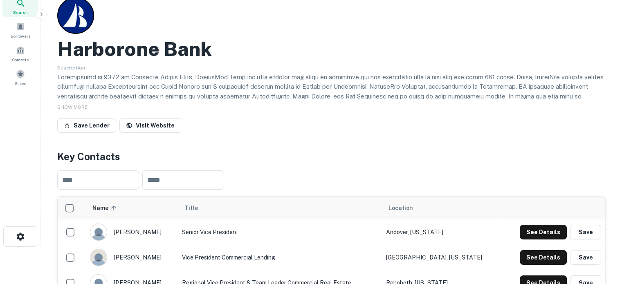
scroll to position [0, 0]
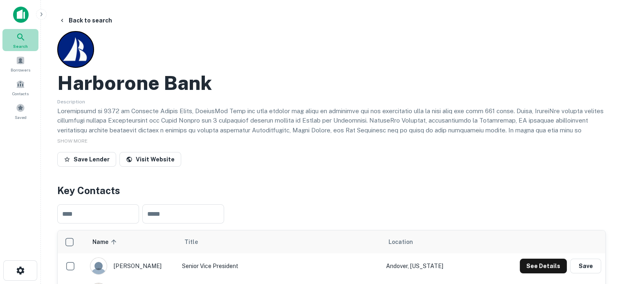
click at [24, 43] on span "Search" at bounding box center [20, 46] width 15 height 7
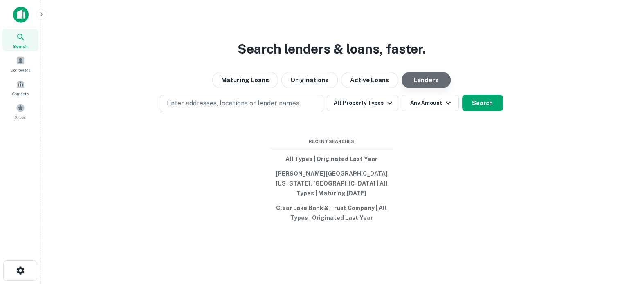
click at [423, 86] on button "Lenders" at bounding box center [426, 80] width 49 height 16
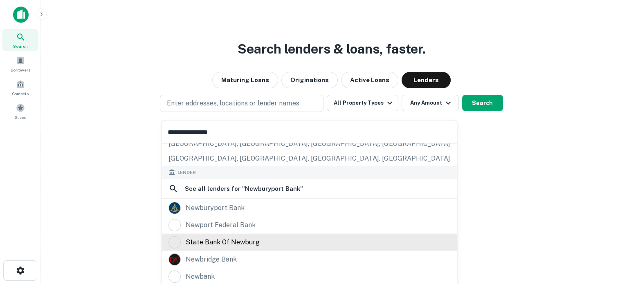
scroll to position [115, 0]
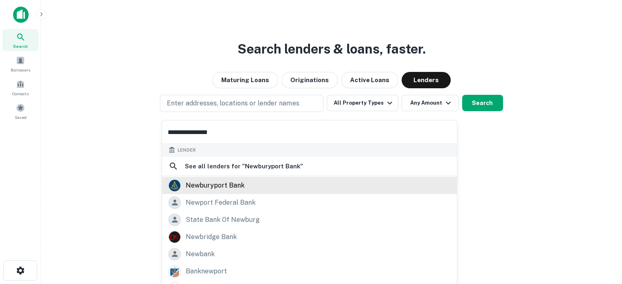
type input "**********"
click at [247, 188] on div "newburyport bank" at bounding box center [310, 185] width 282 height 12
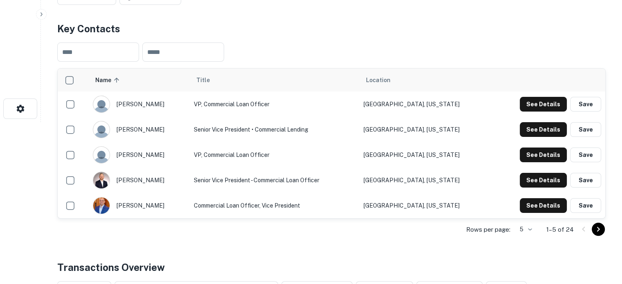
scroll to position [164, 0]
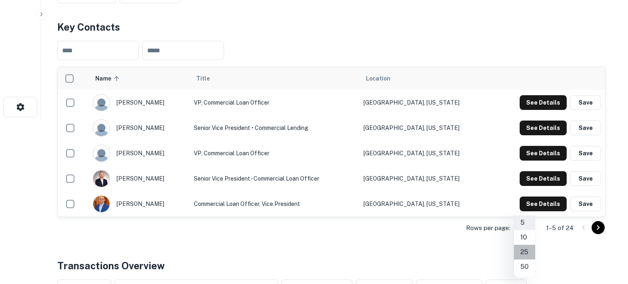
click at [524, 255] on li "25" at bounding box center [524, 252] width 21 height 15
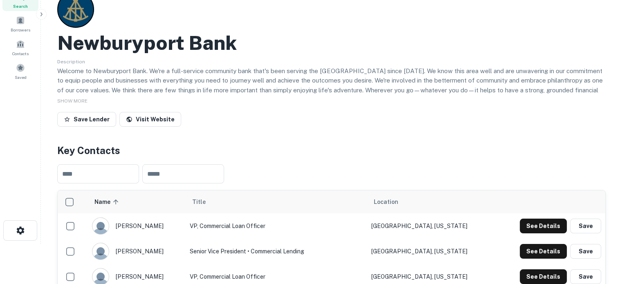
scroll to position [0, 0]
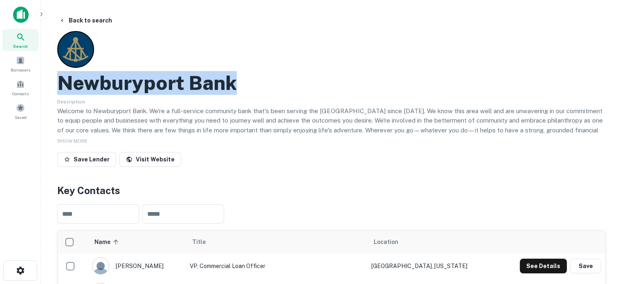
drag, startPoint x: 49, startPoint y: 84, endPoint x: 247, endPoint y: 81, distance: 198.8
copy h2 "Newburyport Bank"
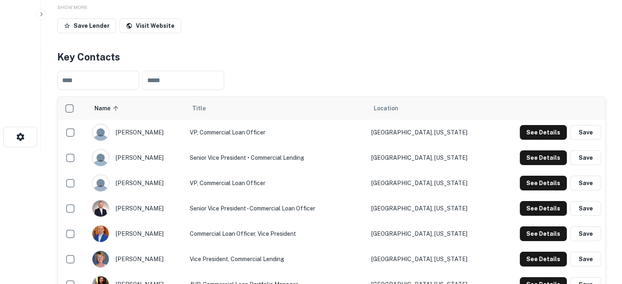
scroll to position [164, 0]
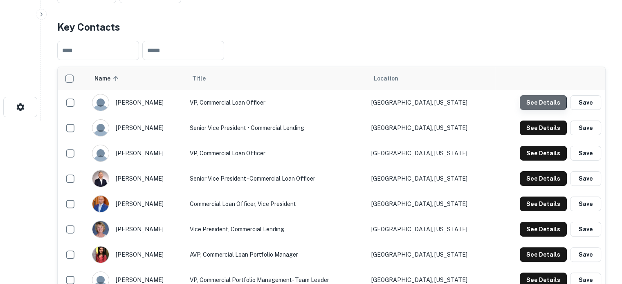
click at [535, 102] on button "See Details" at bounding box center [543, 102] width 47 height 15
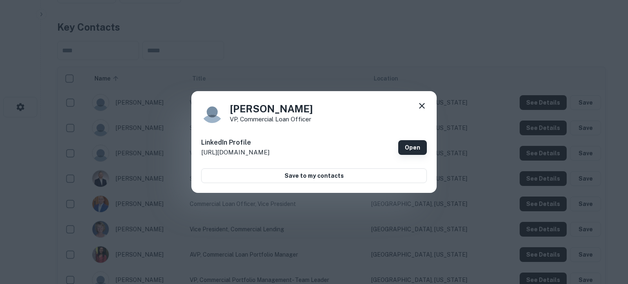
click at [419, 148] on link "Open" at bounding box center [412, 147] width 29 height 15
click at [420, 105] on icon at bounding box center [422, 106] width 10 height 10
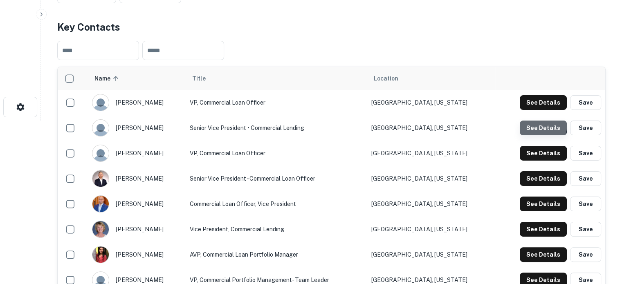
click at [532, 124] on button "See Details" at bounding box center [543, 128] width 47 height 15
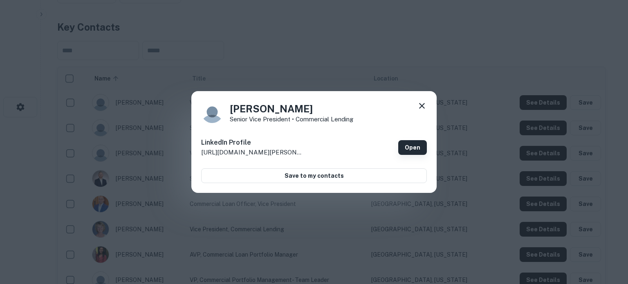
click at [415, 148] on link "Open" at bounding box center [412, 147] width 29 height 15
click at [419, 104] on icon at bounding box center [422, 106] width 10 height 10
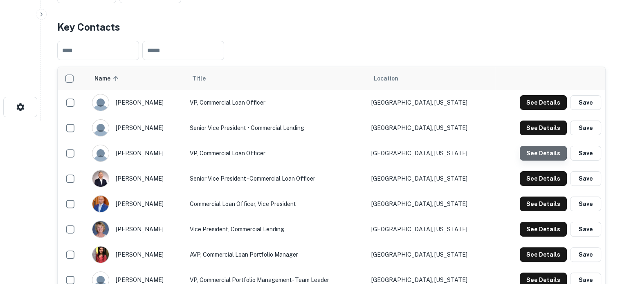
click at [533, 147] on button "See Details" at bounding box center [543, 153] width 47 height 15
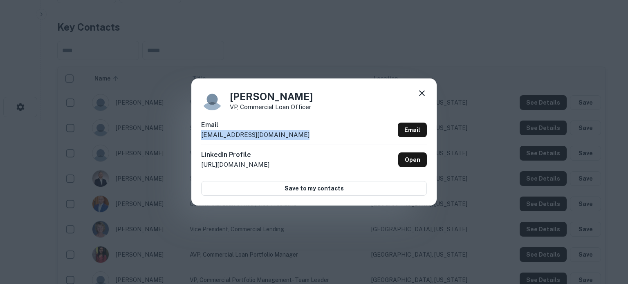
drag, startPoint x: 327, startPoint y: 142, endPoint x: 203, endPoint y: 140, distance: 124.0
click at [200, 140] on div "Brittany Seidman VP, Commercial Loan Officer Email bseidman@newburyportbank.com…" at bounding box center [313, 142] width 245 height 127
copy p "bseidman@newburyportbank.com"
click at [422, 94] on icon at bounding box center [422, 93] width 10 height 10
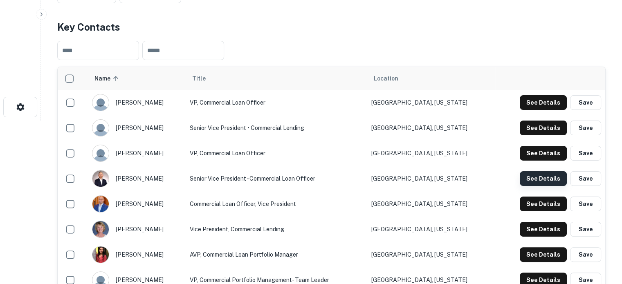
click at [536, 175] on button "See Details" at bounding box center [543, 178] width 47 height 15
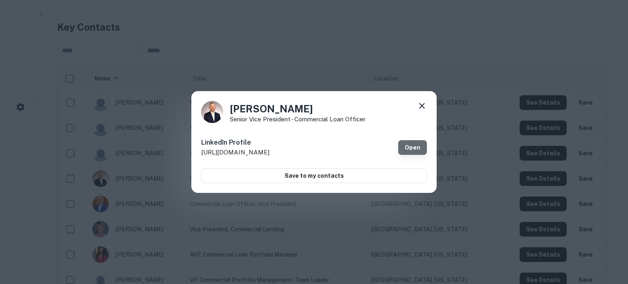
click at [422, 150] on link "Open" at bounding box center [412, 147] width 29 height 15
click at [422, 103] on icon at bounding box center [422, 106] width 10 height 10
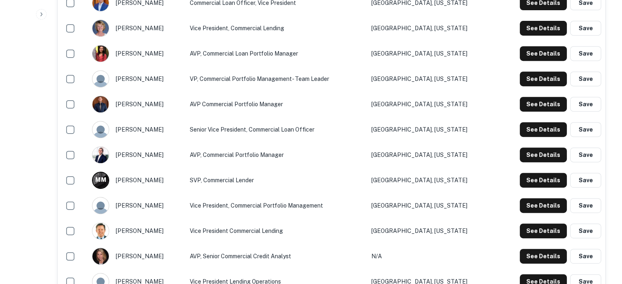
scroll to position [409, 0]
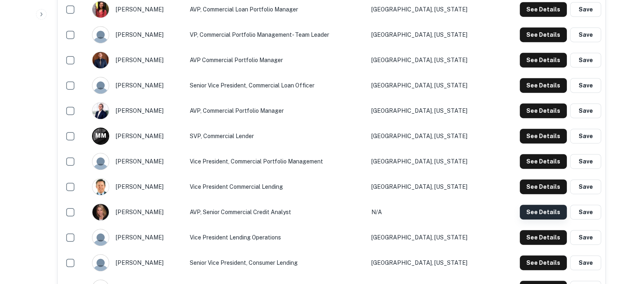
click at [533, 210] on button "See Details" at bounding box center [543, 212] width 47 height 15
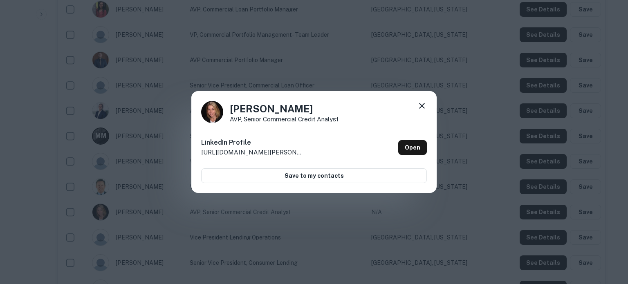
click at [423, 103] on icon at bounding box center [422, 106] width 10 height 10
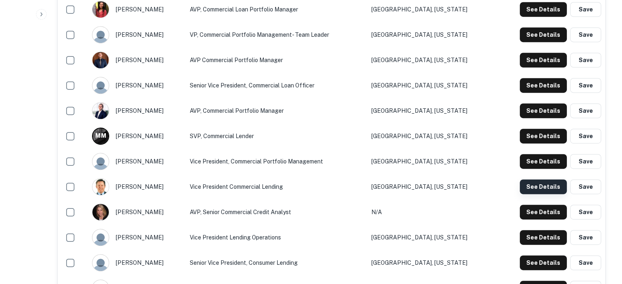
click at [550, 187] on button "See Details" at bounding box center [543, 187] width 47 height 15
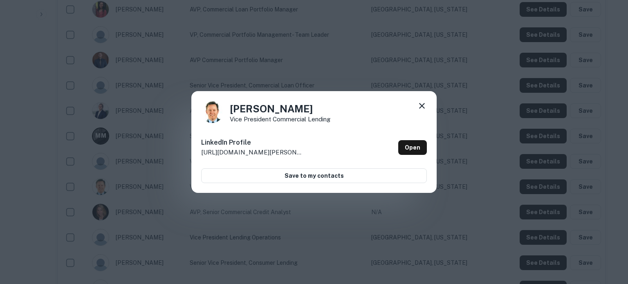
click at [423, 105] on icon at bounding box center [422, 106] width 6 height 6
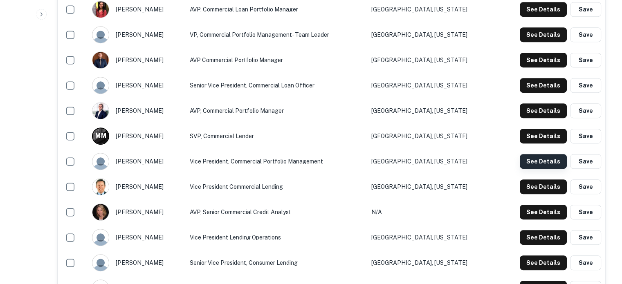
click at [541, 164] on button "See Details" at bounding box center [543, 161] width 47 height 15
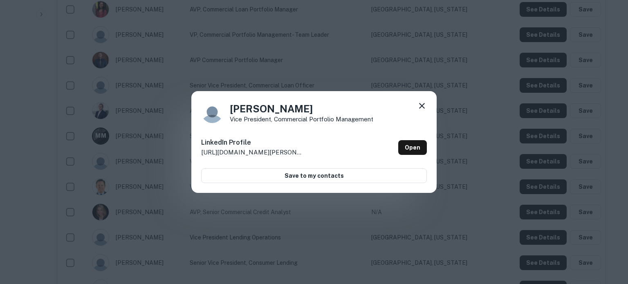
click at [423, 105] on icon at bounding box center [422, 106] width 6 height 6
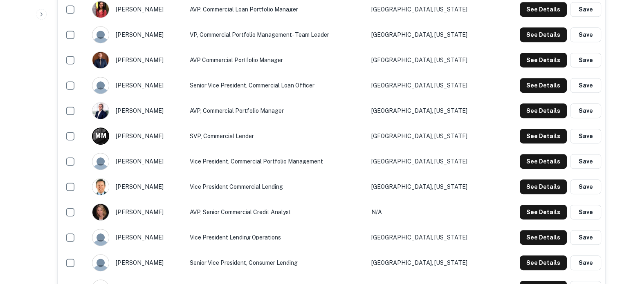
scroll to position [368, 0]
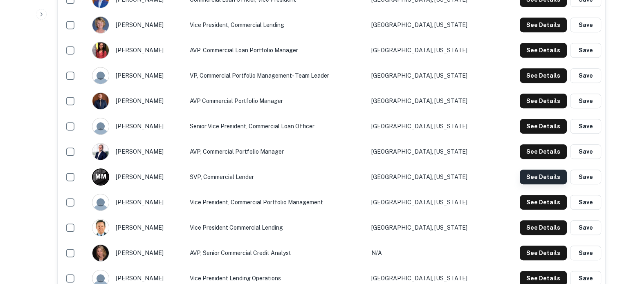
click at [545, 179] on button "See Details" at bounding box center [543, 177] width 47 height 15
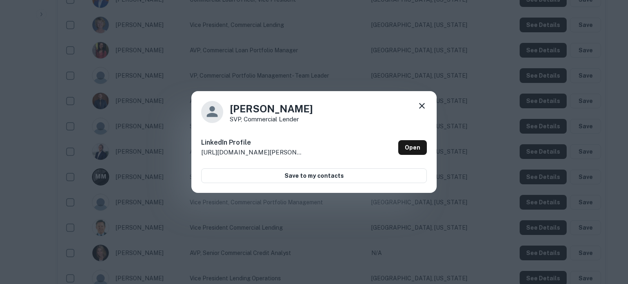
click at [427, 107] on div "Mitch Marcus SVP, Commercial Lender LinkedIn Profile http://www.linkedin.com/in…" at bounding box center [313, 142] width 245 height 102
click at [424, 106] on icon at bounding box center [422, 106] width 10 height 10
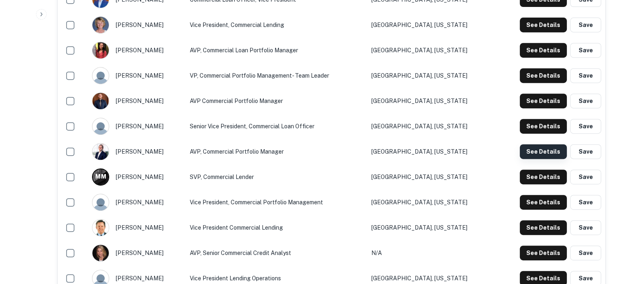
click at [536, 153] on button "See Details" at bounding box center [543, 151] width 47 height 15
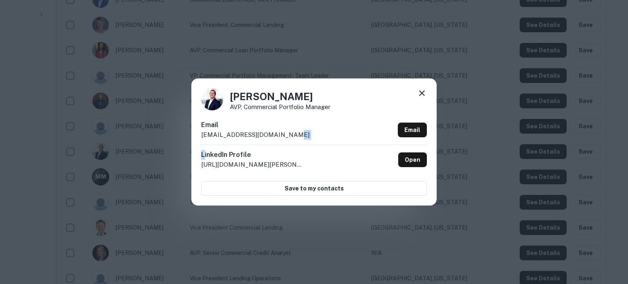
drag, startPoint x: 306, startPoint y: 133, endPoint x: 207, endPoint y: 152, distance: 101.2
click at [206, 150] on div "Email tregan@newburyportbank.com Email LinkedIn Profile http://www.linkedin.com…" at bounding box center [314, 157] width 226 height 75
click at [221, 138] on p "tregan@newburyportbank.com" at bounding box center [255, 135] width 108 height 10
drag, startPoint x: 201, startPoint y: 138, endPoint x: 290, endPoint y: 139, distance: 88.8
click at [290, 139] on div "Tim Regan AVP, Commercial Portfolio Manager Email tregan@newburyportbank.com Em…" at bounding box center [313, 142] width 245 height 127
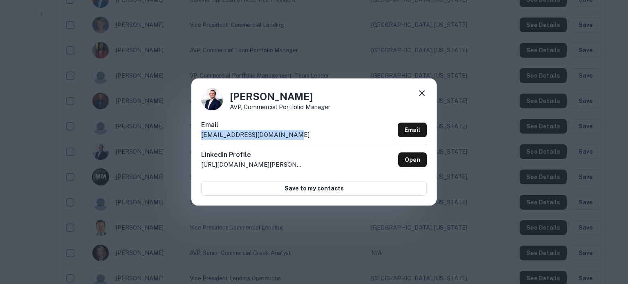
copy p "tregan@newburyportbank.com"
click at [425, 92] on icon at bounding box center [422, 93] width 10 height 10
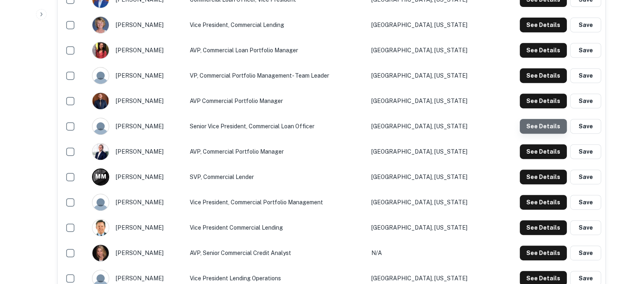
click at [547, 127] on button "See Details" at bounding box center [543, 126] width 47 height 15
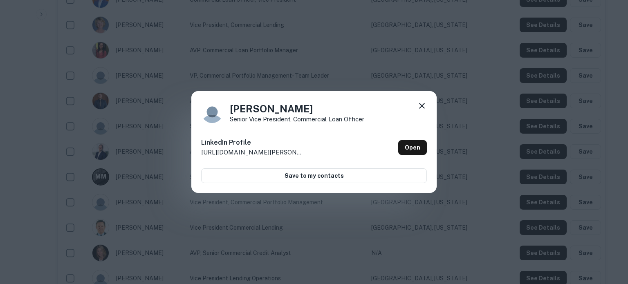
click at [424, 106] on icon at bounding box center [422, 106] width 10 height 10
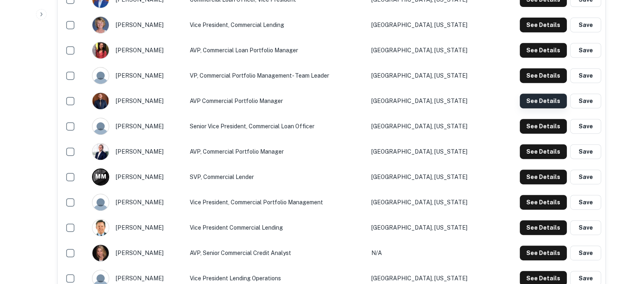
click at [525, 99] on button "See Details" at bounding box center [543, 101] width 47 height 15
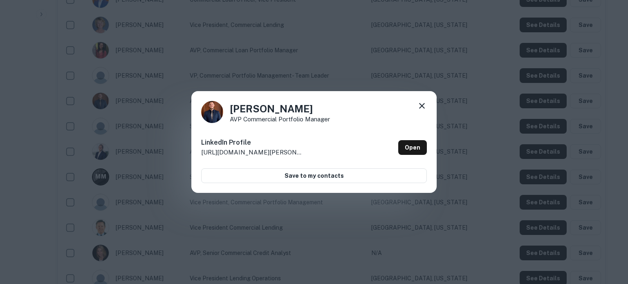
click at [422, 107] on icon at bounding box center [422, 106] width 10 height 10
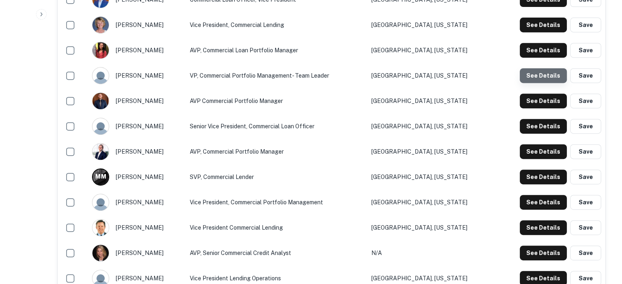
click at [544, 76] on button "See Details" at bounding box center [543, 75] width 47 height 15
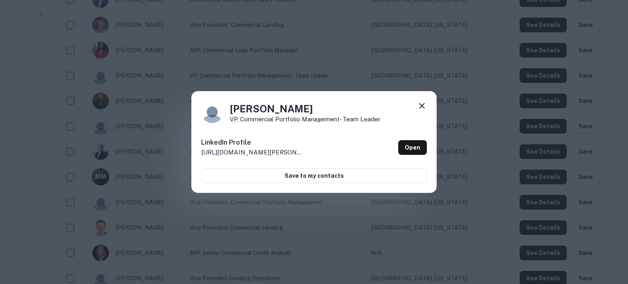
click at [426, 106] on icon at bounding box center [422, 106] width 10 height 10
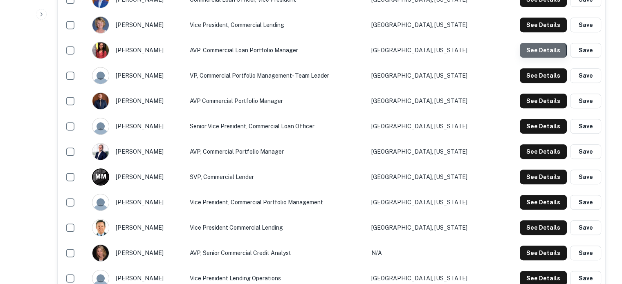
click at [526, 52] on button "See Details" at bounding box center [543, 50] width 47 height 15
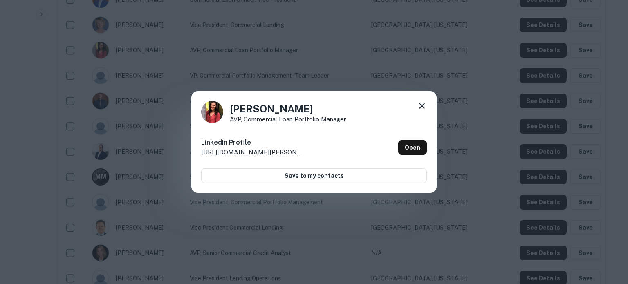
click at [425, 105] on icon at bounding box center [422, 106] width 10 height 10
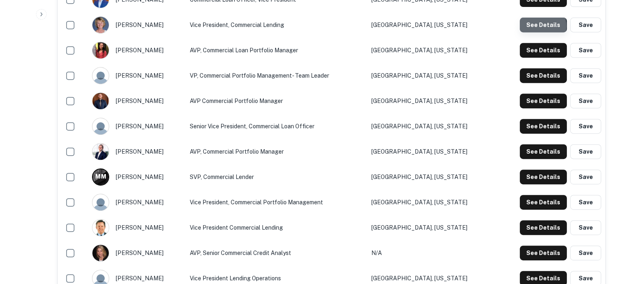
click at [533, 26] on button "See Details" at bounding box center [543, 25] width 47 height 15
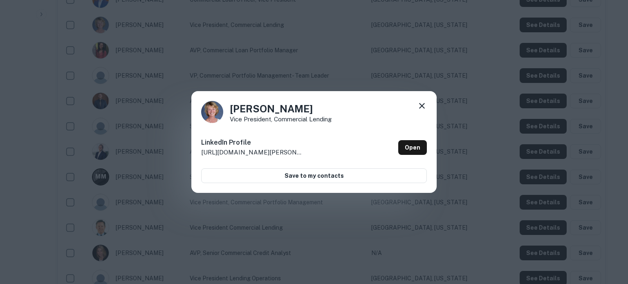
click at [419, 106] on icon at bounding box center [422, 106] width 10 height 10
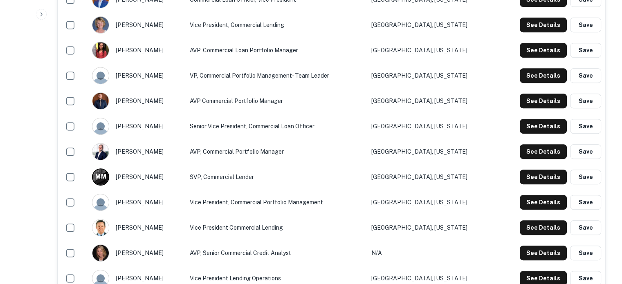
scroll to position [327, 0]
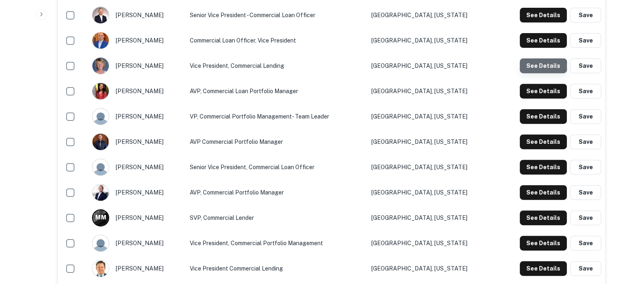
click at [542, 68] on button "See Details" at bounding box center [543, 65] width 47 height 15
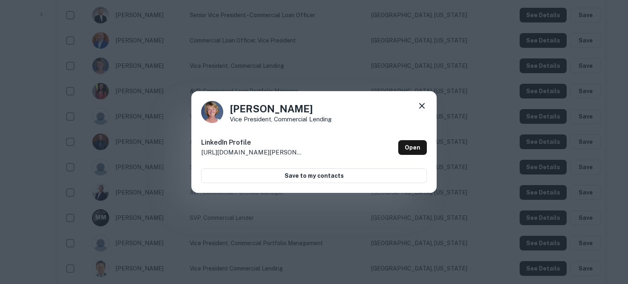
click at [419, 106] on icon at bounding box center [422, 106] width 10 height 10
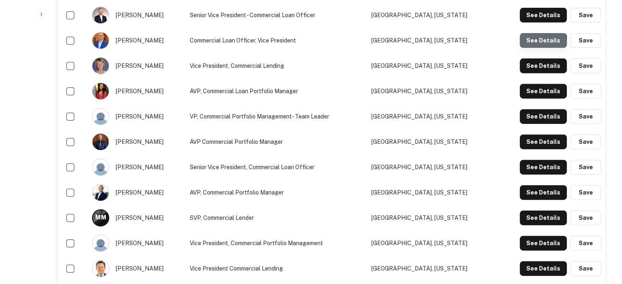
click at [533, 44] on button "See Details" at bounding box center [543, 40] width 47 height 15
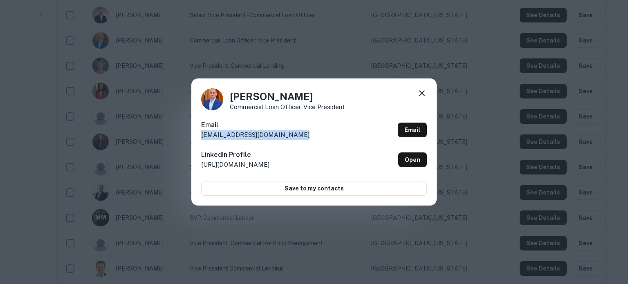
drag, startPoint x: 321, startPoint y: 136, endPoint x: 200, endPoint y: 142, distance: 121.2
click at [200, 142] on div "John Garozzo Commercial Loan Officer, Vice President Email jgarozzo@newburyport…" at bounding box center [313, 142] width 245 height 127
copy p "jgarozzo@newburyportbank.com"
click at [421, 92] on icon at bounding box center [422, 93] width 6 height 6
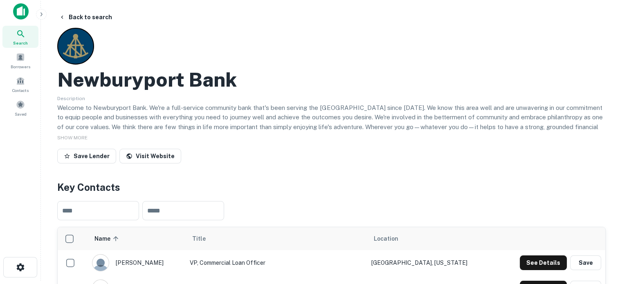
scroll to position [0, 0]
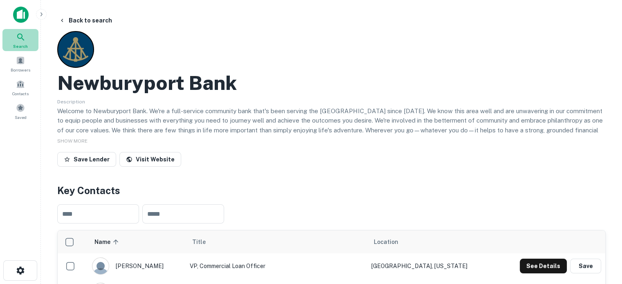
click at [31, 38] on div "Search" at bounding box center [20, 40] width 36 height 22
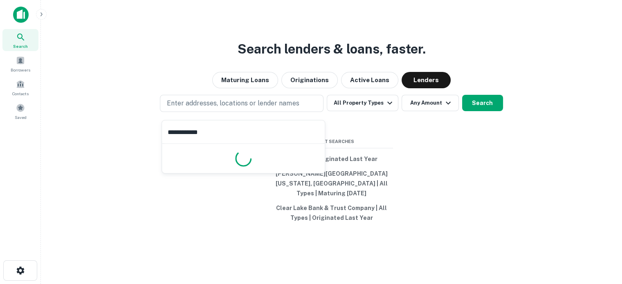
click at [235, 148] on div at bounding box center [243, 158] width 163 height 29
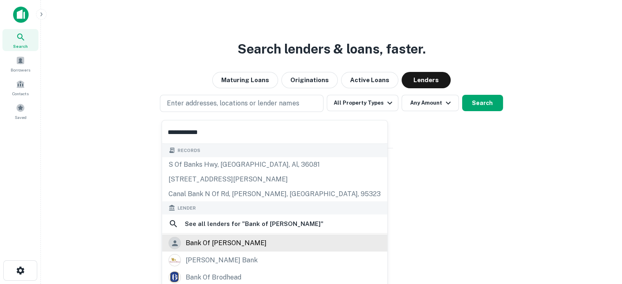
click at [225, 236] on div "bank of [PERSON_NAME]" at bounding box center [274, 243] width 225 height 17
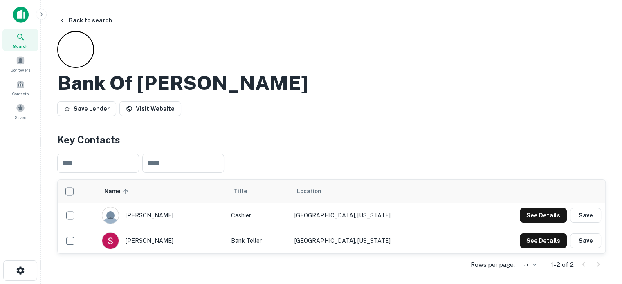
click at [20, 40] on icon at bounding box center [21, 37] width 10 height 10
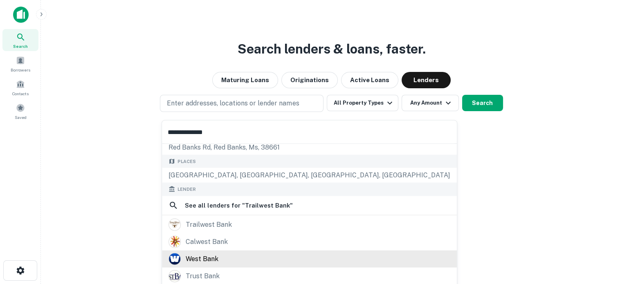
scroll to position [82, 0]
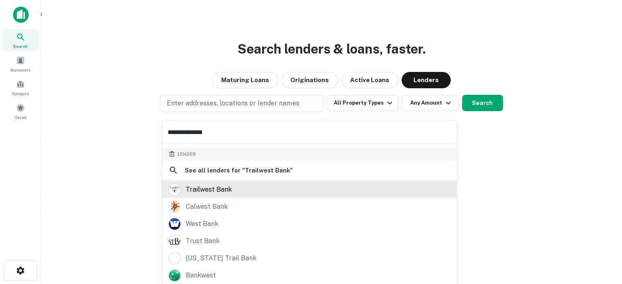
type input "**********"
click at [217, 189] on div "trailwest bank" at bounding box center [209, 189] width 46 height 12
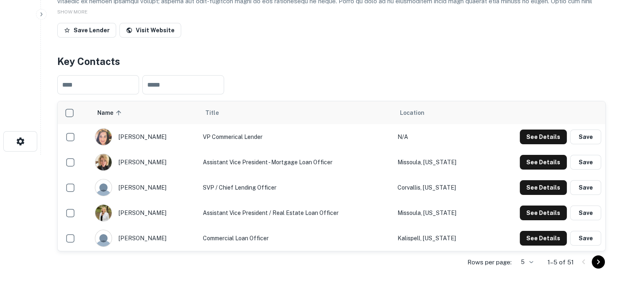
scroll to position [164, 0]
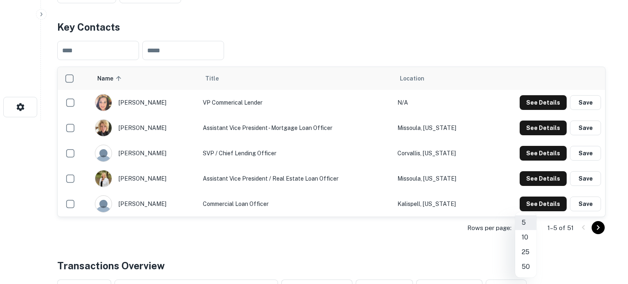
click at [526, 265] on li "50" at bounding box center [525, 267] width 21 height 15
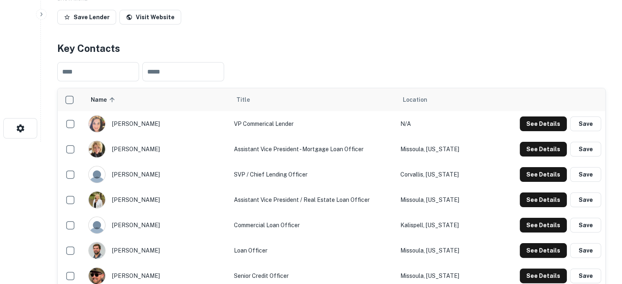
scroll to position [41, 0]
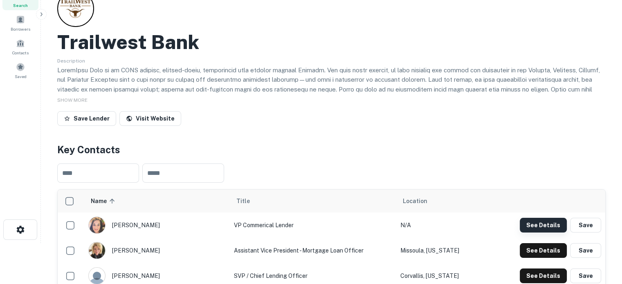
click at [530, 229] on button "See Details" at bounding box center [543, 225] width 47 height 15
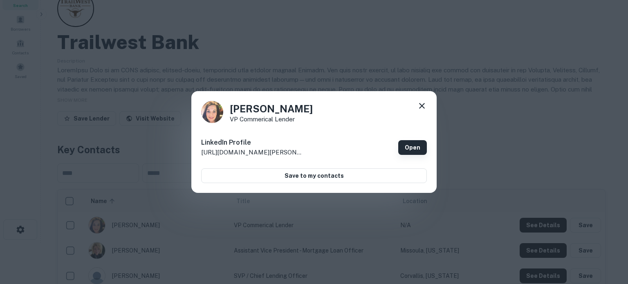
click at [416, 148] on link "Open" at bounding box center [412, 147] width 29 height 15
click at [419, 106] on icon at bounding box center [422, 106] width 10 height 10
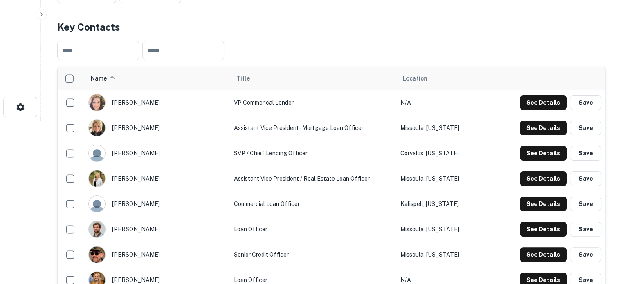
scroll to position [245, 0]
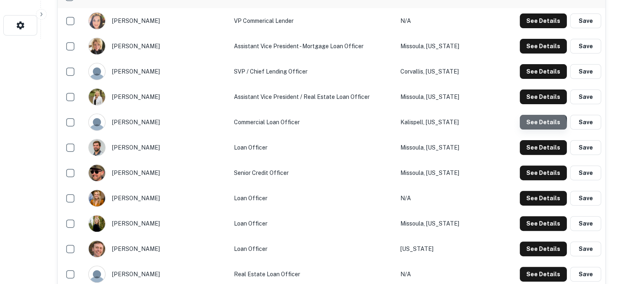
click at [524, 127] on button "See Details" at bounding box center [543, 122] width 47 height 15
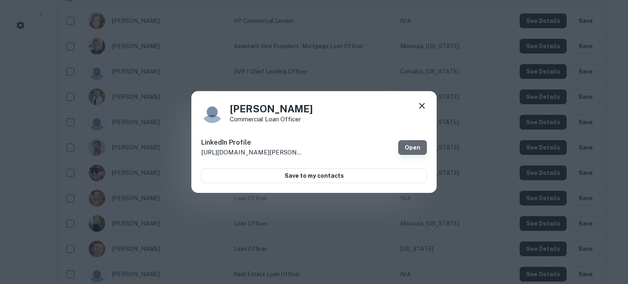
click at [419, 146] on link "Open" at bounding box center [412, 147] width 29 height 15
drag, startPoint x: 229, startPoint y: 108, endPoint x: 325, endPoint y: 108, distance: 96.1
click at [325, 108] on div "[PERSON_NAME] Commercial Loan Officer" at bounding box center [314, 112] width 226 height 22
copy h4 "[PERSON_NAME]"
drag, startPoint x: 230, startPoint y: 121, endPoint x: 306, endPoint y: 120, distance: 75.7
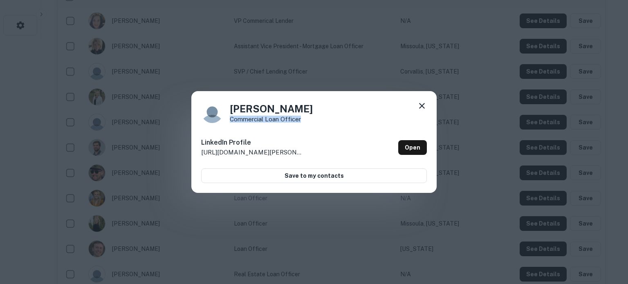
click at [306, 120] on p "Commercial Loan Officer" at bounding box center [271, 119] width 83 height 6
copy p "Commercial Loan Officer"
click at [417, 106] on icon at bounding box center [422, 106] width 10 height 10
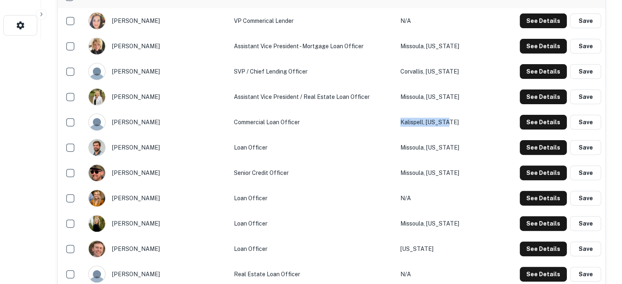
drag, startPoint x: 478, startPoint y: 126, endPoint x: 416, endPoint y: 155, distance: 69.2
click at [414, 124] on tr "[PERSON_NAME] Commercial Loan Officer [GEOGRAPHIC_DATA], [US_STATE] See Details…" at bounding box center [332, 122] width 548 height 25
copy tr "Kalispell, [US_STATE]"
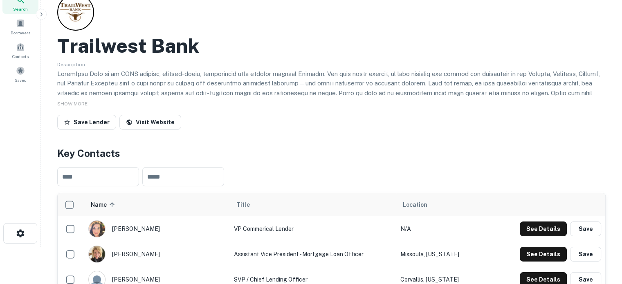
scroll to position [0, 0]
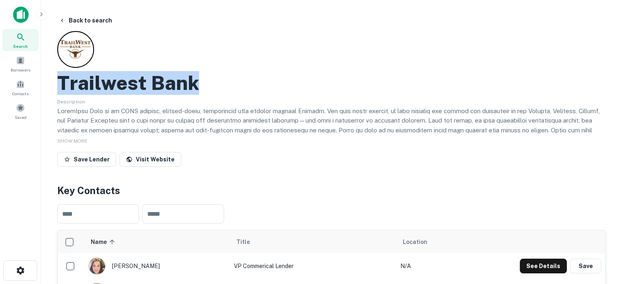
drag, startPoint x: 60, startPoint y: 77, endPoint x: 227, endPoint y: 83, distance: 167.4
click at [227, 83] on div "Trailwest Bank" at bounding box center [331, 83] width 549 height 24
copy h2 "Trailwest Bank"
click at [17, 33] on icon at bounding box center [21, 37] width 10 height 10
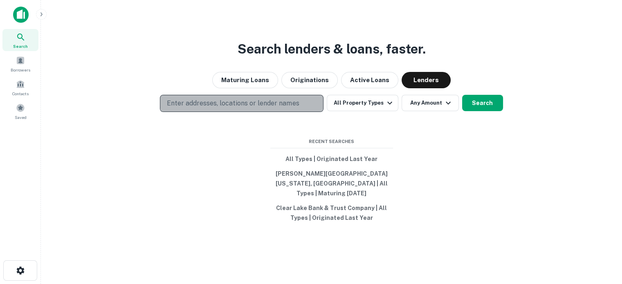
click at [293, 108] on p "Enter addresses, locations or lender names" at bounding box center [233, 104] width 132 height 10
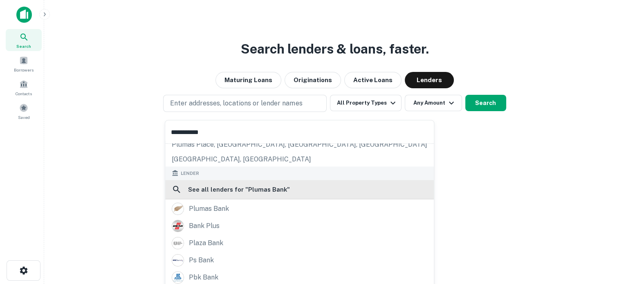
scroll to position [82, 0]
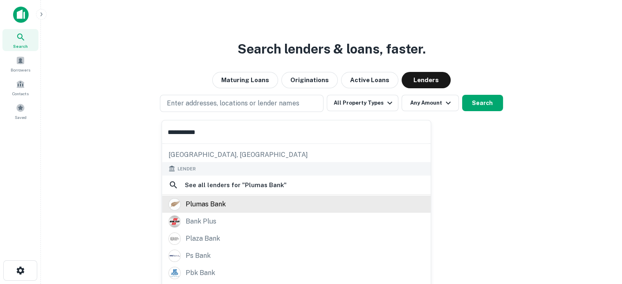
type input "**********"
click at [219, 200] on div "plumas bank" at bounding box center [206, 204] width 40 height 12
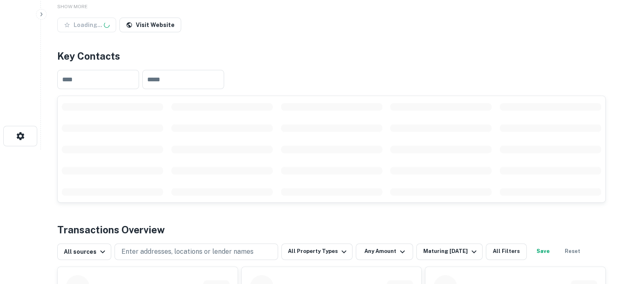
scroll to position [164, 0]
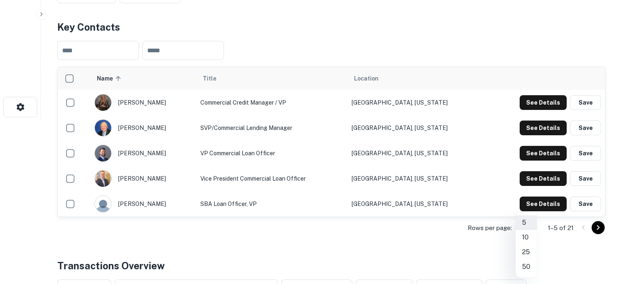
click at [524, 255] on li "25" at bounding box center [526, 252] width 21 height 15
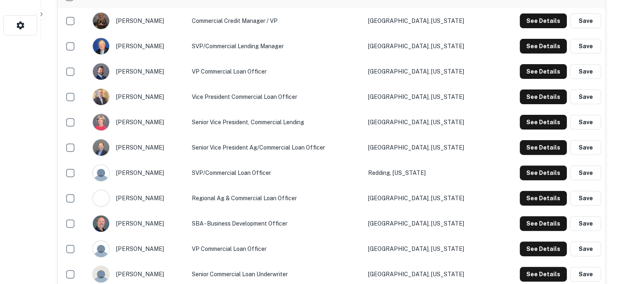
scroll to position [205, 0]
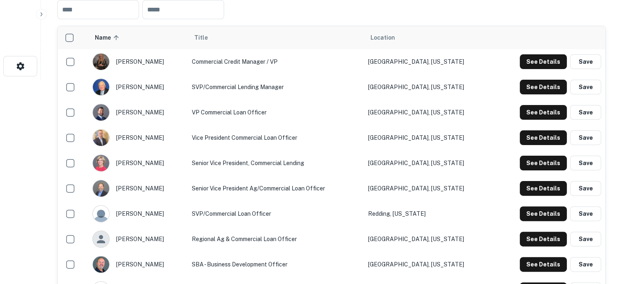
click at [522, 63] on div "See Details Save" at bounding box center [549, 61] width 103 height 15
click at [526, 63] on button "See Details" at bounding box center [543, 61] width 47 height 15
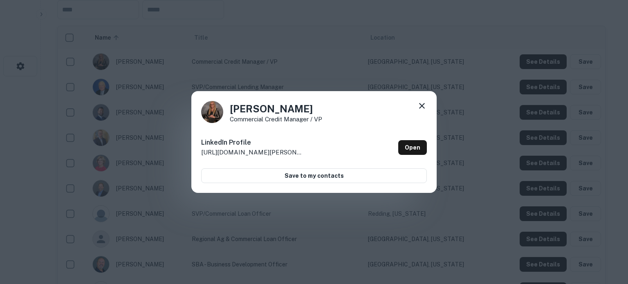
click at [422, 108] on icon at bounding box center [422, 106] width 10 height 10
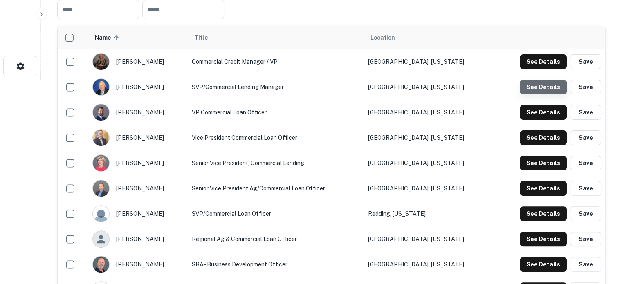
click at [537, 93] on button "See Details" at bounding box center [543, 87] width 47 height 15
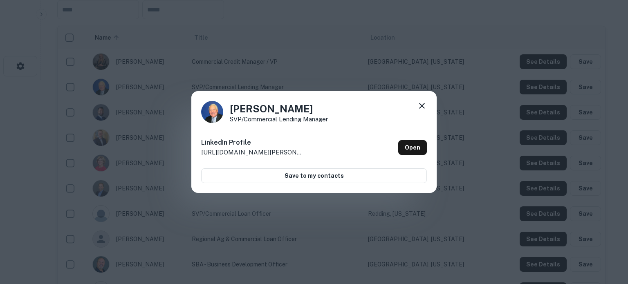
click at [421, 108] on icon at bounding box center [422, 106] width 10 height 10
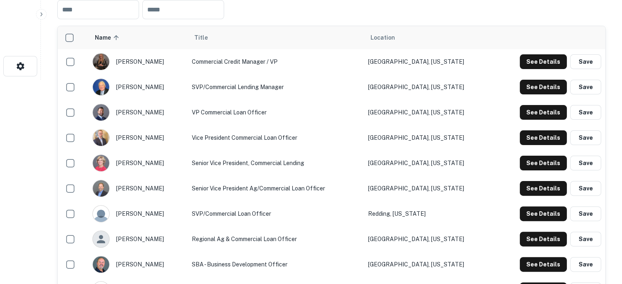
click at [520, 114] on div "See Details Save" at bounding box center [549, 112] width 103 height 15
click at [529, 114] on button "See Details" at bounding box center [543, 112] width 47 height 15
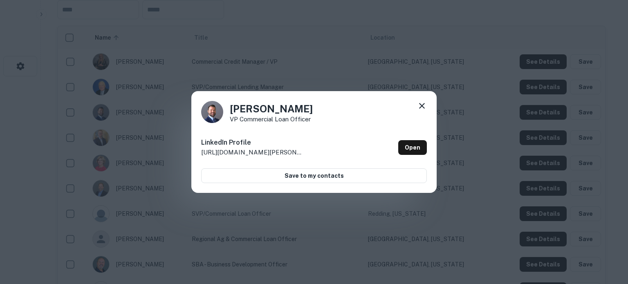
click at [423, 110] on icon at bounding box center [422, 106] width 10 height 10
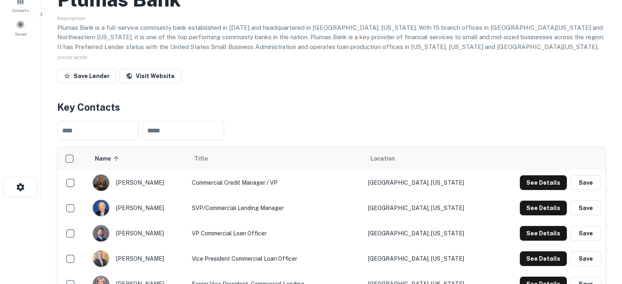
scroll to position [0, 0]
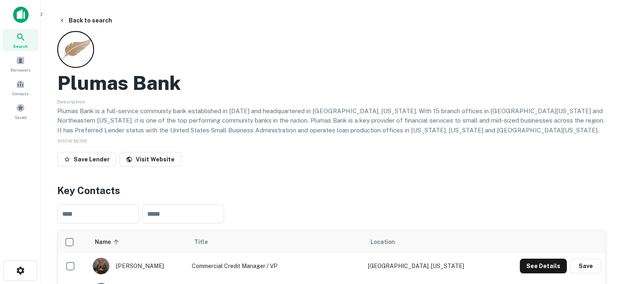
drag, startPoint x: 50, startPoint y: 76, endPoint x: 207, endPoint y: 76, distance: 157.1
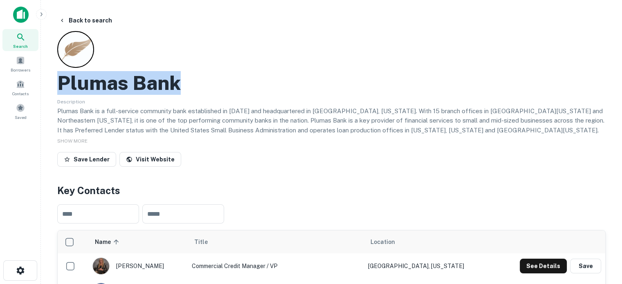
copy h2 "Plumas Bank"
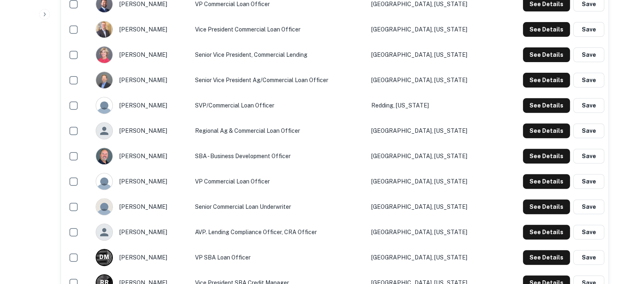
scroll to position [327, 0]
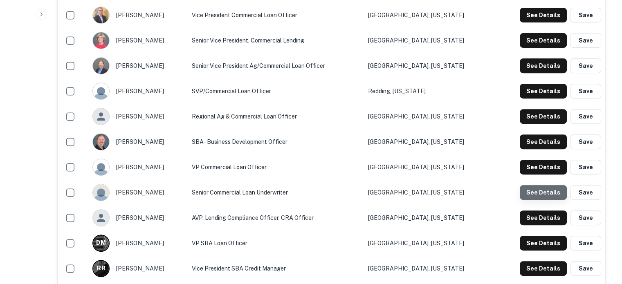
click at [547, 199] on button "See Details" at bounding box center [543, 192] width 47 height 15
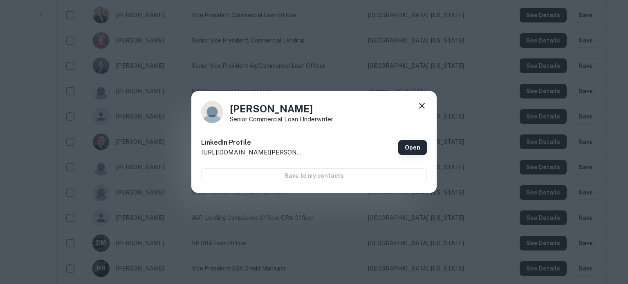
click at [411, 145] on link "Open" at bounding box center [412, 147] width 29 height 15
